Goal: Task Accomplishment & Management: Complete application form

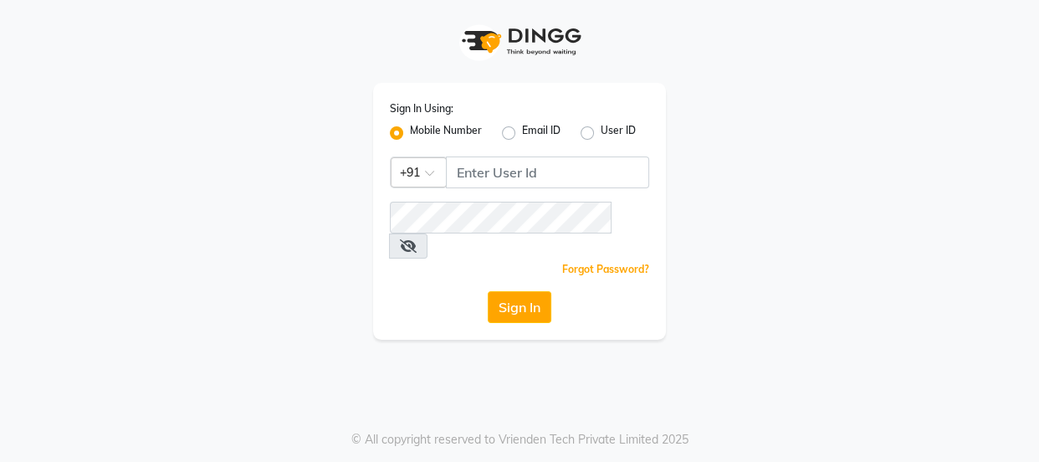
click at [489, 190] on div "Sign In Using: Mobile Number Email ID User ID Country Code × +91 Remember me Fo…" at bounding box center [519, 211] width 293 height 257
click at [492, 183] on input "Username" at bounding box center [547, 172] width 203 height 32
type input "7499539835"
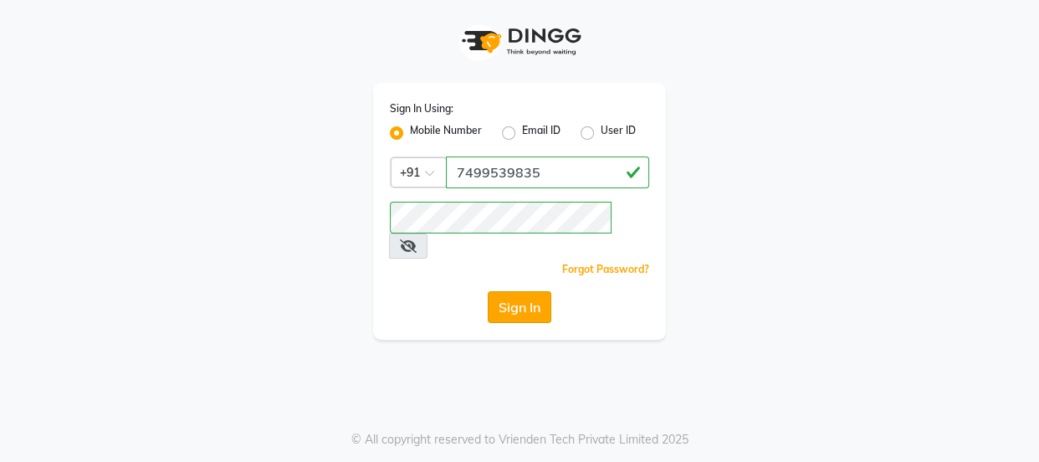
click at [541, 291] on button "Sign In" at bounding box center [520, 307] width 64 height 32
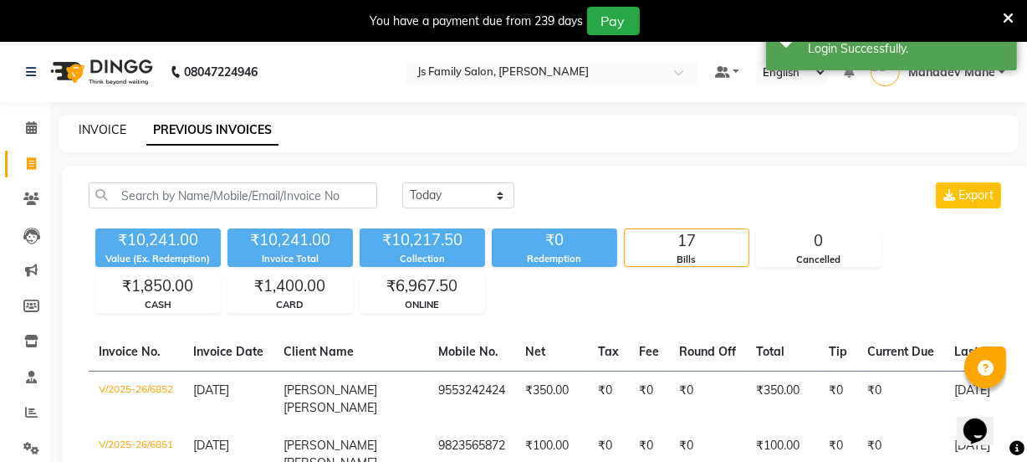
click at [80, 127] on link "INVOICE" at bounding box center [103, 129] width 48 height 15
select select "3729"
select select "service"
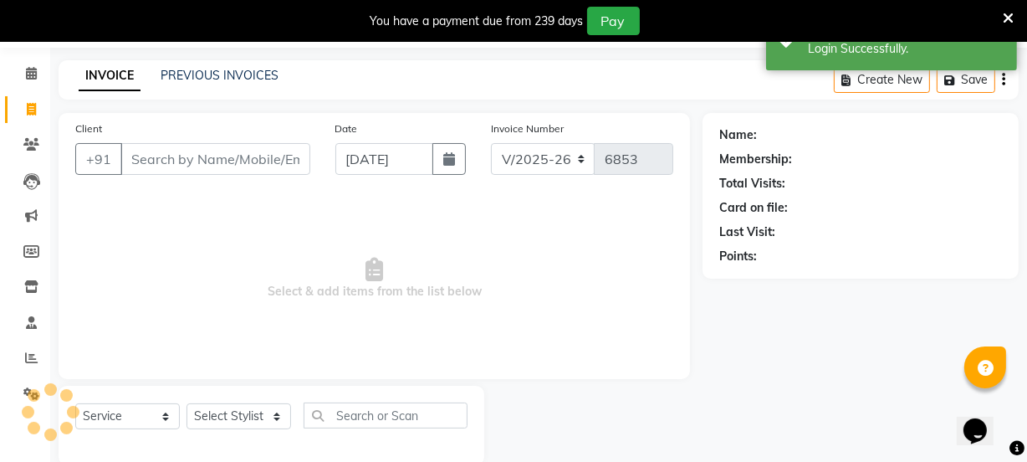
scroll to position [84, 0]
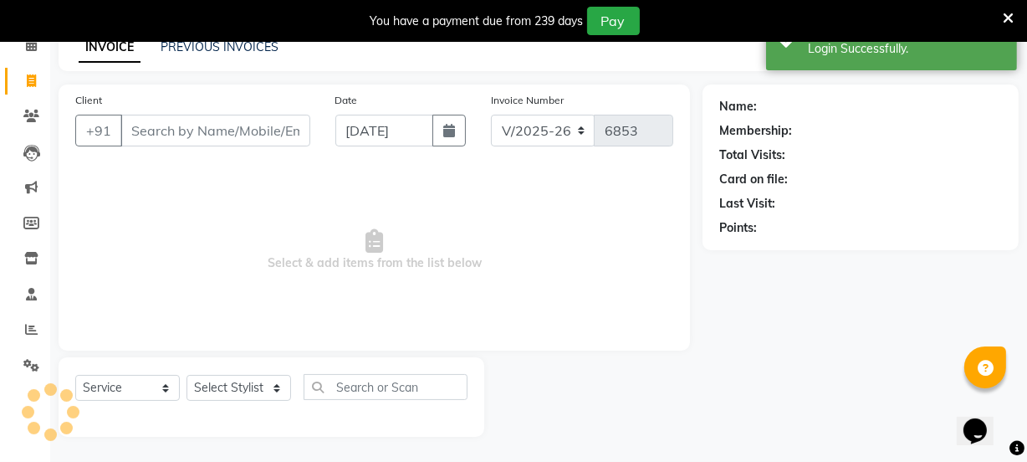
click at [177, 129] on input "Client" at bounding box center [215, 131] width 190 height 32
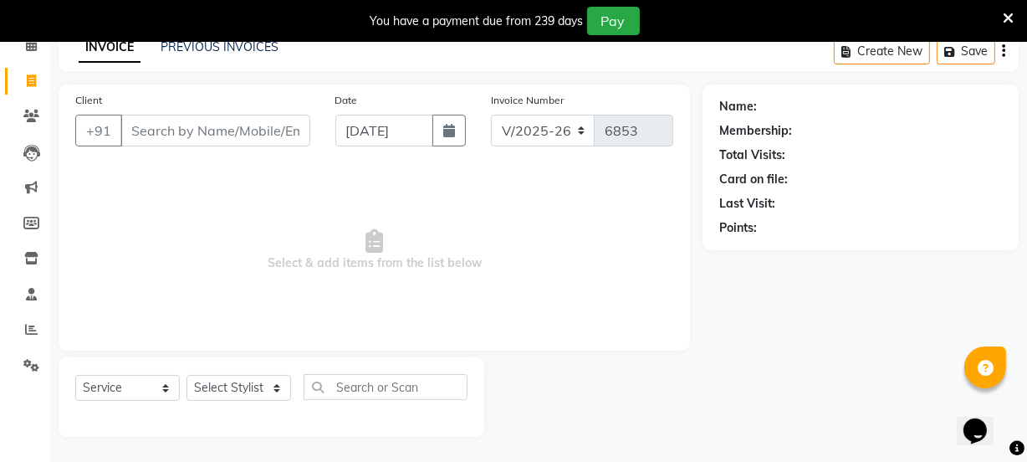
click at [182, 133] on input "Client" at bounding box center [215, 131] width 190 height 32
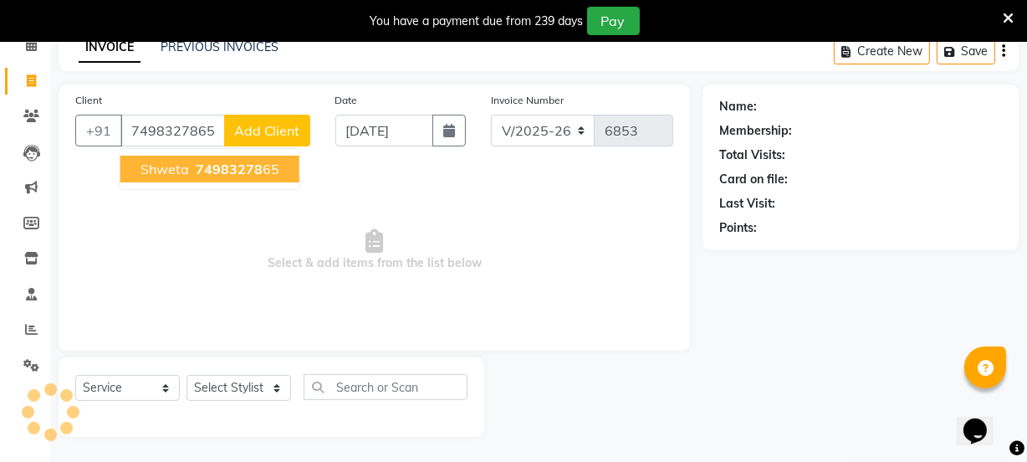
type input "7498327865"
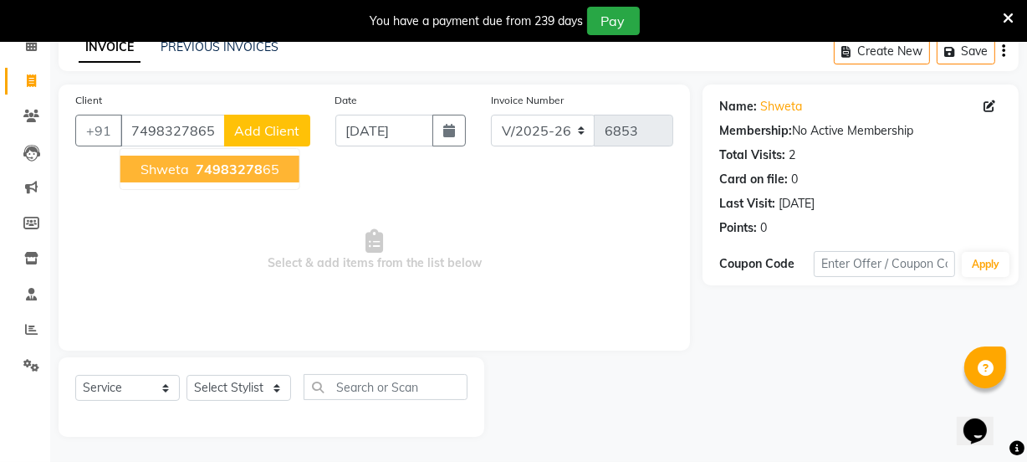
click at [174, 165] on span "Shweta" at bounding box center [165, 169] width 49 height 17
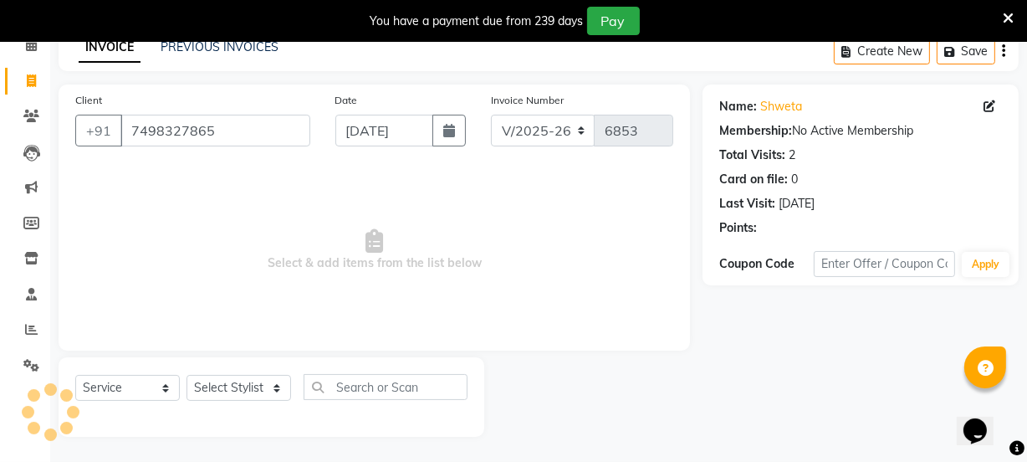
click at [227, 401] on div "Select Service Product Membership Package Voucher Prepaid Gift Card Select Styl…" at bounding box center [271, 393] width 392 height 39
click at [228, 393] on select "Select Stylist [PERSON_NAME] Vaidyakar [PERSON_NAME] [PERSON_NAME] Mane Mosin […" at bounding box center [239, 388] width 105 height 26
select select "17712"
click at [187, 375] on select "Select Stylist [PERSON_NAME] Vaidyakar [PERSON_NAME] [PERSON_NAME] Mane Mosin […" at bounding box center [239, 388] width 105 height 26
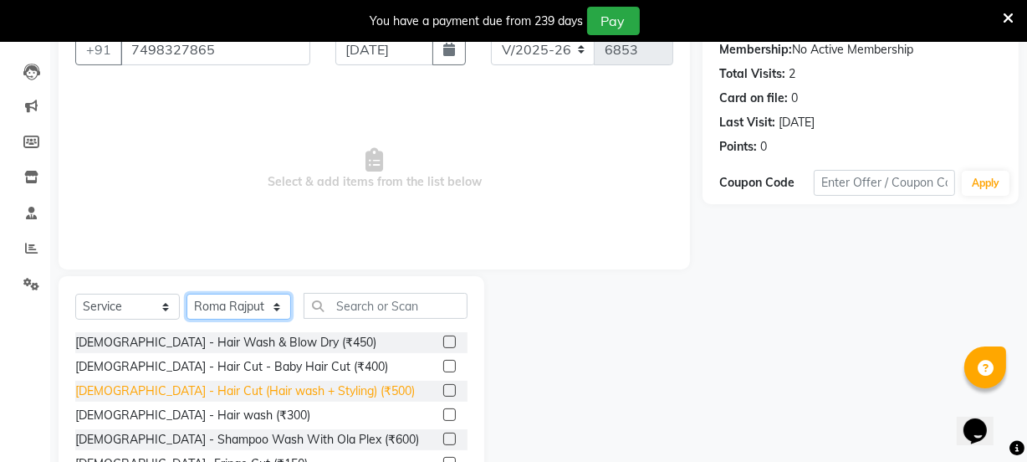
scroll to position [251, 0]
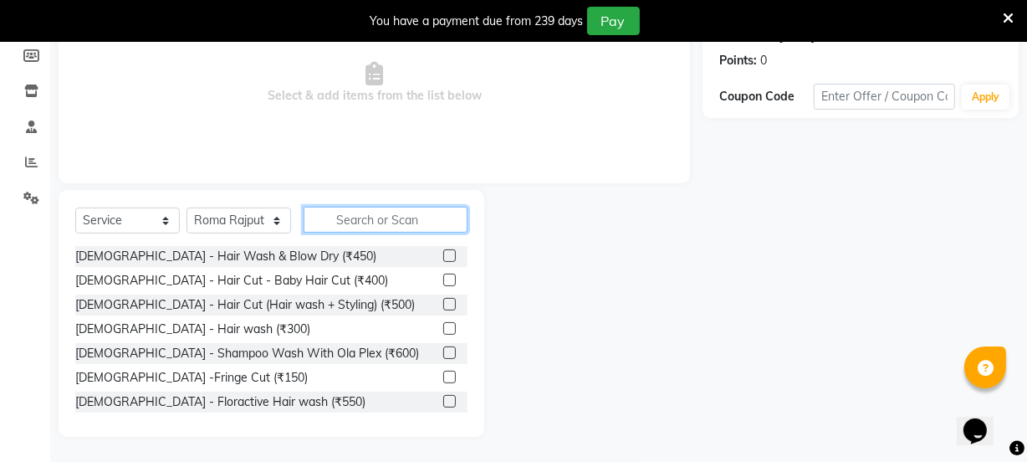
click at [351, 222] on input "text" at bounding box center [386, 220] width 164 height 26
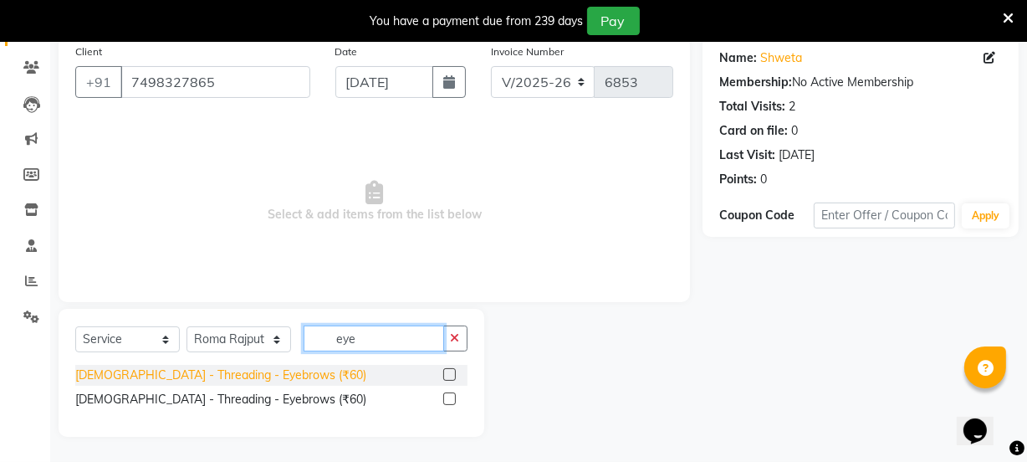
type input "eye"
click at [248, 366] on div "[DEMOGRAPHIC_DATA] - Threading - Eyebrows (₹60)" at bounding box center [220, 375] width 291 height 18
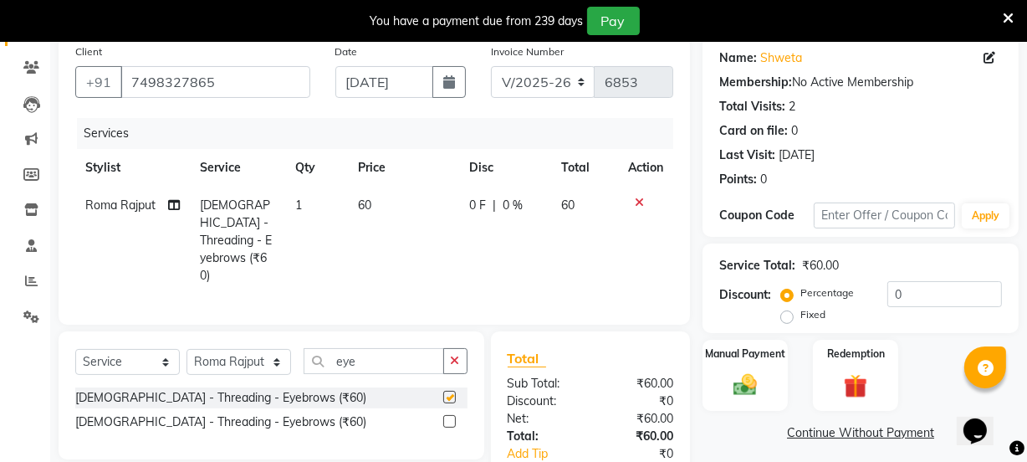
checkbox input "false"
click at [757, 388] on img at bounding box center [745, 385] width 40 height 28
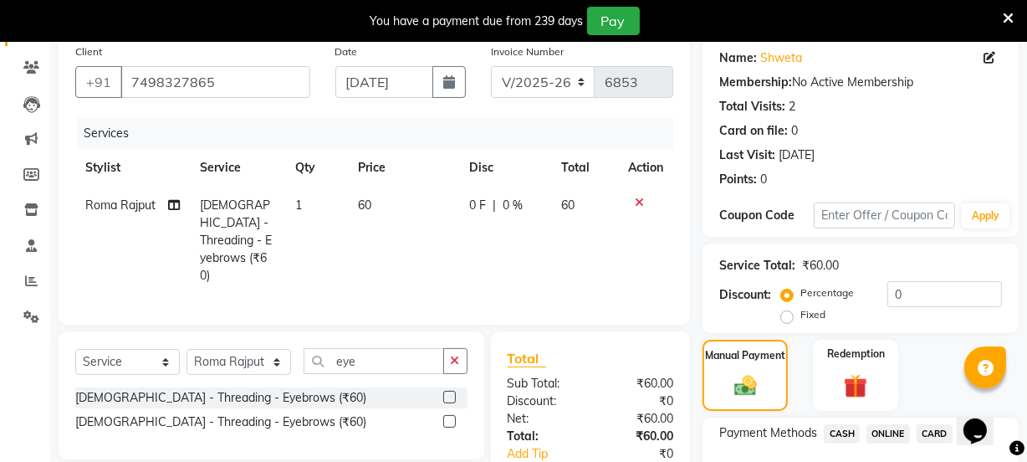
click at [871, 433] on span "ONLINE" at bounding box center [889, 433] width 44 height 19
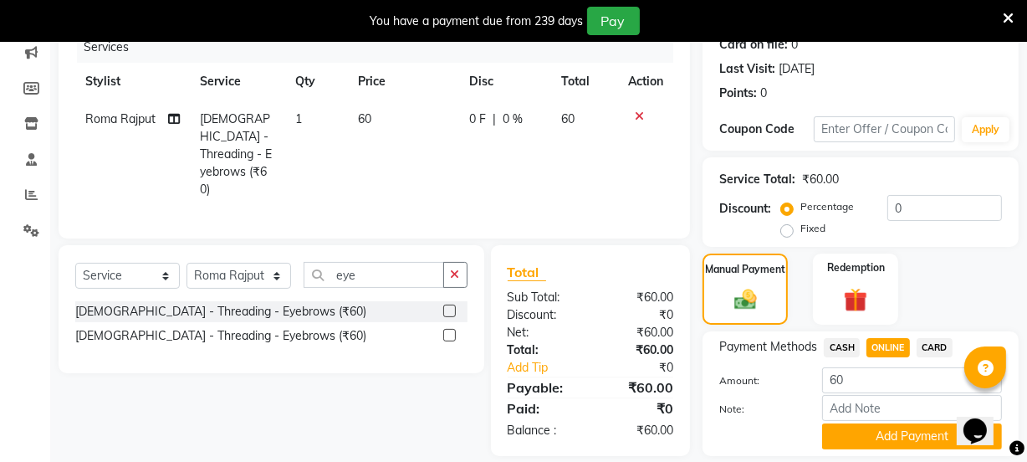
scroll to position [271, 0]
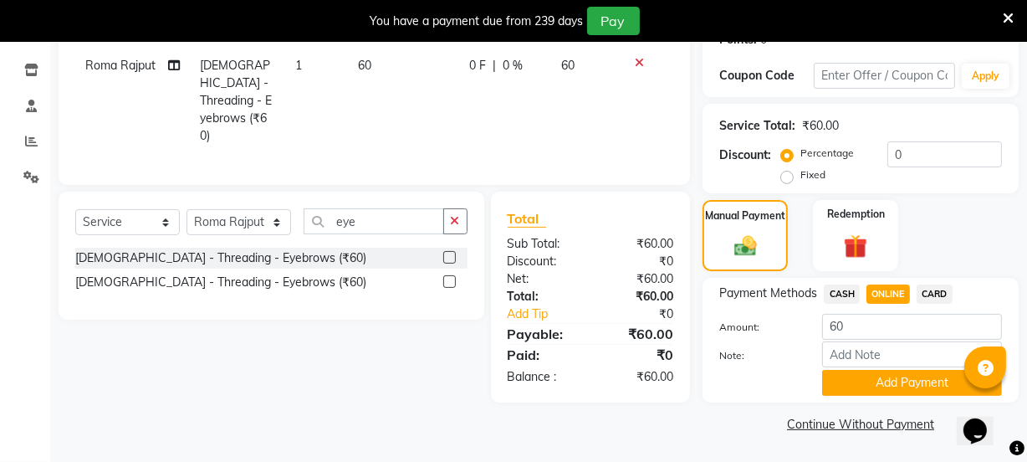
click at [874, 395] on div "Payment Methods CASH ONLINE CARD Amount: 60 Note: Add Payment" at bounding box center [861, 340] width 316 height 125
click at [870, 385] on button "Add Payment" at bounding box center [912, 383] width 180 height 26
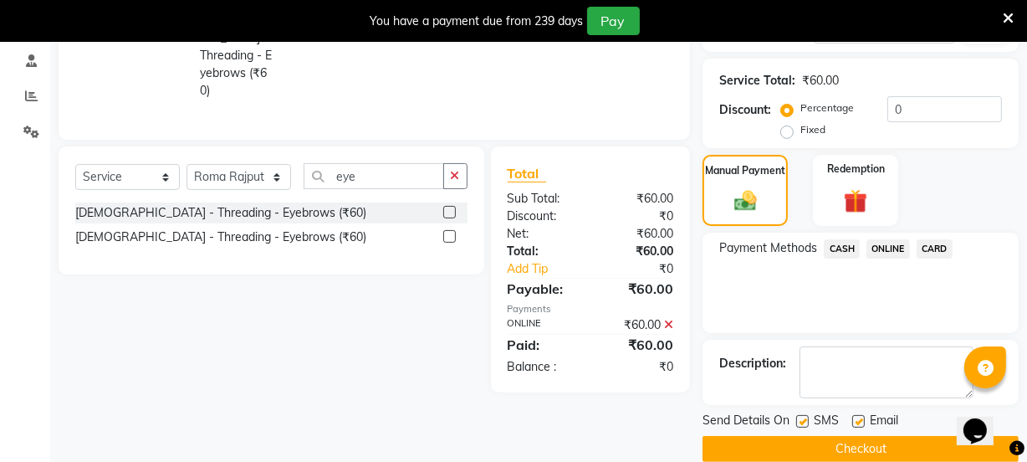
scroll to position [341, 0]
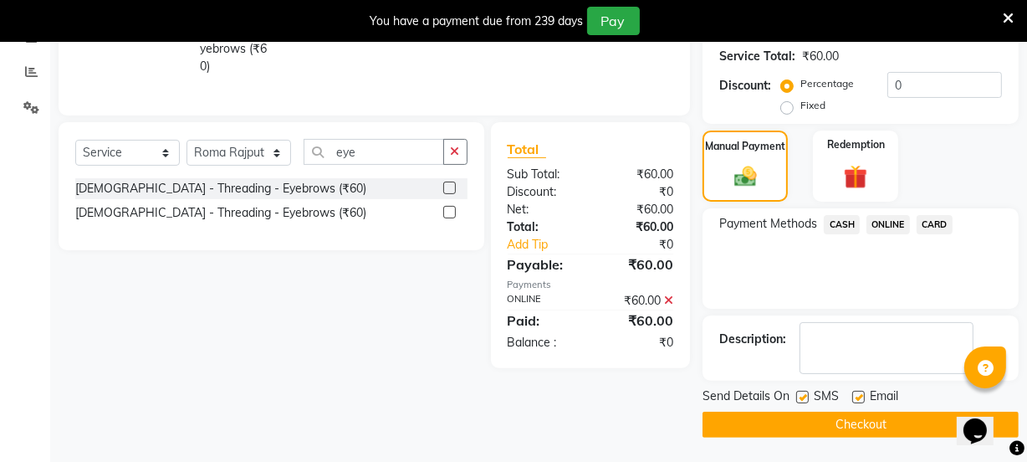
click at [876, 417] on button "Checkout" at bounding box center [861, 425] width 316 height 26
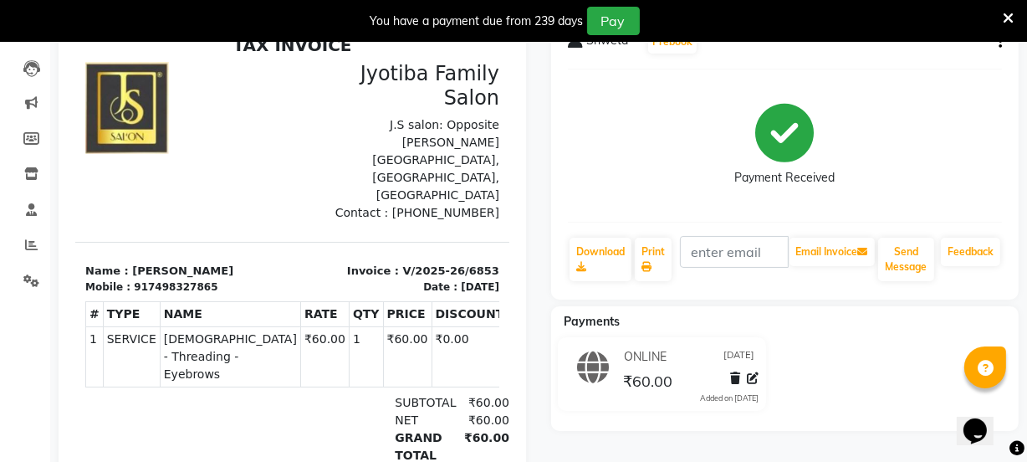
scroll to position [84, 0]
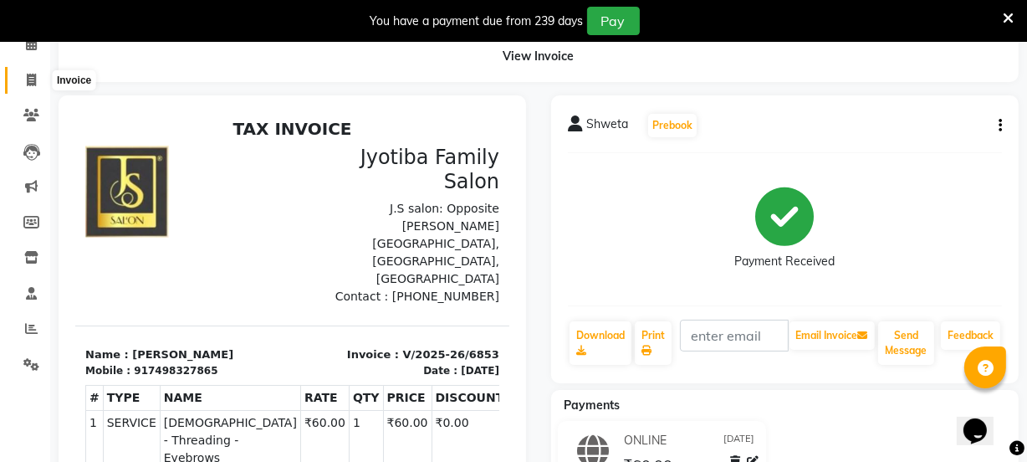
click at [22, 82] on span at bounding box center [31, 80] width 29 height 19
select select "service"
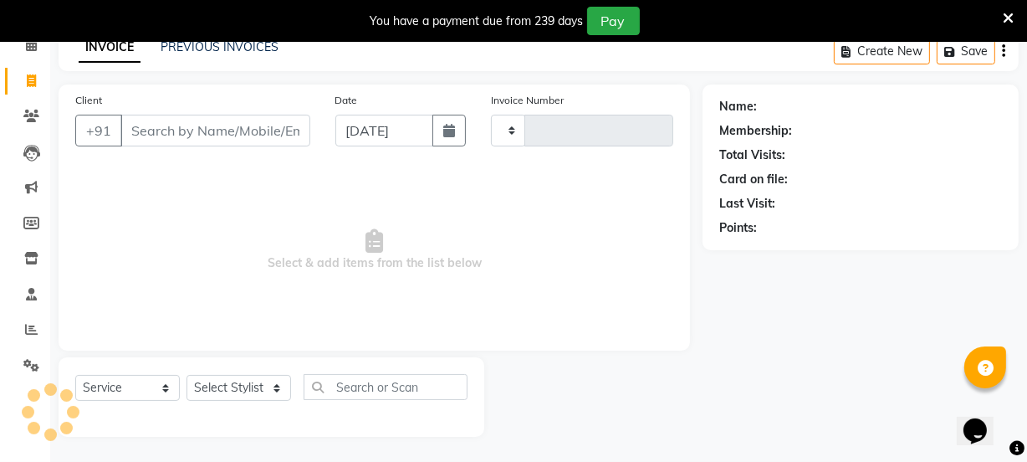
scroll to position [84, 0]
select select "3729"
type input "6854"
click at [161, 134] on input "Client" at bounding box center [215, 131] width 190 height 32
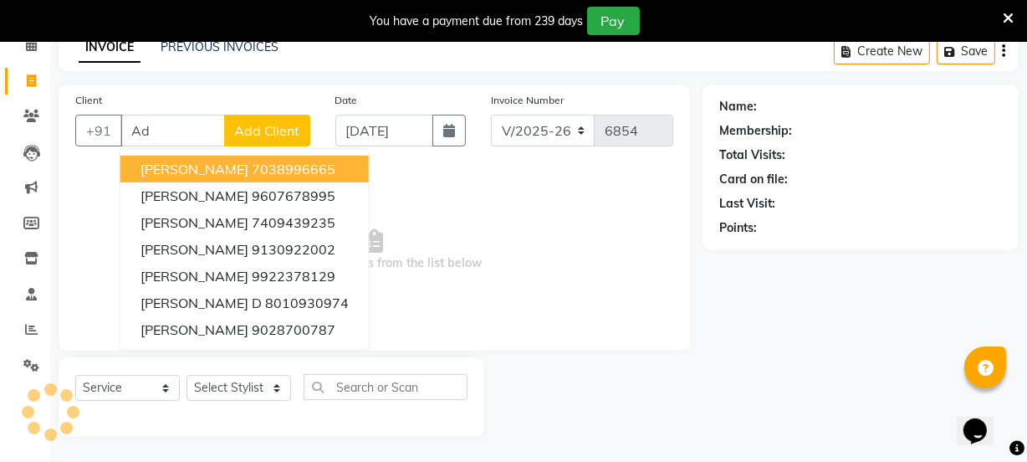
type input "A"
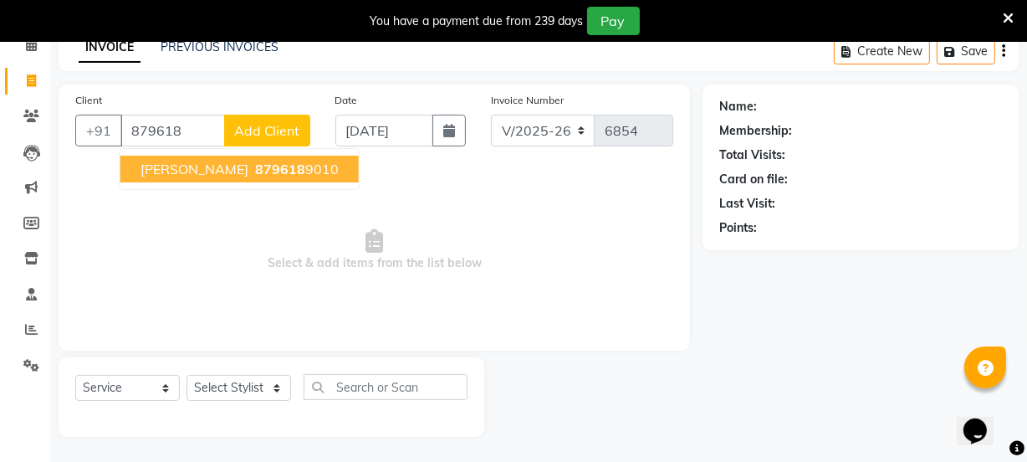
click at [218, 176] on button "[PERSON_NAME] 879618 9010" at bounding box center [239, 169] width 238 height 27
type input "8796189010"
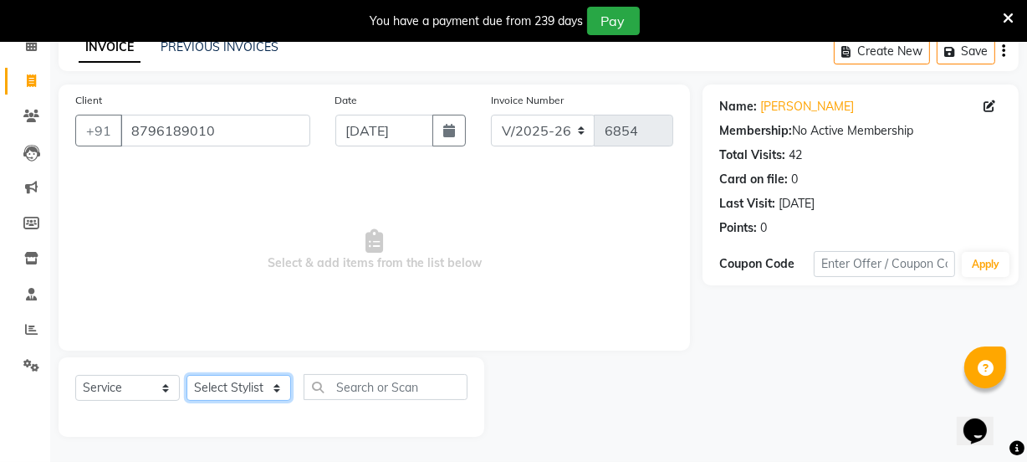
click at [231, 386] on select "Select Stylist [PERSON_NAME] Vaidyakar [PERSON_NAME] [PERSON_NAME] Mane Mosin […" at bounding box center [239, 388] width 105 height 26
click at [187, 375] on select "Select Stylist [PERSON_NAME] Vaidyakar [PERSON_NAME] [PERSON_NAME] Mane Mosin […" at bounding box center [239, 388] width 105 height 26
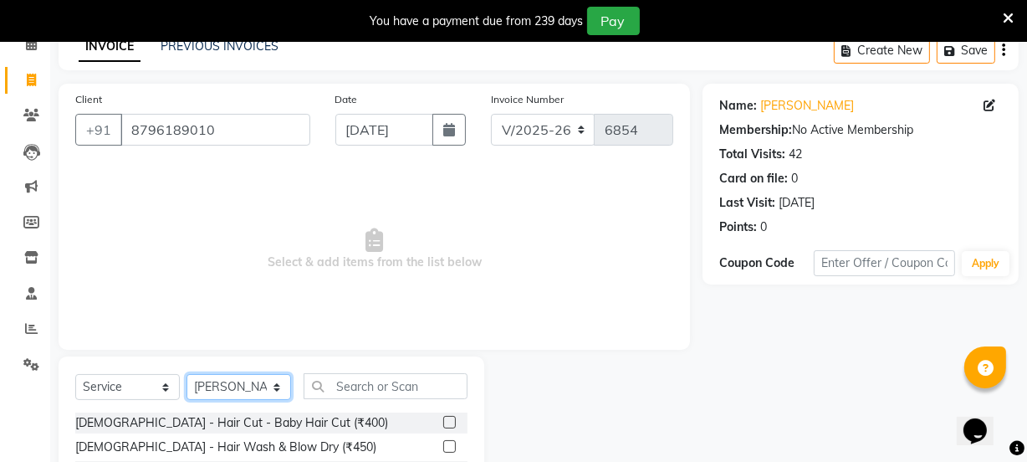
click at [240, 389] on select "Select Stylist [PERSON_NAME] Vaidyakar [PERSON_NAME] [PERSON_NAME] Mane Mosin […" at bounding box center [239, 387] width 105 height 26
select select "33251"
click at [187, 374] on select "Select Stylist [PERSON_NAME] Vaidyakar [PERSON_NAME] [PERSON_NAME] Mane Mosin […" at bounding box center [239, 387] width 105 height 26
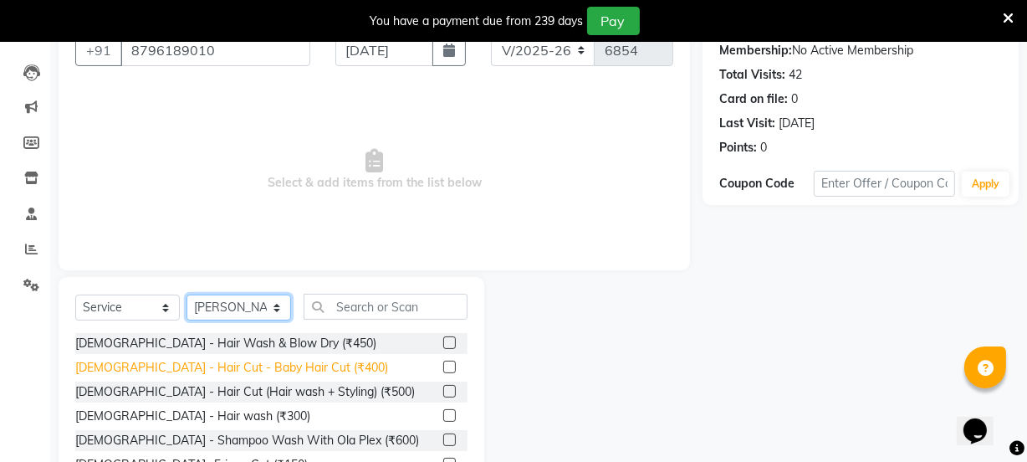
scroll to position [251, 0]
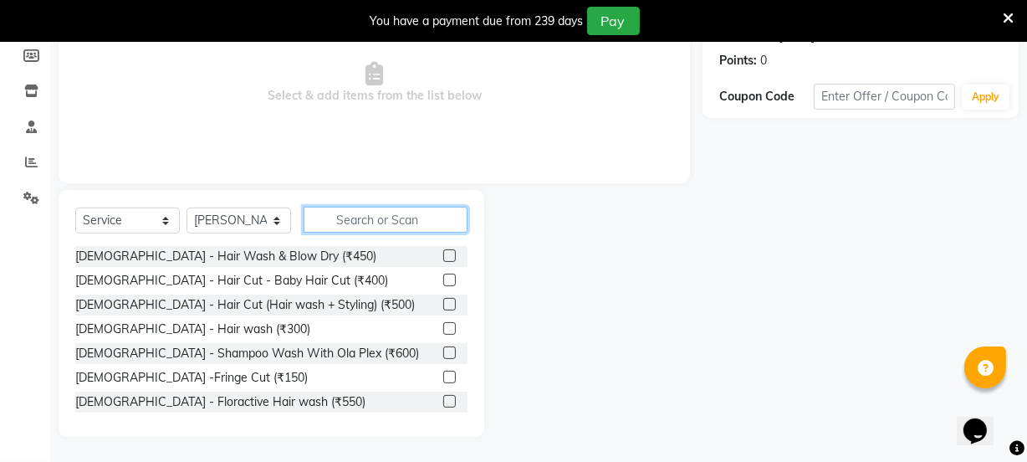
click at [361, 217] on input "text" at bounding box center [386, 220] width 164 height 26
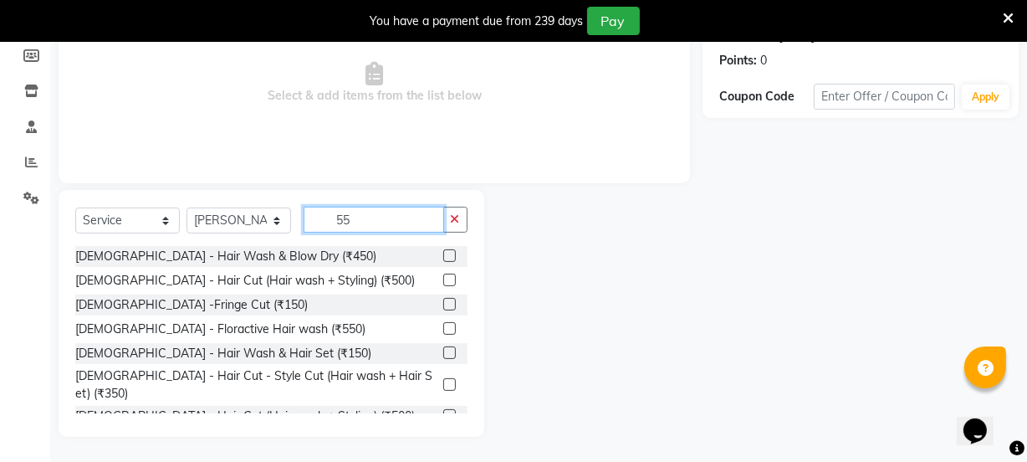
scroll to position [243, 0]
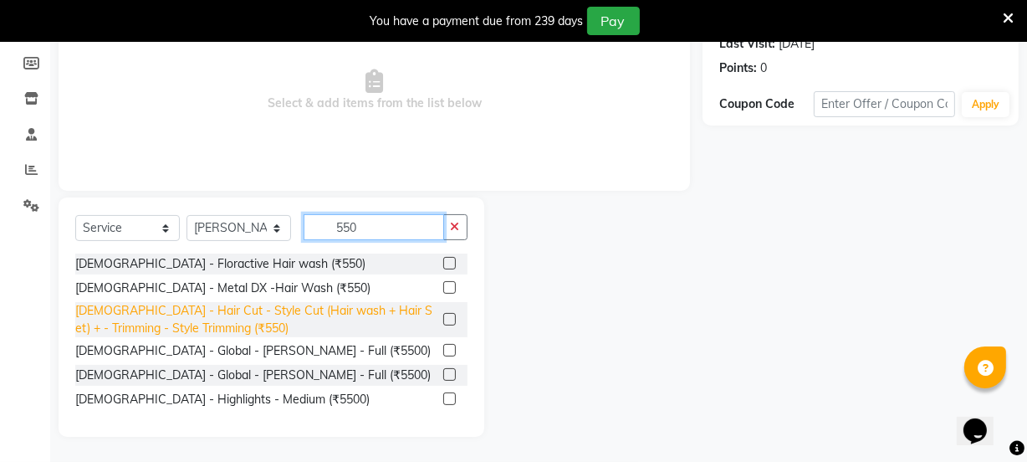
type input "550"
click at [337, 316] on div "[DEMOGRAPHIC_DATA] - Hair Cut - Style Cut (Hair wash + Hair Set) + - Trimming -…" at bounding box center [255, 319] width 361 height 35
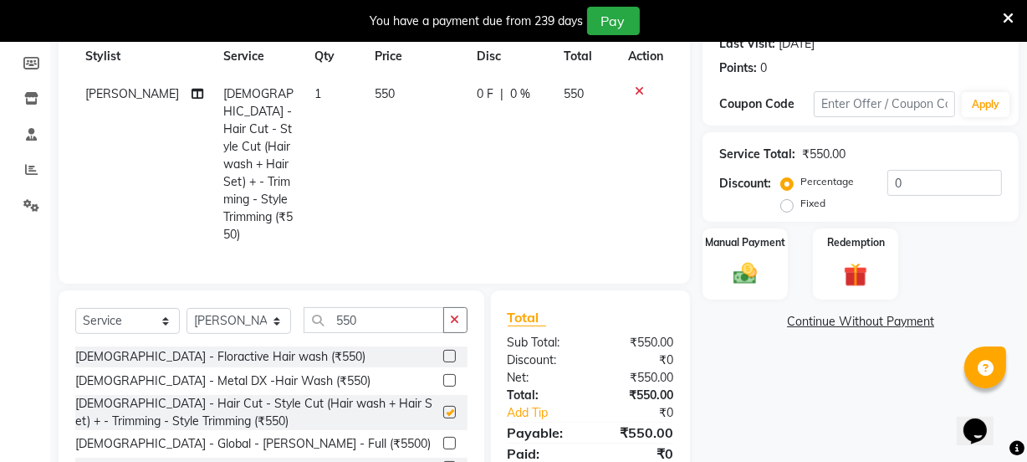
checkbox input "false"
click at [761, 283] on img at bounding box center [745, 273] width 40 height 28
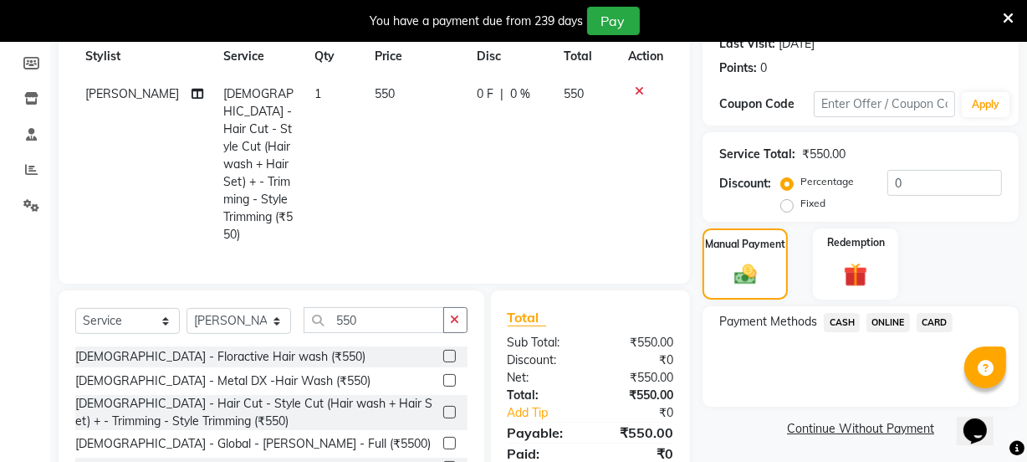
click at [877, 321] on span "ONLINE" at bounding box center [889, 322] width 44 height 19
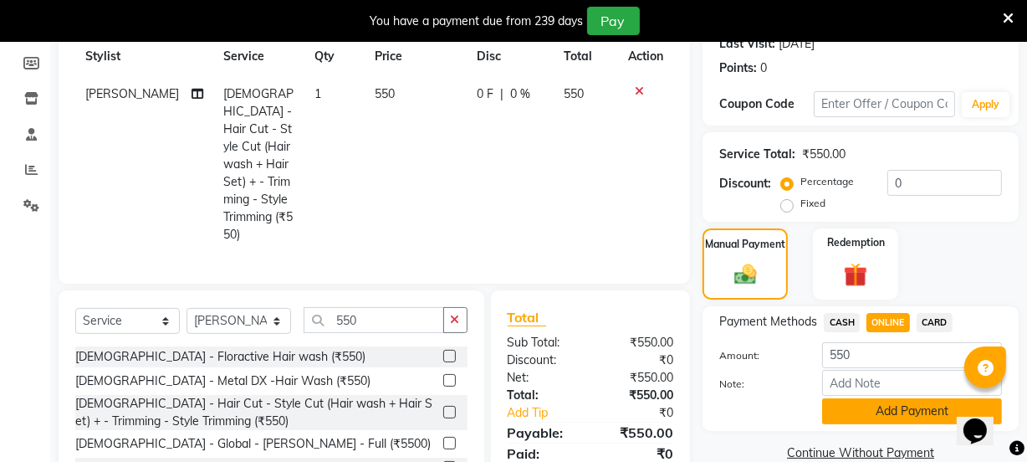
click at [877, 408] on button "Add Payment" at bounding box center [912, 411] width 180 height 26
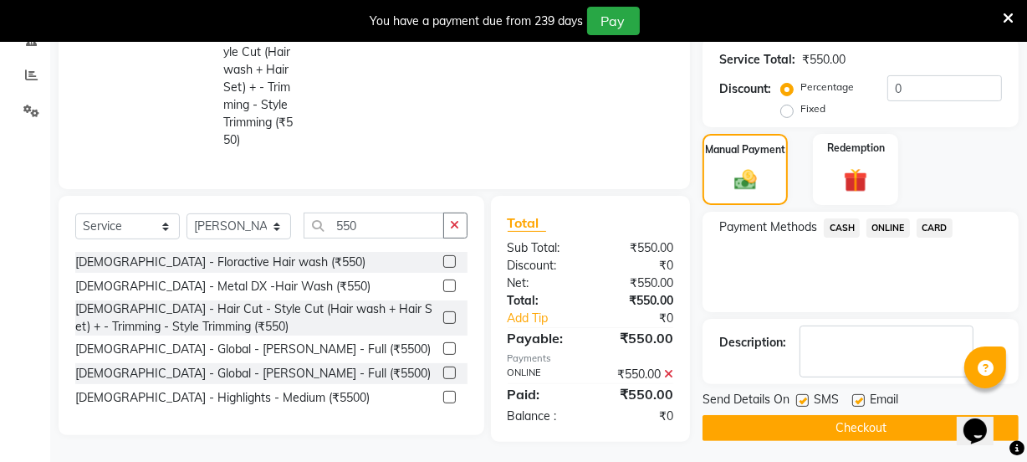
scroll to position [341, 0]
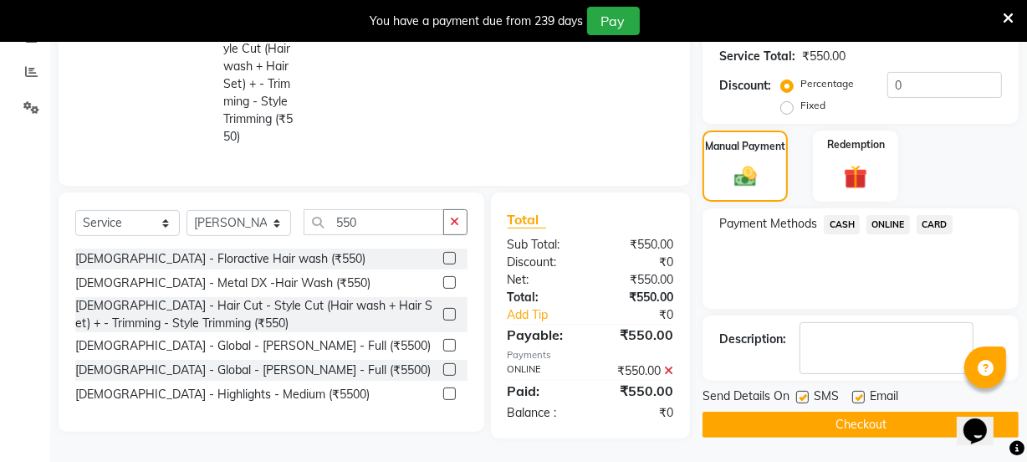
click at [889, 426] on button "Checkout" at bounding box center [861, 425] width 316 height 26
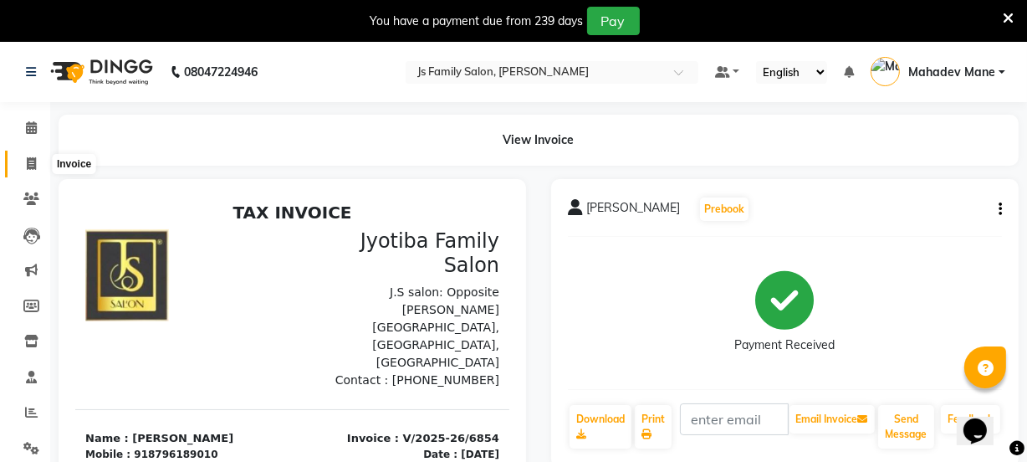
click at [33, 165] on icon at bounding box center [31, 163] width 9 height 13
select select "service"
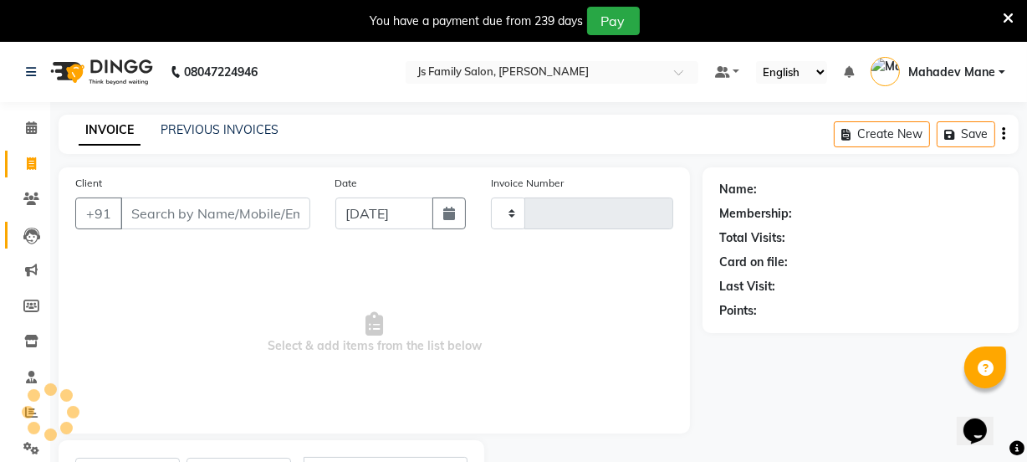
scroll to position [84, 0]
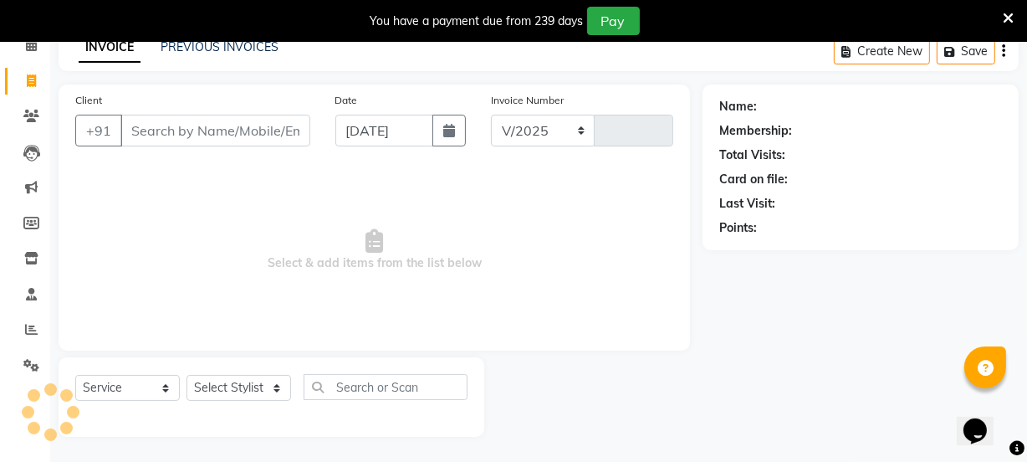
select select "3729"
type input "6855"
click at [157, 131] on input "Client" at bounding box center [215, 131] width 190 height 32
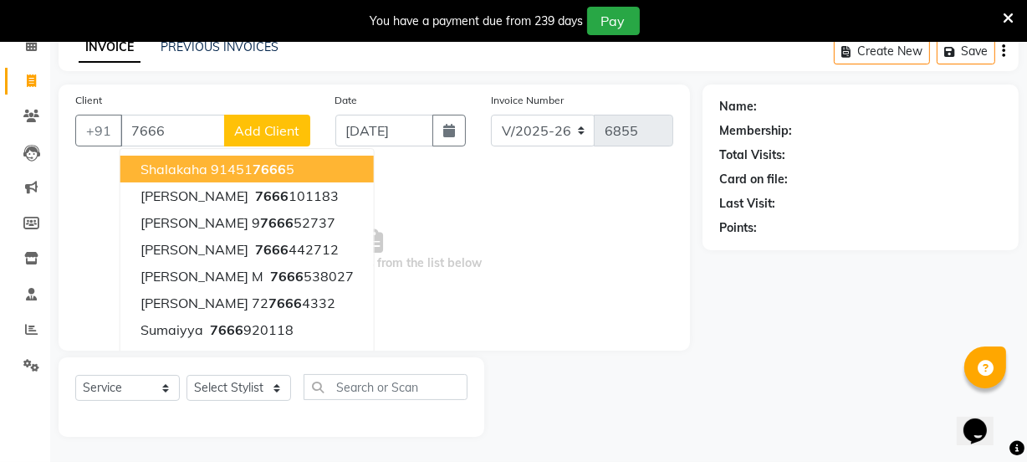
click at [180, 135] on input "7666" at bounding box center [172, 131] width 105 height 32
type input "7"
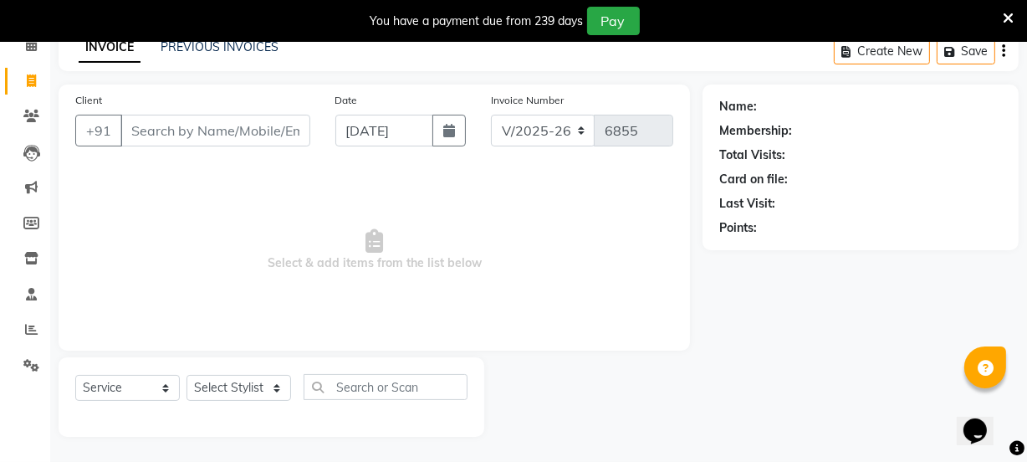
type input "m"
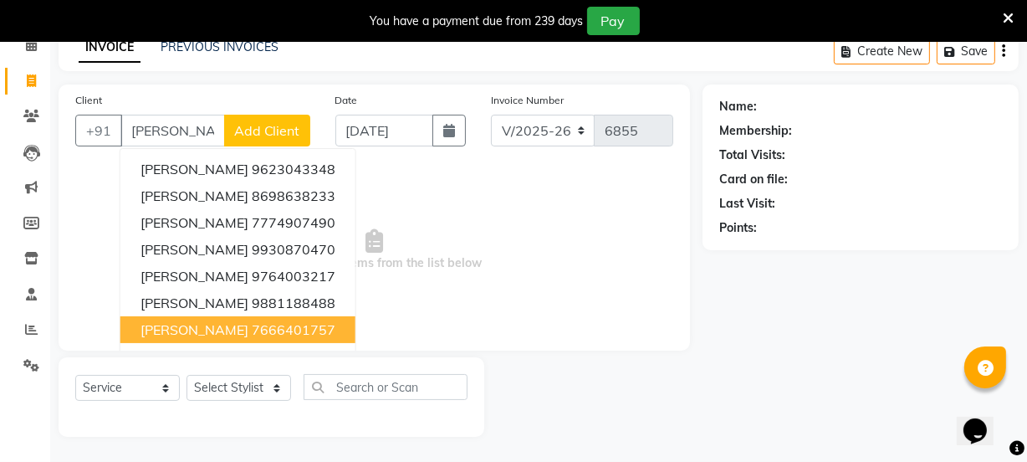
click at [252, 330] on ngb-highlight "7666401757" at bounding box center [294, 329] width 84 height 17
type input "7666401757"
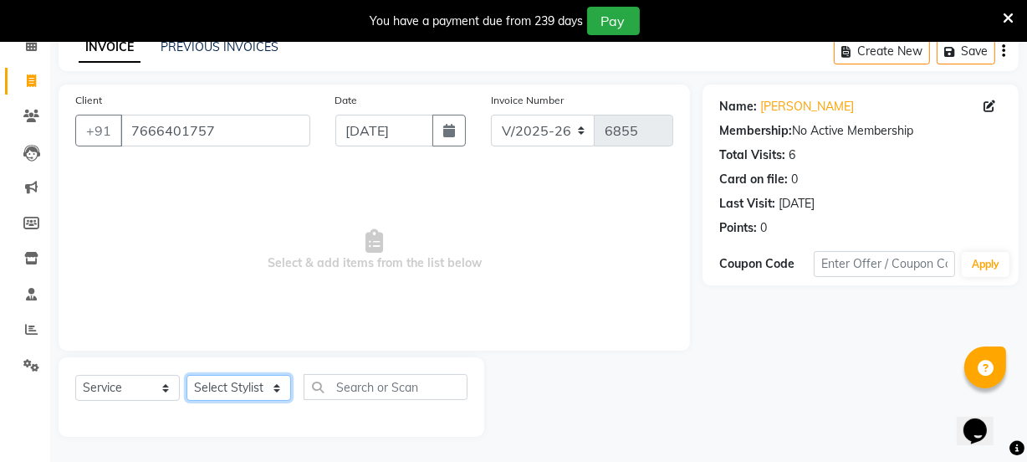
click at [243, 389] on select "Select Stylist [PERSON_NAME] Vaidyakar [PERSON_NAME] [PERSON_NAME] Mane Mosin […" at bounding box center [239, 388] width 105 height 26
select select "22902"
click at [187, 375] on select "Select Stylist [PERSON_NAME] Vaidyakar [PERSON_NAME] [PERSON_NAME] Mane Mosin […" at bounding box center [239, 388] width 105 height 26
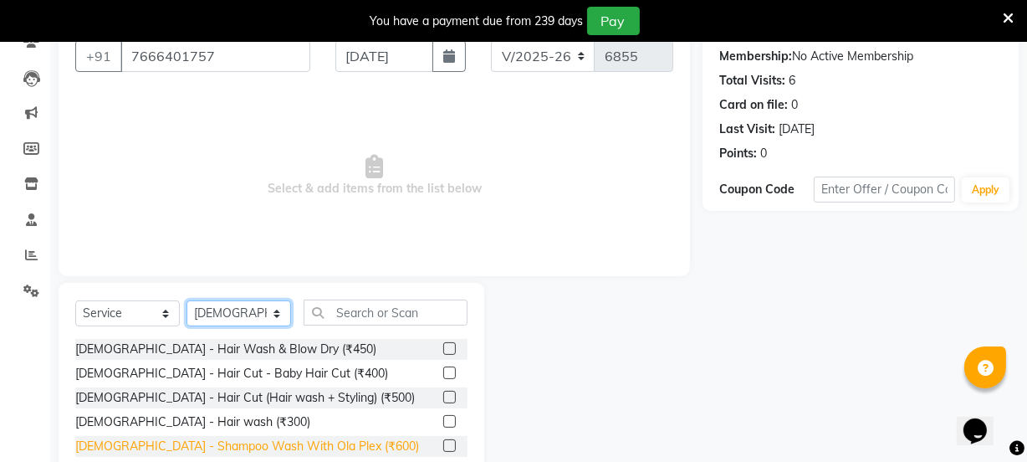
scroll to position [251, 0]
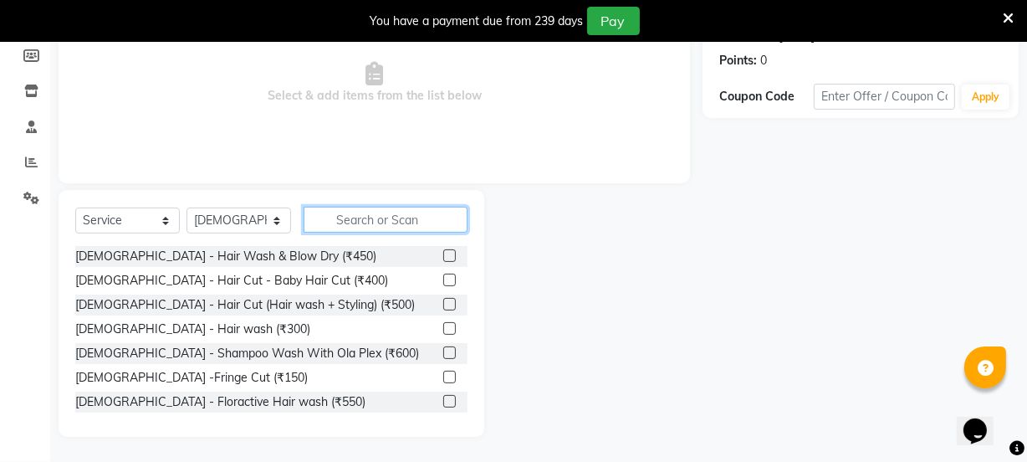
click at [376, 228] on input "text" at bounding box center [386, 220] width 164 height 26
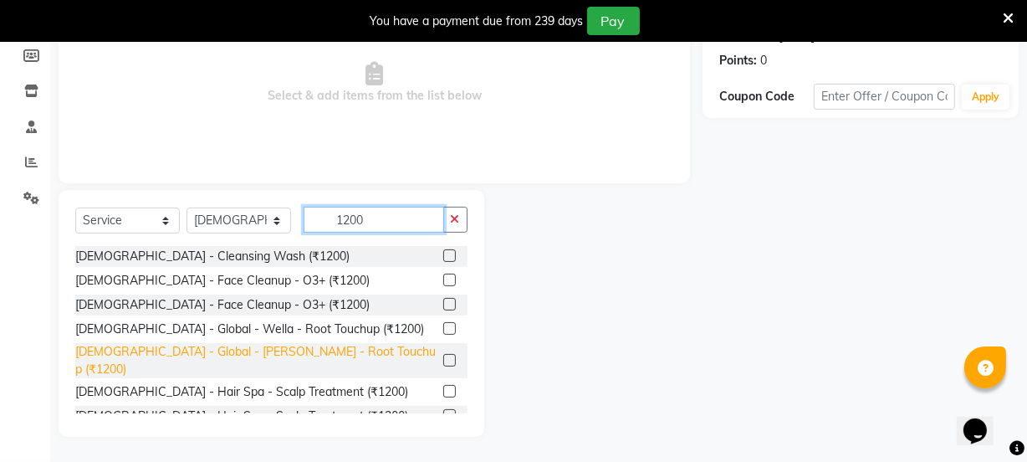
type input "1200"
click at [307, 353] on div "[DEMOGRAPHIC_DATA] - Global - [PERSON_NAME] - Root Touchup (₹1200)" at bounding box center [255, 360] width 361 height 35
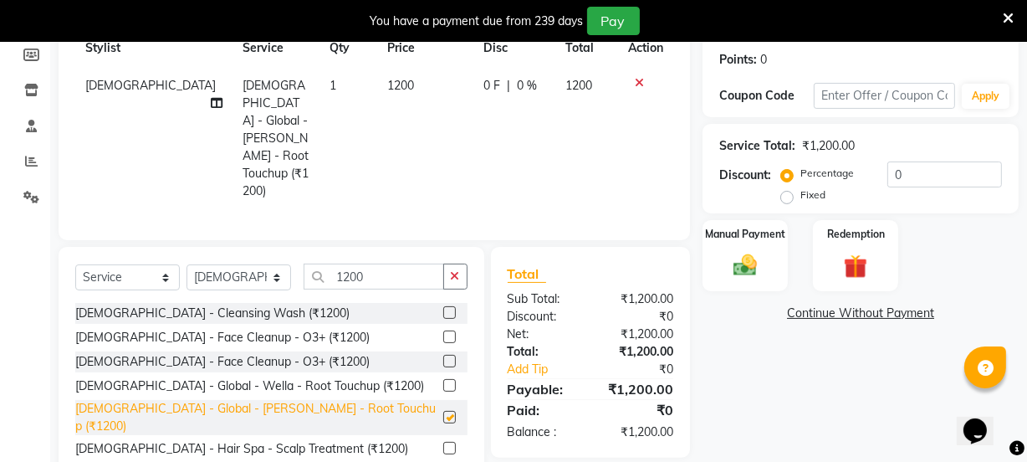
checkbox input "false"
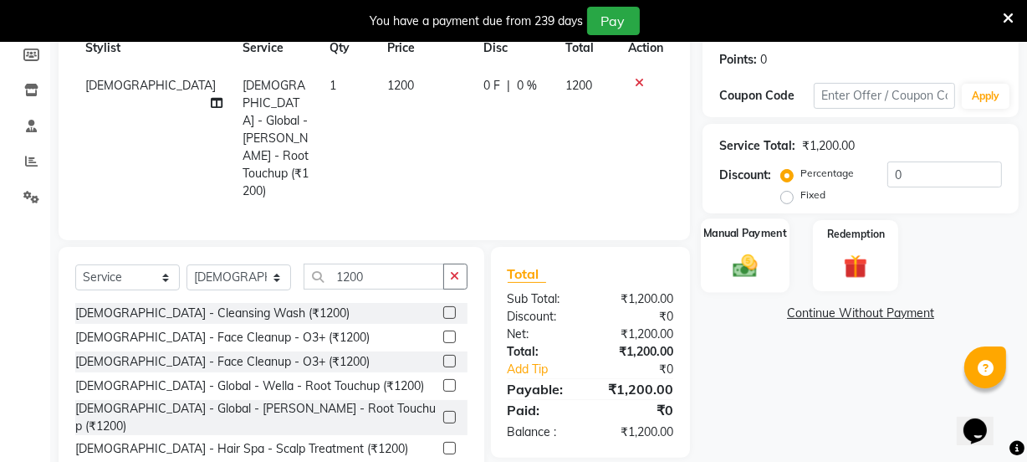
click at [704, 255] on div "Manual Payment" at bounding box center [745, 255] width 89 height 74
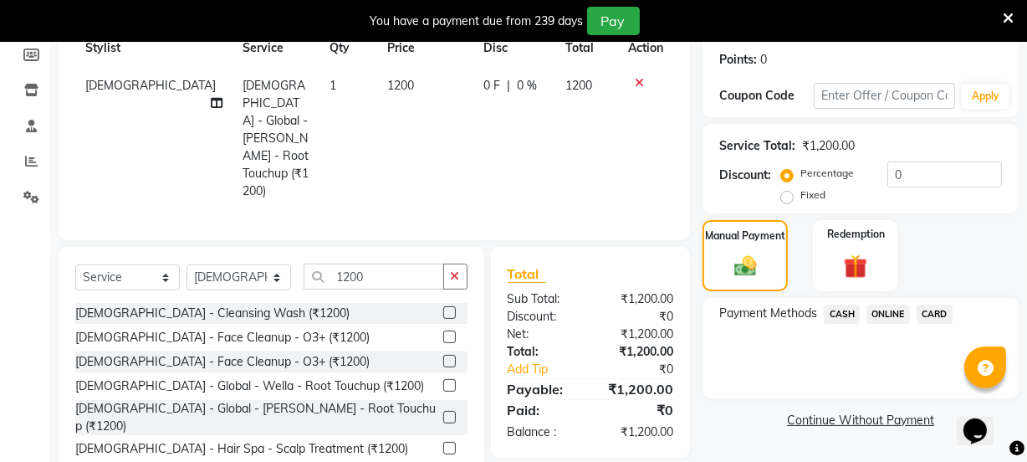
click at [843, 314] on span "CASH" at bounding box center [842, 314] width 36 height 19
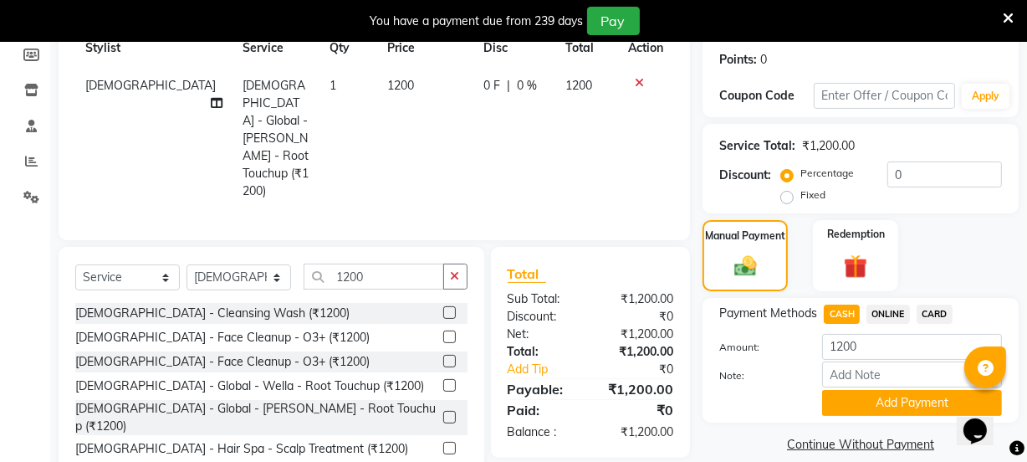
click at [893, 315] on span "ONLINE" at bounding box center [889, 314] width 44 height 19
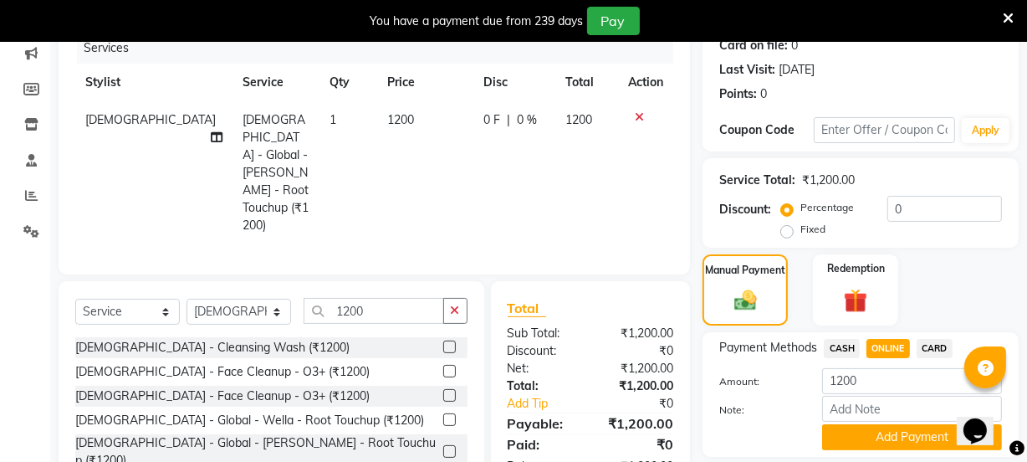
scroll to position [284, 0]
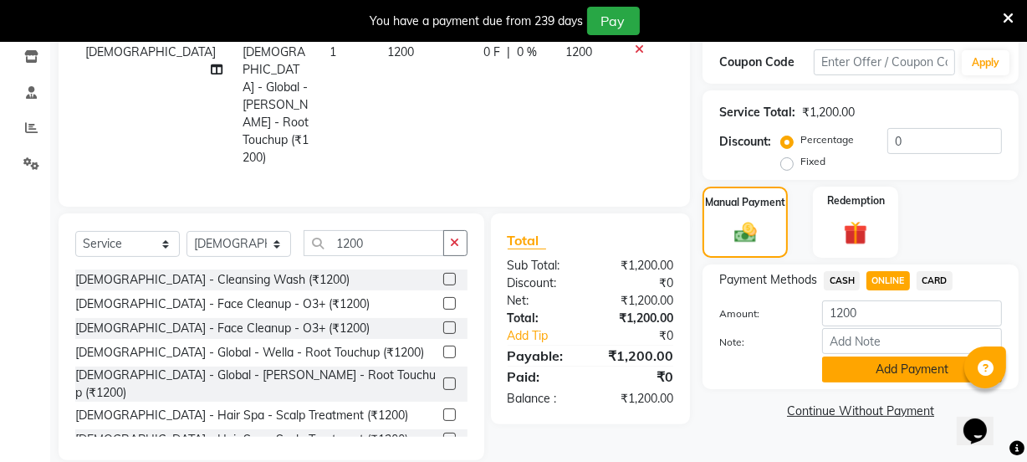
click at [863, 371] on button "Add Payment" at bounding box center [912, 369] width 180 height 26
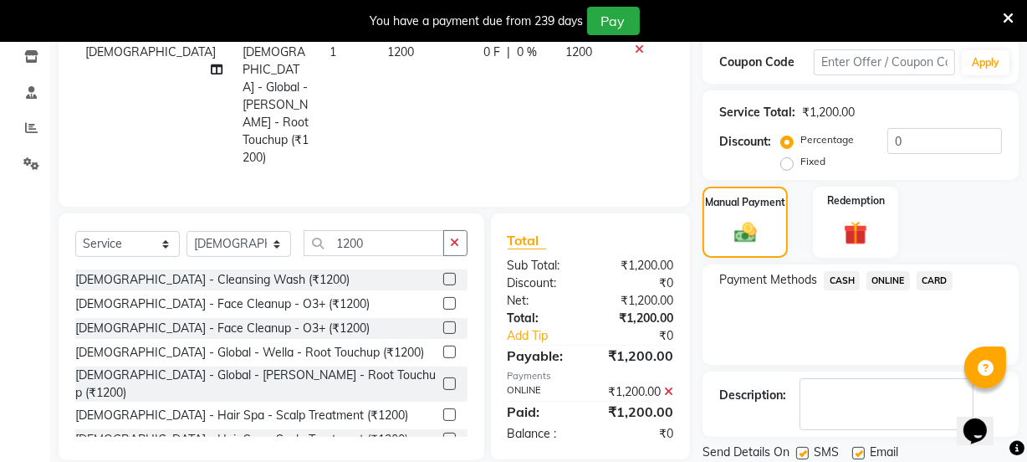
scroll to position [341, 0]
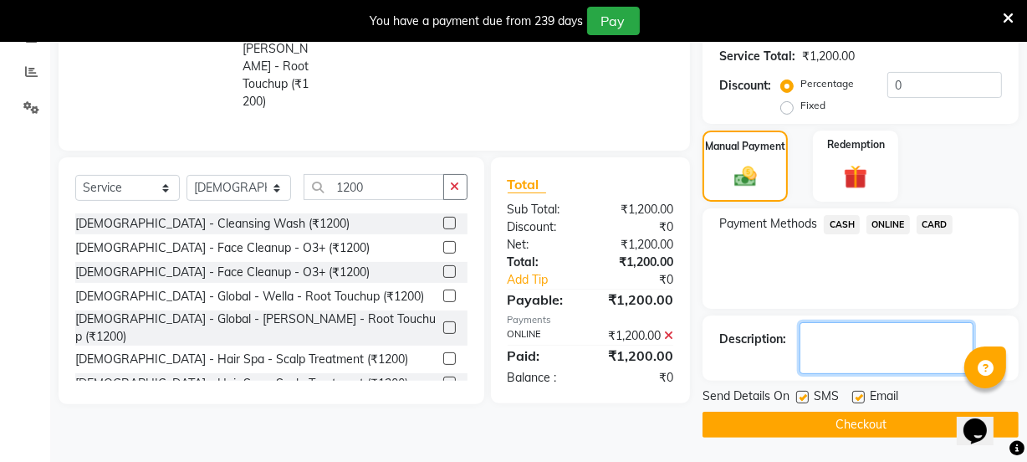
click at [861, 343] on textarea at bounding box center [887, 348] width 174 height 52
click at [805, 336] on textarea at bounding box center [887, 348] width 174 height 52
click at [934, 342] on textarea at bounding box center [887, 348] width 174 height 52
type textarea "majial 5.15-18gm 5 no -18gm 20vol - 54ml"
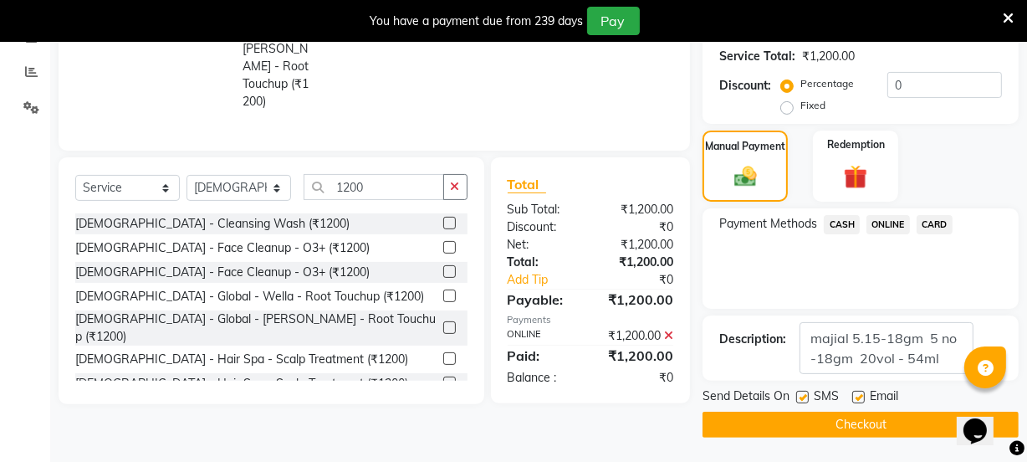
click at [840, 412] on button "Checkout" at bounding box center [861, 425] width 316 height 26
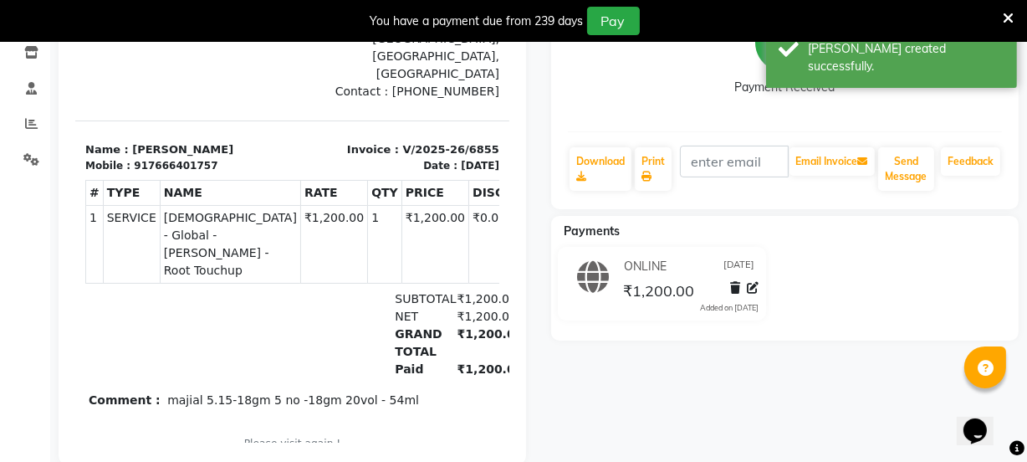
scroll to position [100, 0]
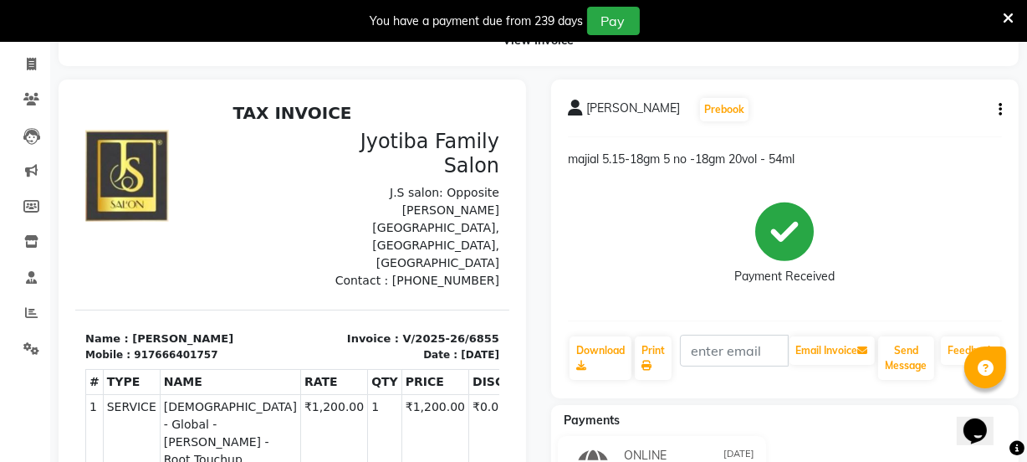
click at [1005, 112] on div "[PERSON_NAME] Prebook majial 5.15-18gm 5 no -18gm 20vol - 54ml Payment Received…" at bounding box center [785, 238] width 468 height 319
click at [1002, 111] on div "[PERSON_NAME] Prebook majial 5.15-18gm 5 no -18gm 20vol - 54ml Payment Received…" at bounding box center [785, 238] width 468 height 319
click at [1001, 110] on icon "button" at bounding box center [1000, 110] width 3 height 1
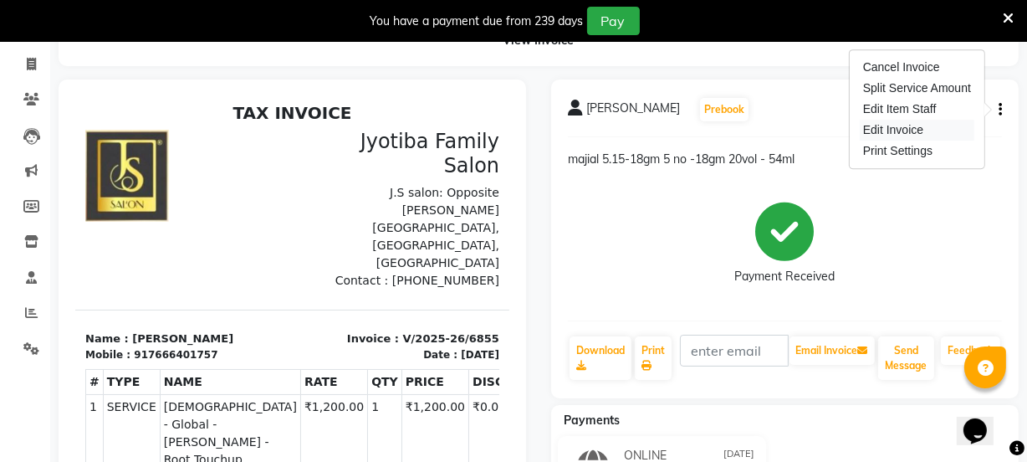
click at [911, 134] on div "Edit Invoice" at bounding box center [917, 130] width 115 height 21
select select "service"
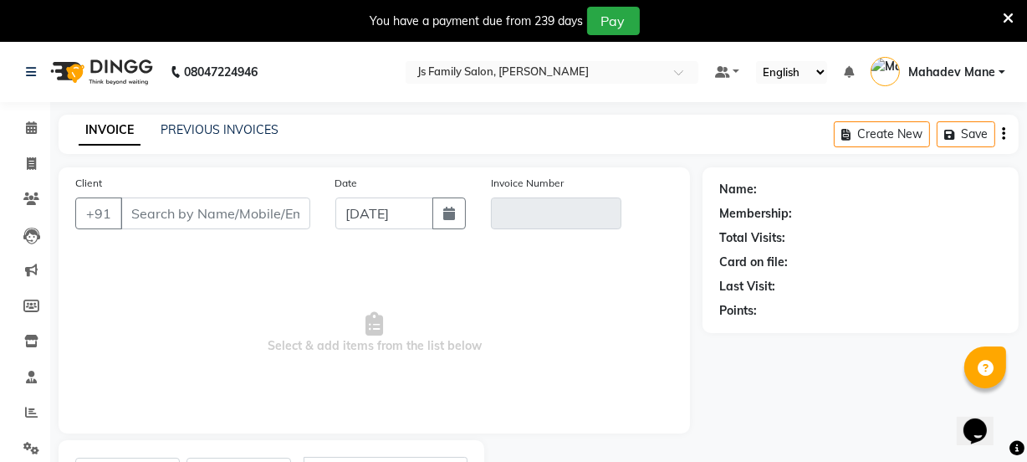
type input "7666401757"
type input "V/2025-26/6855"
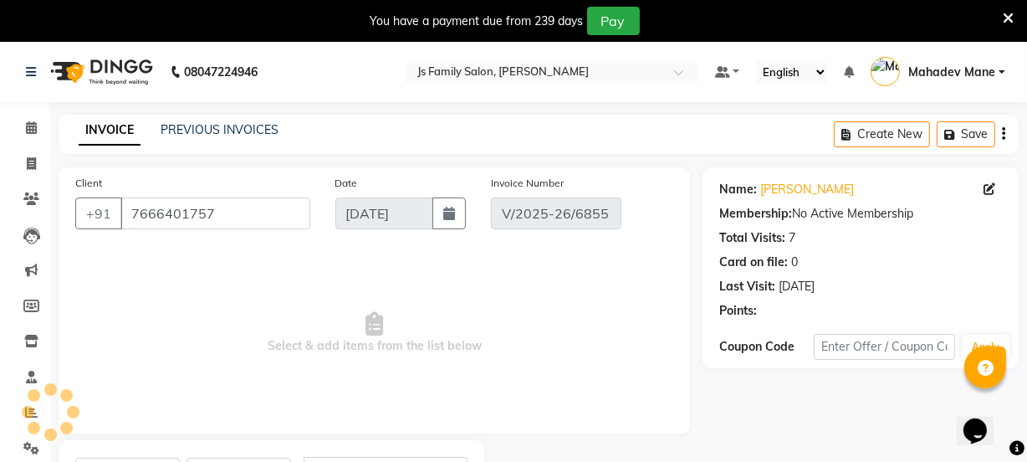
scroll to position [84, 0]
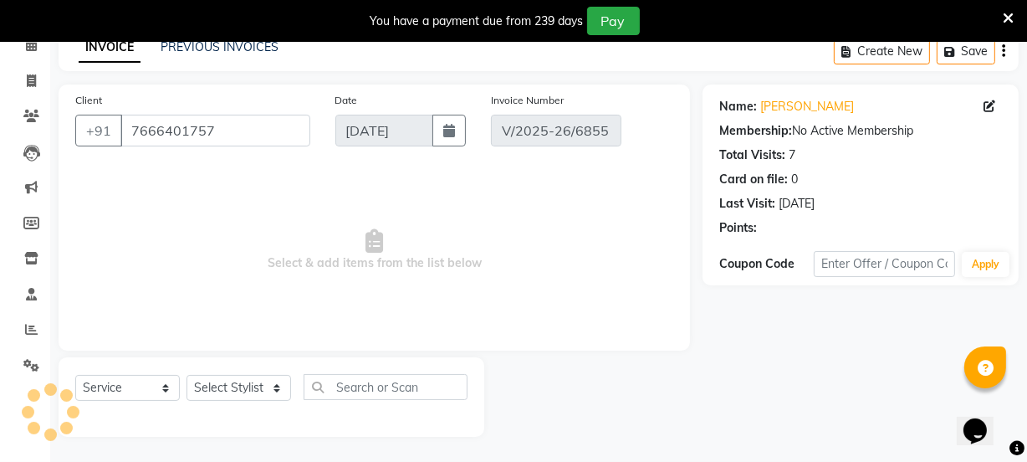
select select "select"
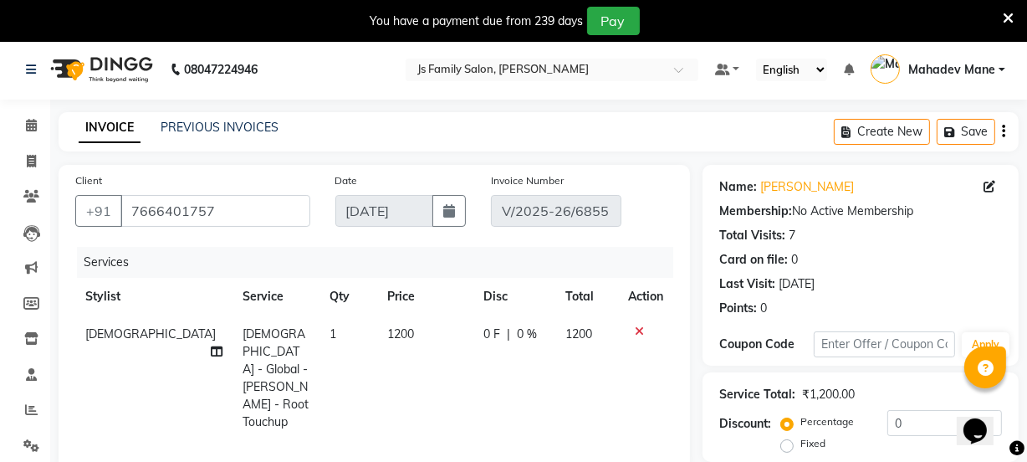
scroll to position [0, 0]
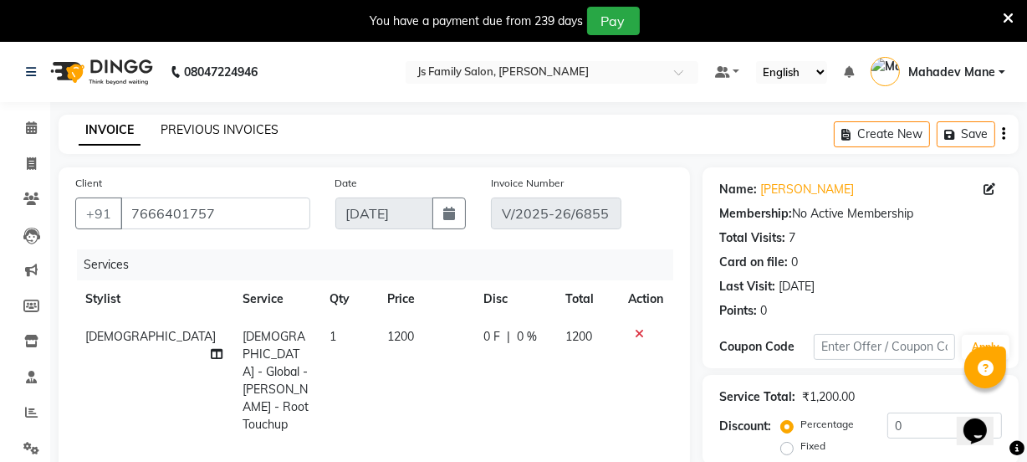
click at [190, 126] on link "PREVIOUS INVOICES" at bounding box center [220, 129] width 118 height 15
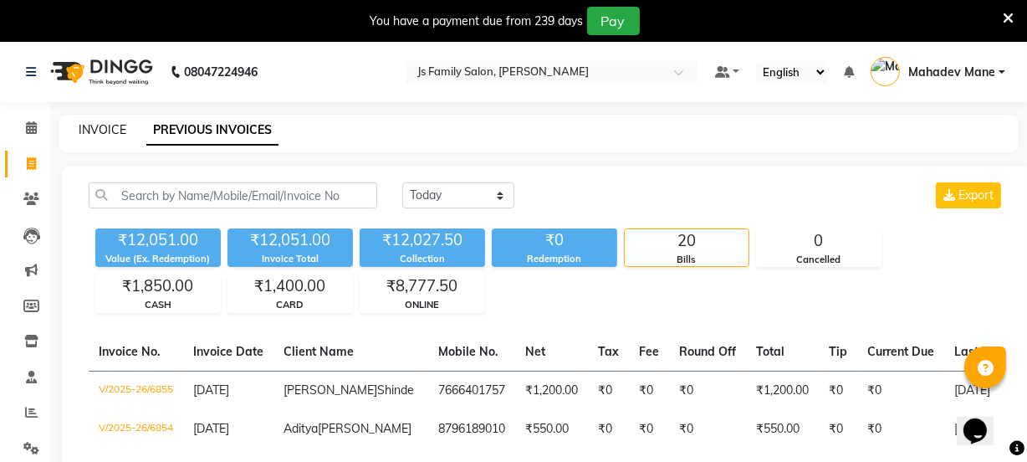
click at [105, 128] on link "INVOICE" at bounding box center [103, 129] width 48 height 15
select select "3729"
select select "service"
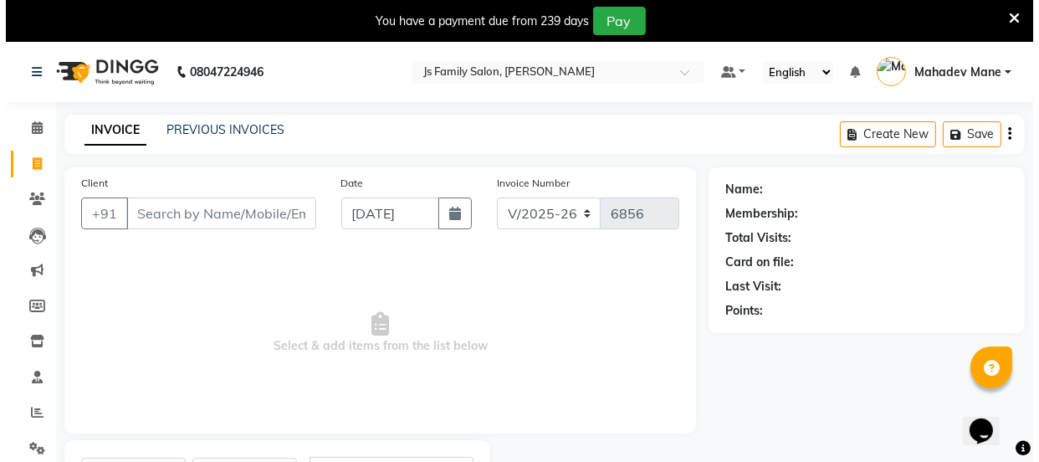
scroll to position [84, 0]
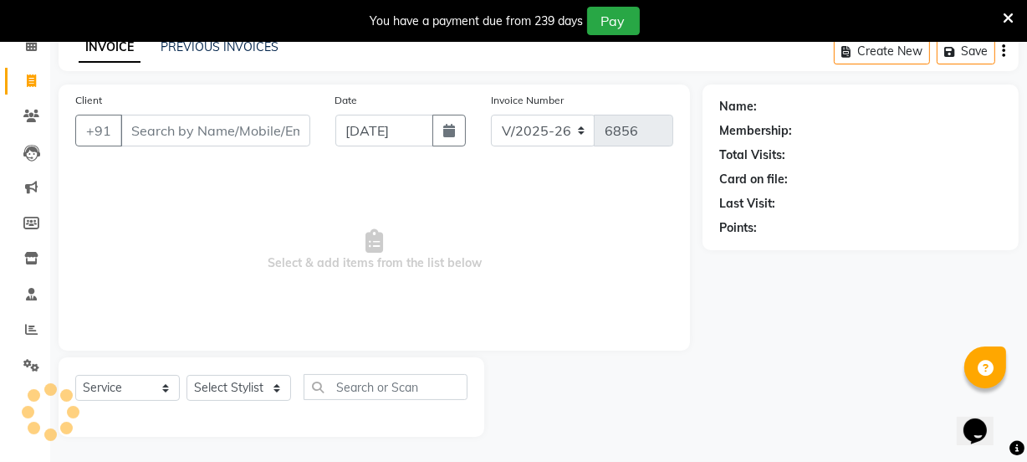
click at [179, 134] on input "Client" at bounding box center [215, 131] width 190 height 32
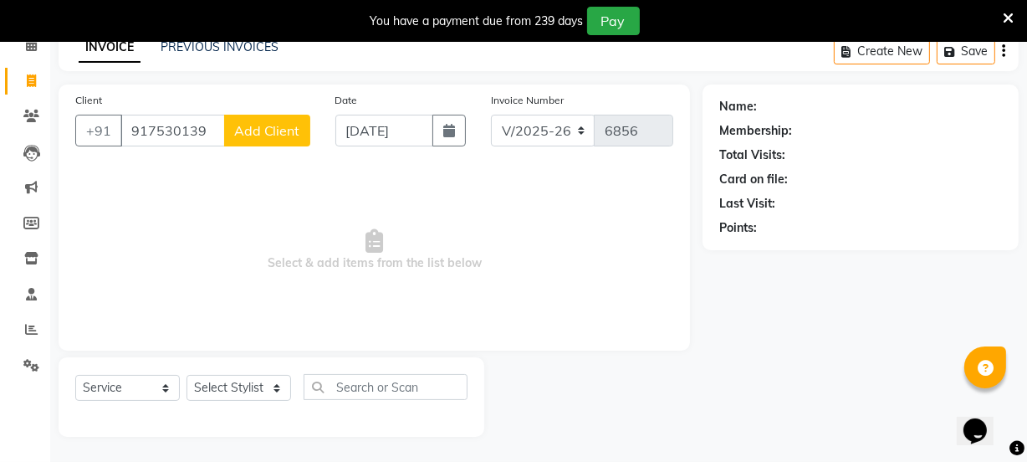
type input "917530139"
click at [262, 140] on button "Add Client" at bounding box center [267, 131] width 86 height 32
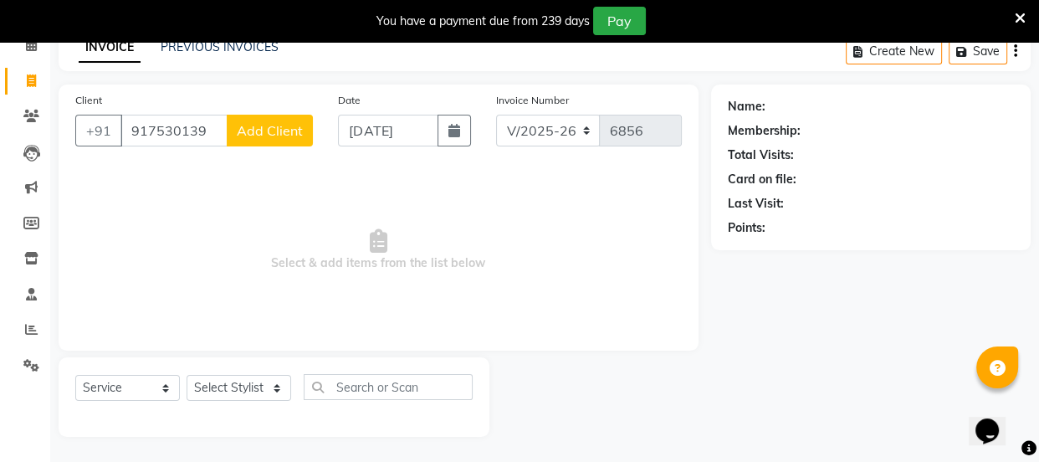
select select "22"
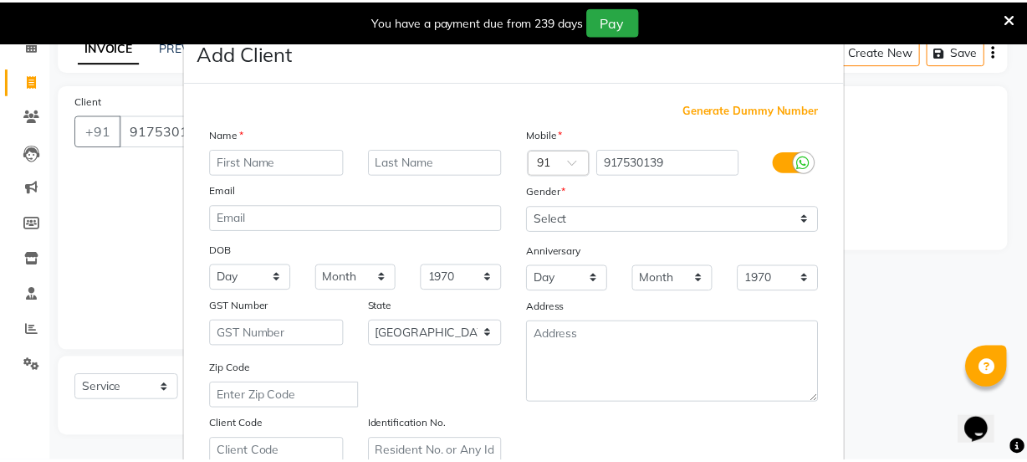
scroll to position [304, 0]
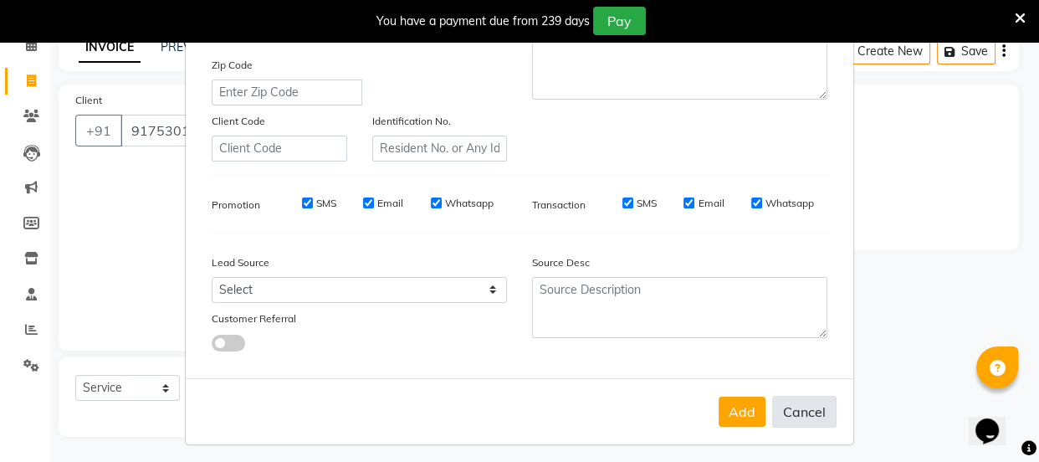
click at [790, 417] on button "Cancel" at bounding box center [804, 412] width 64 height 32
select select
select select "null"
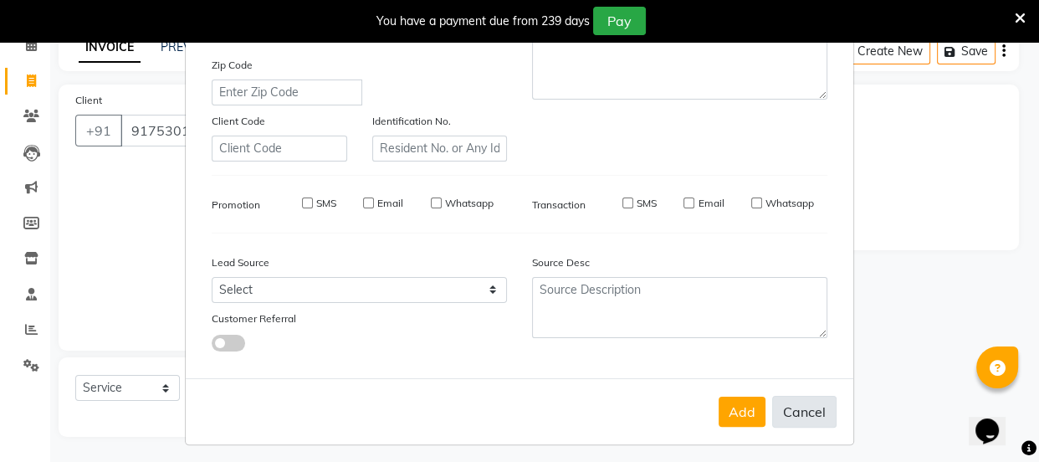
select select
checkbox input "false"
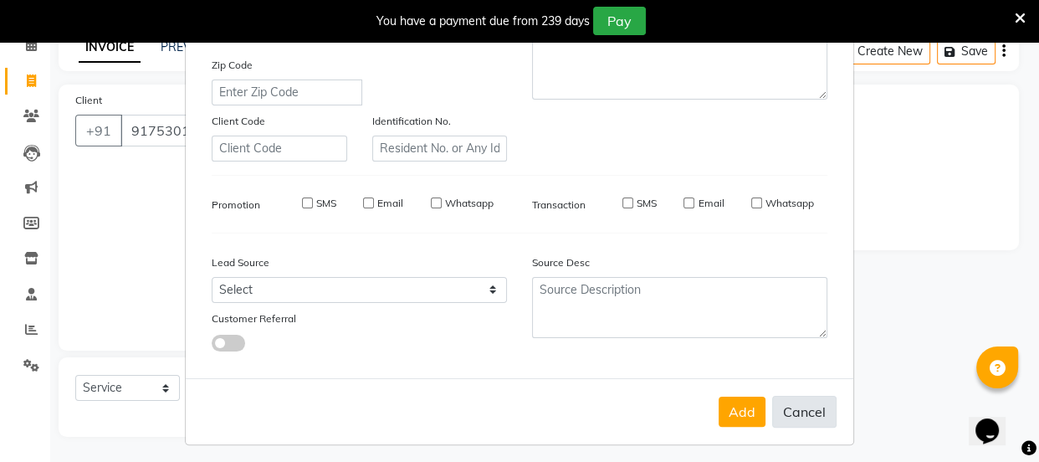
checkbox input "false"
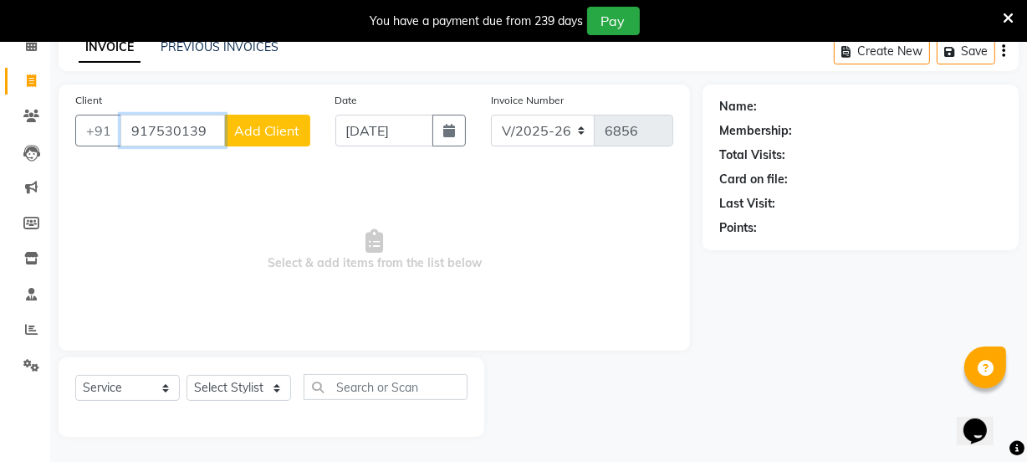
click at [204, 128] on input "917530139" at bounding box center [172, 131] width 105 height 32
type input "9"
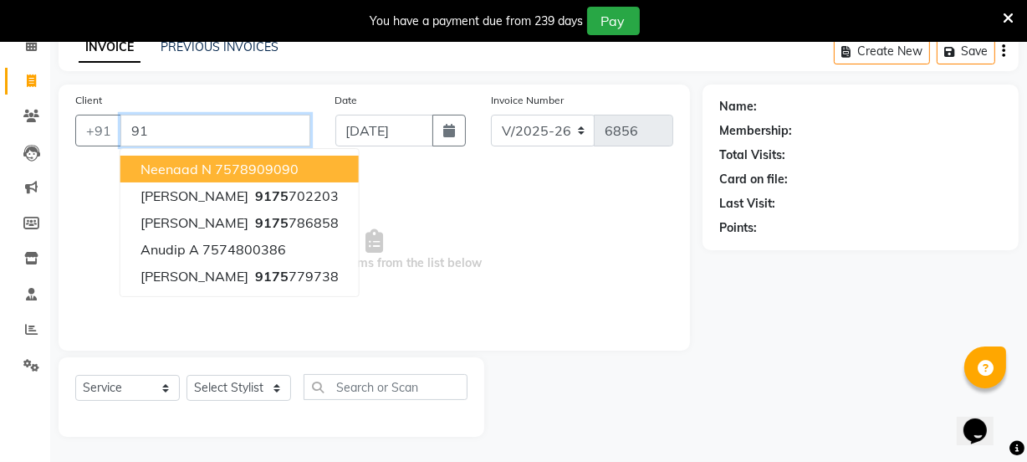
type input "9"
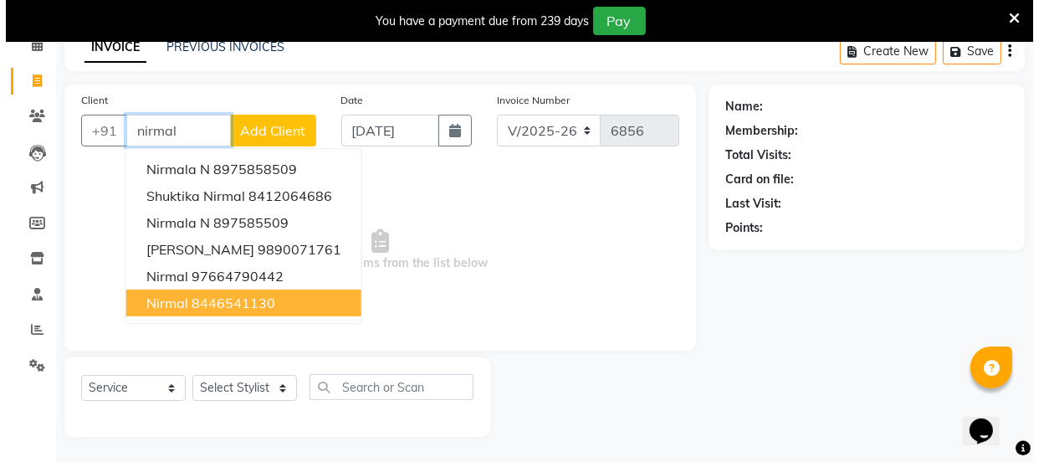
scroll to position [8, 0]
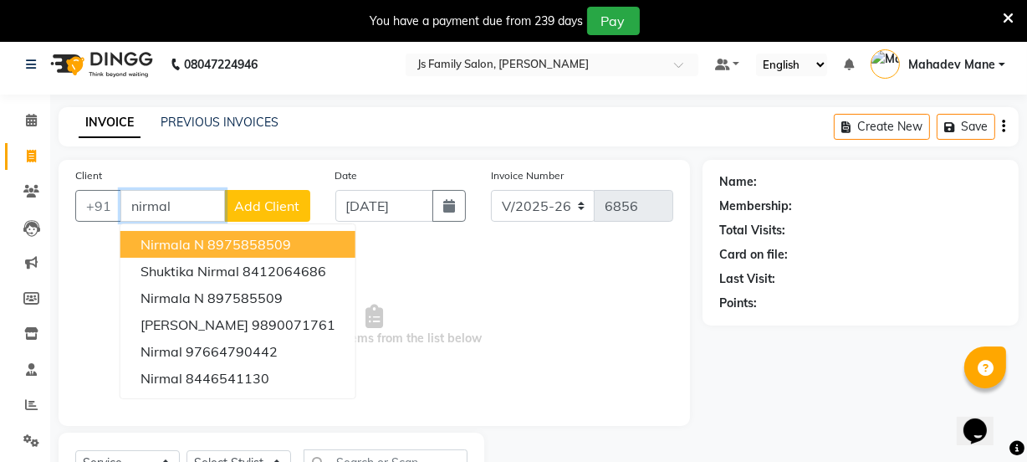
click at [197, 201] on input "nirmal" at bounding box center [172, 206] width 105 height 32
type input "n"
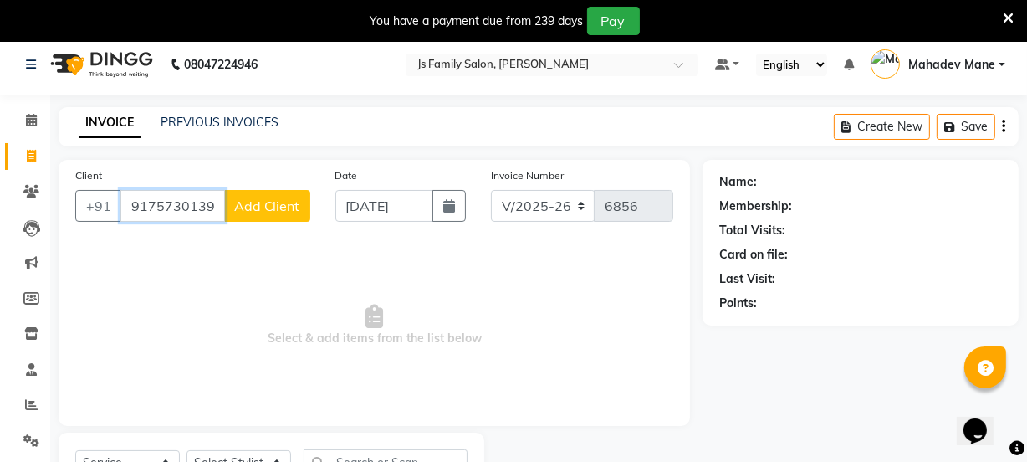
type input "9175730139"
click at [238, 216] on button "Add Client" at bounding box center [267, 206] width 86 height 32
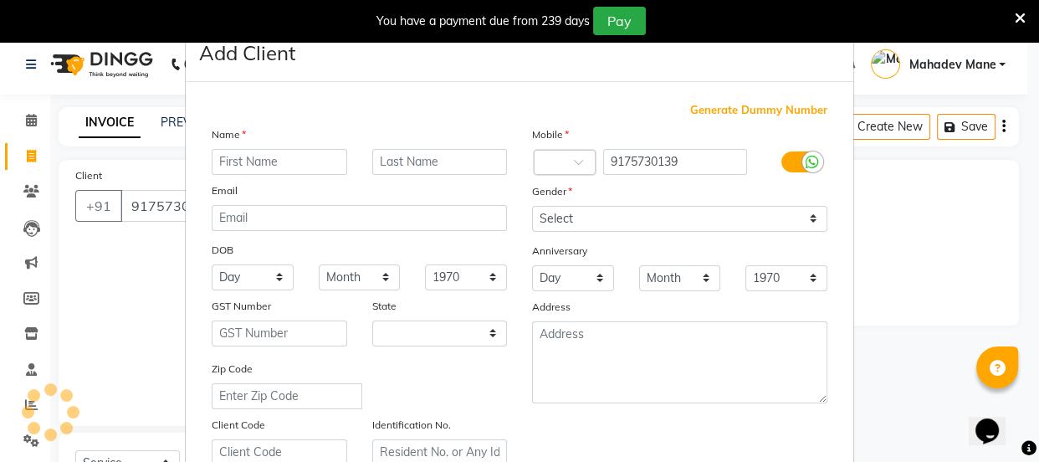
select select "22"
click at [246, 149] on input "text" at bounding box center [280, 162] width 136 height 26
type input "Nirmal"
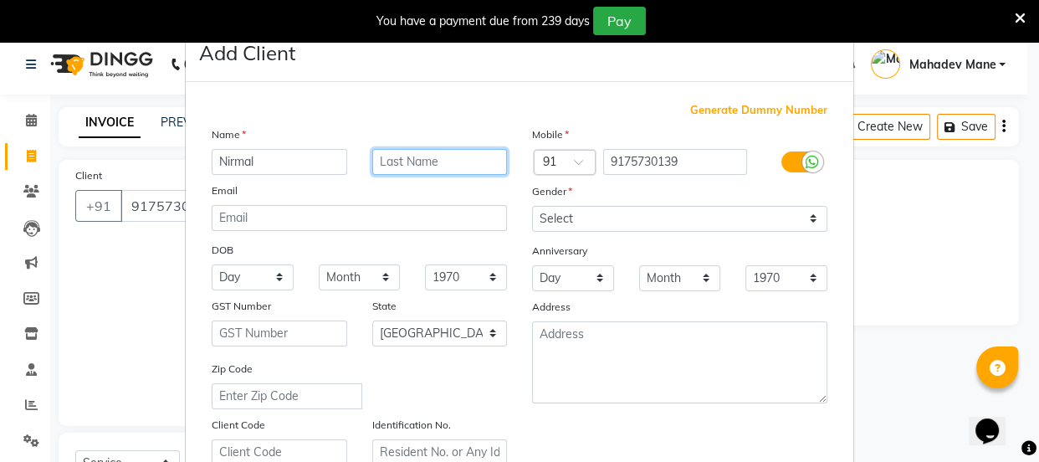
click at [430, 158] on input "text" at bounding box center [440, 162] width 136 height 26
type input "Mosin"
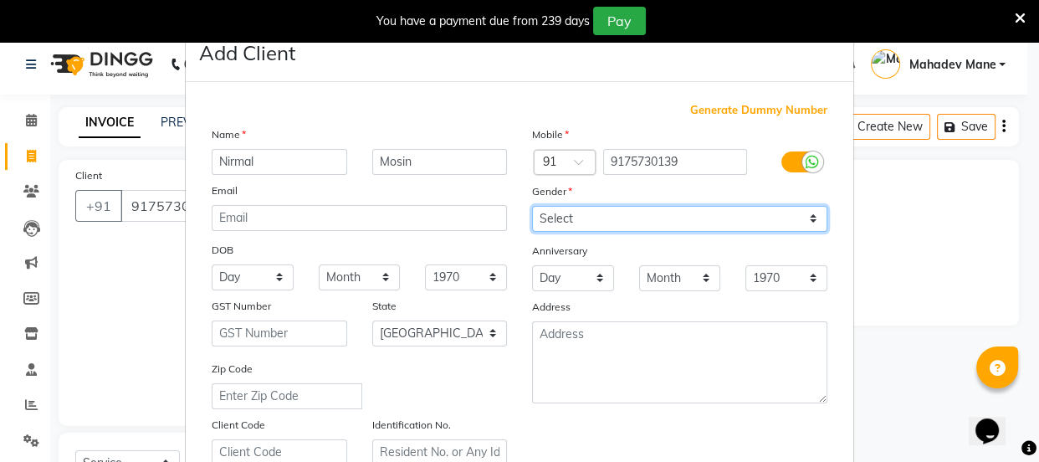
click at [622, 218] on select "Select [DEMOGRAPHIC_DATA] [DEMOGRAPHIC_DATA] Other Prefer Not To Say" at bounding box center [679, 219] width 295 height 26
click at [532, 206] on select "Select [DEMOGRAPHIC_DATA] [DEMOGRAPHIC_DATA] Other Prefer Not To Say" at bounding box center [679, 219] width 295 height 26
click at [602, 208] on select "Select [DEMOGRAPHIC_DATA] [DEMOGRAPHIC_DATA] Other Prefer Not To Say" at bounding box center [679, 219] width 295 height 26
select select "[DEMOGRAPHIC_DATA]"
click at [532, 206] on select "Select [DEMOGRAPHIC_DATA] [DEMOGRAPHIC_DATA] Other Prefer Not To Say" at bounding box center [679, 219] width 295 height 26
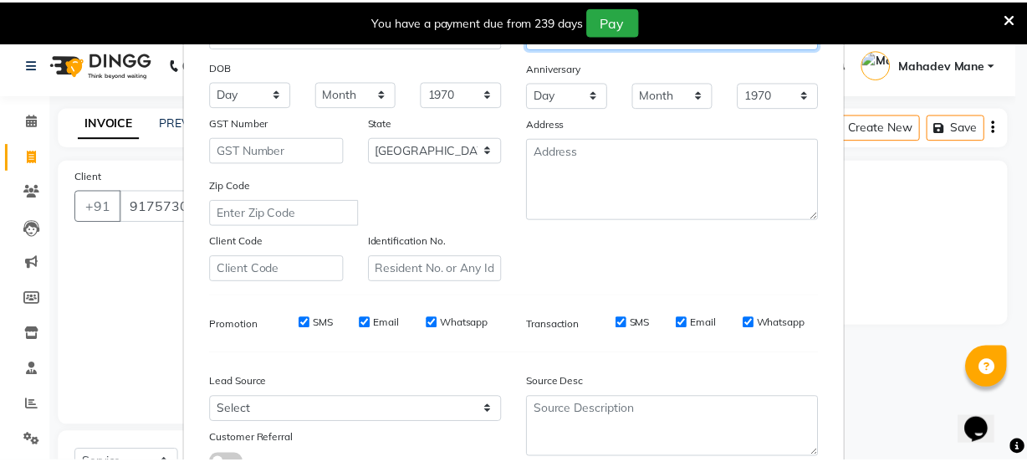
scroll to position [315, 0]
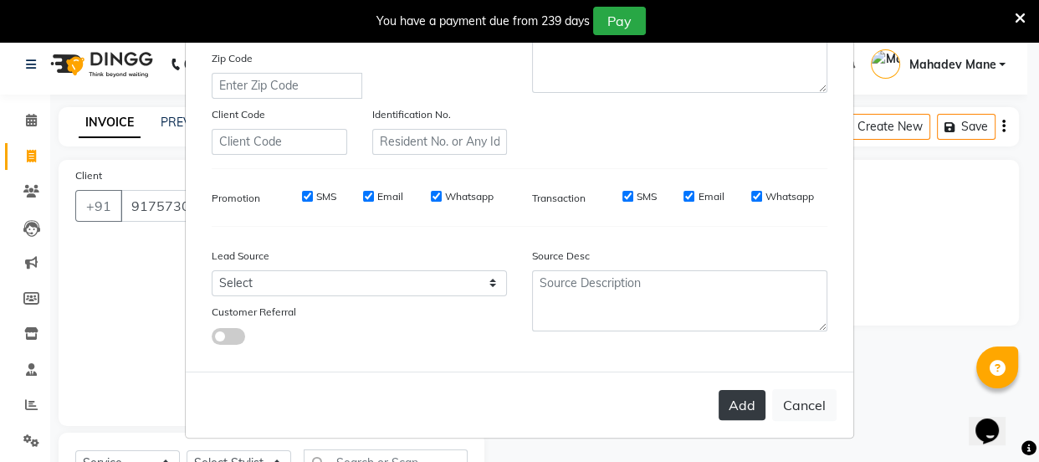
click at [744, 408] on button "Add" at bounding box center [742, 405] width 47 height 30
select select
select select "null"
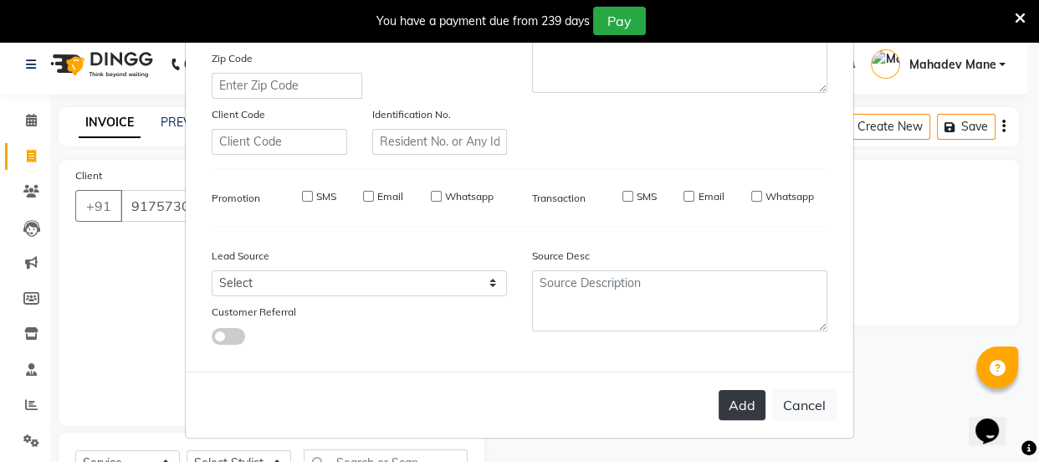
select select
checkbox input "false"
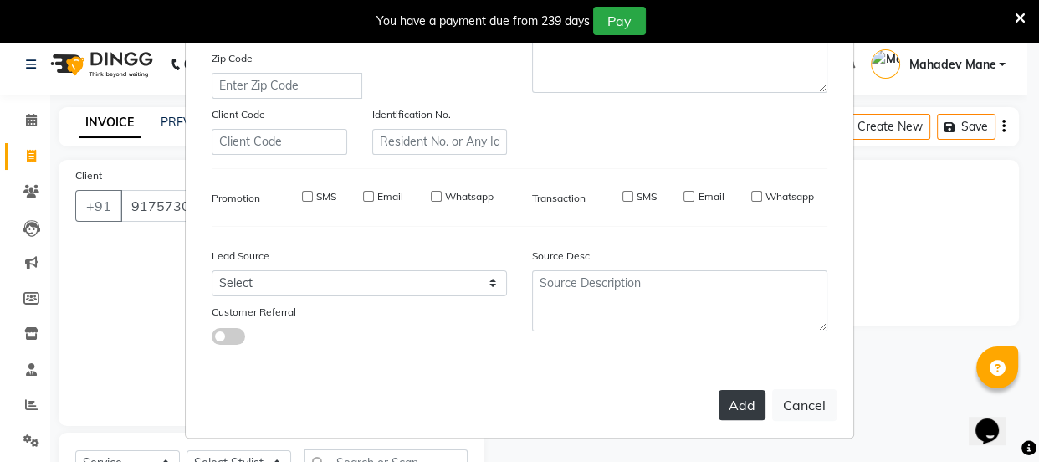
checkbox input "false"
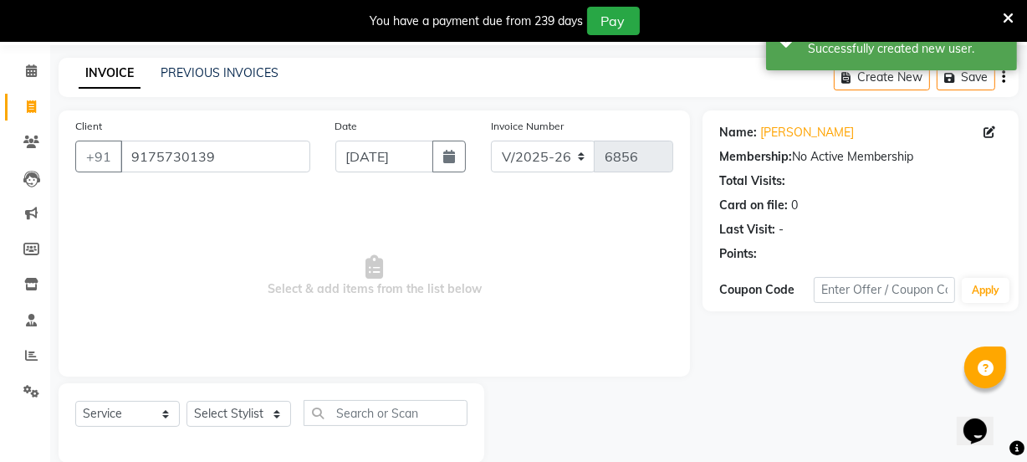
scroll to position [84, 0]
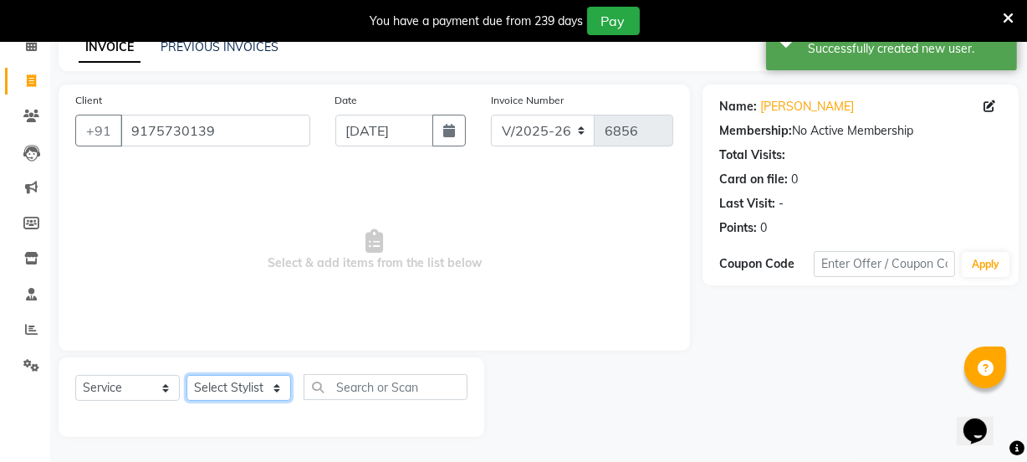
click at [251, 382] on select "Select Stylist [PERSON_NAME] Vaidyakar [PERSON_NAME] [PERSON_NAME] Mane Mosin […" at bounding box center [239, 388] width 105 height 26
select select "84579"
click at [187, 375] on select "Select Stylist [PERSON_NAME] Vaidyakar [PERSON_NAME] [PERSON_NAME] Mane Mosin […" at bounding box center [239, 388] width 105 height 26
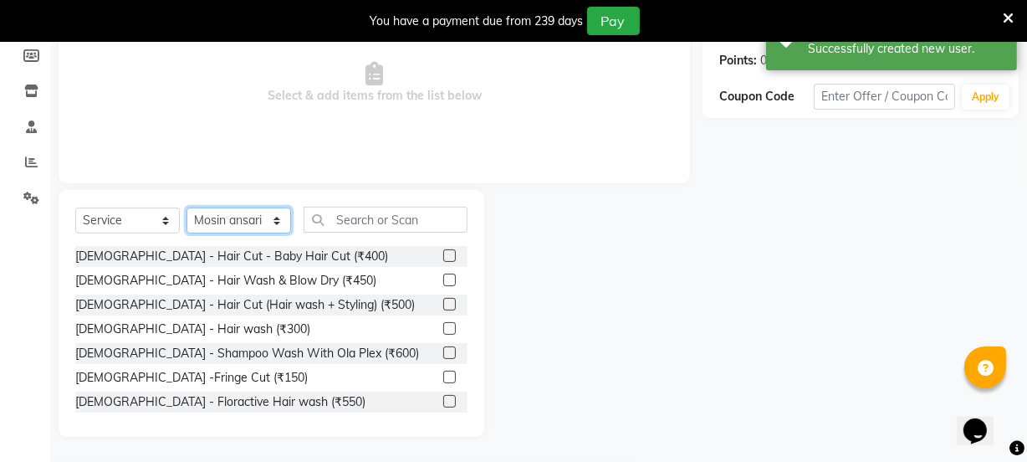
scroll to position [251, 0]
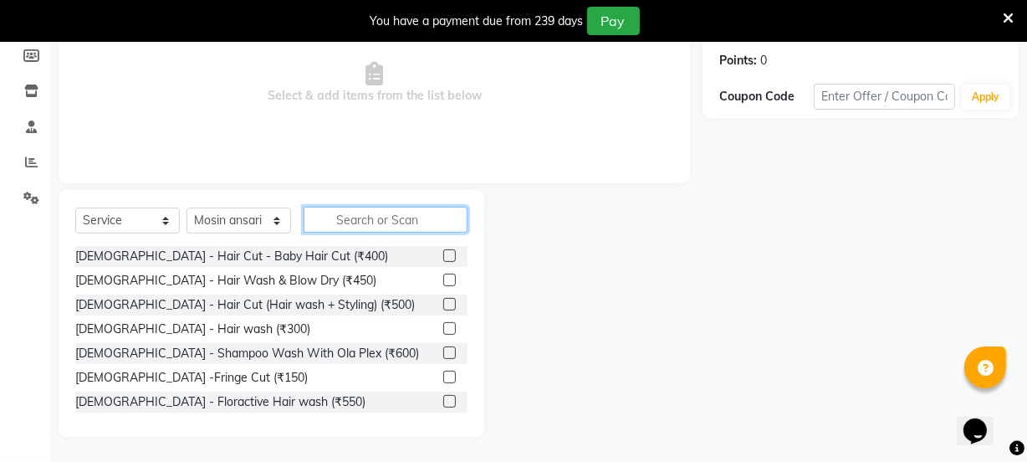
click at [358, 212] on input "text" at bounding box center [386, 220] width 164 height 26
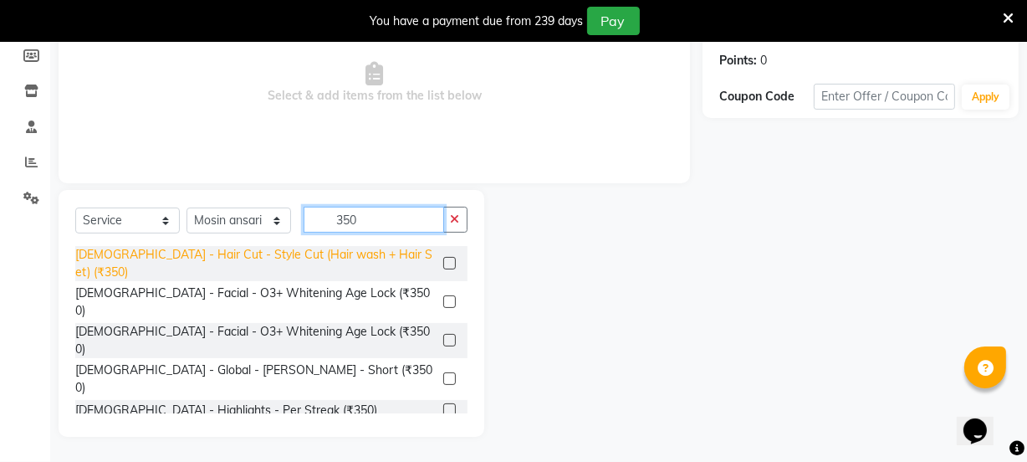
type input "350"
click at [277, 259] on div "[DEMOGRAPHIC_DATA] - Hair Cut - Style Cut (Hair wash + Hair Set) (₹350)" at bounding box center [255, 263] width 361 height 35
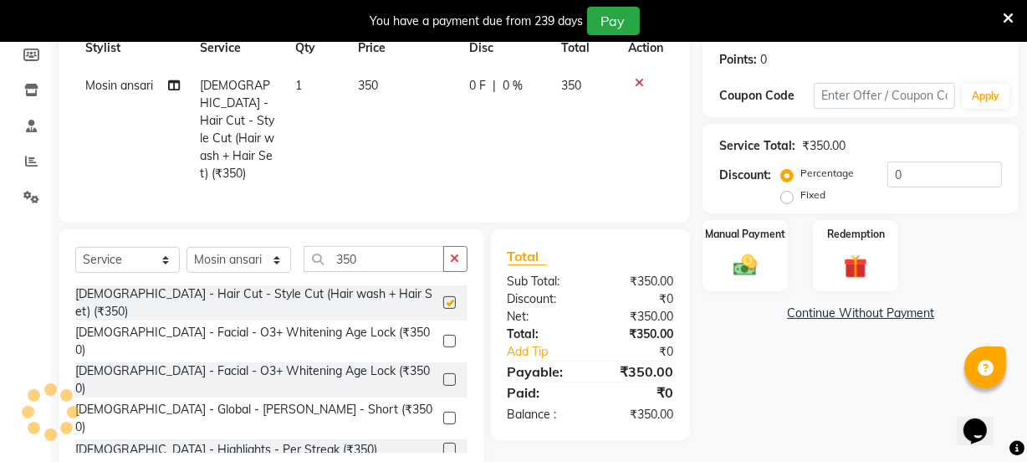
checkbox input "false"
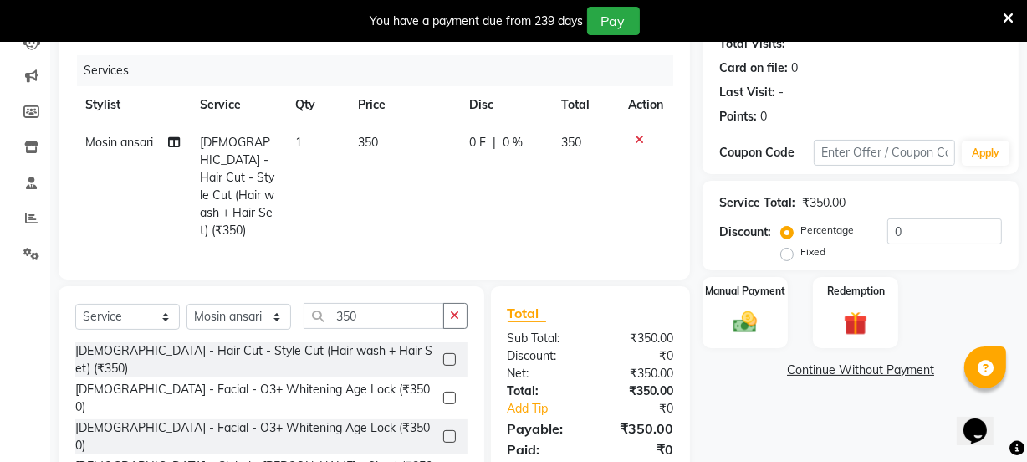
scroll to position [284, 0]
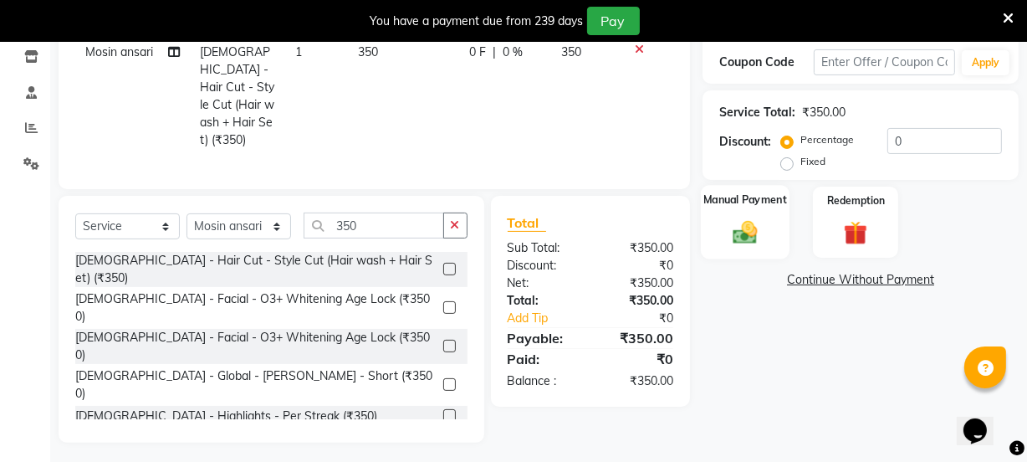
click at [748, 238] on img at bounding box center [745, 232] width 40 height 28
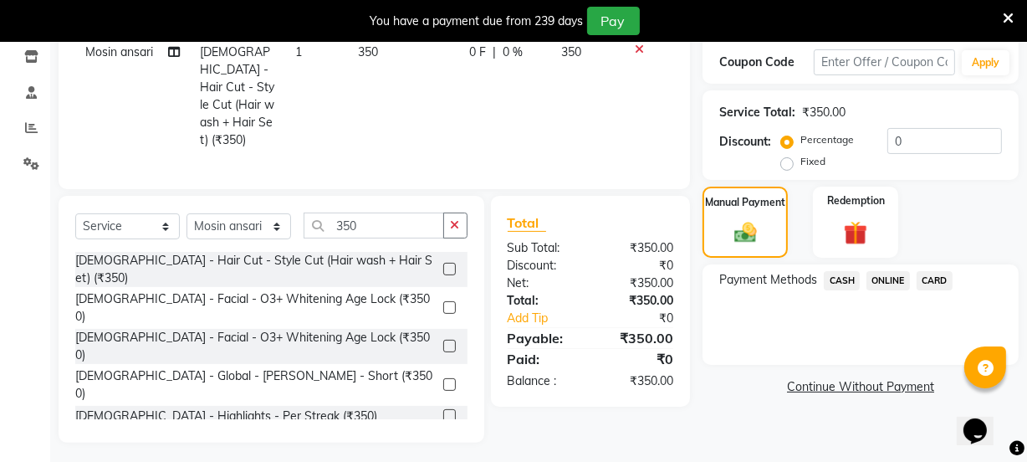
click at [876, 279] on span "ONLINE" at bounding box center [889, 280] width 44 height 19
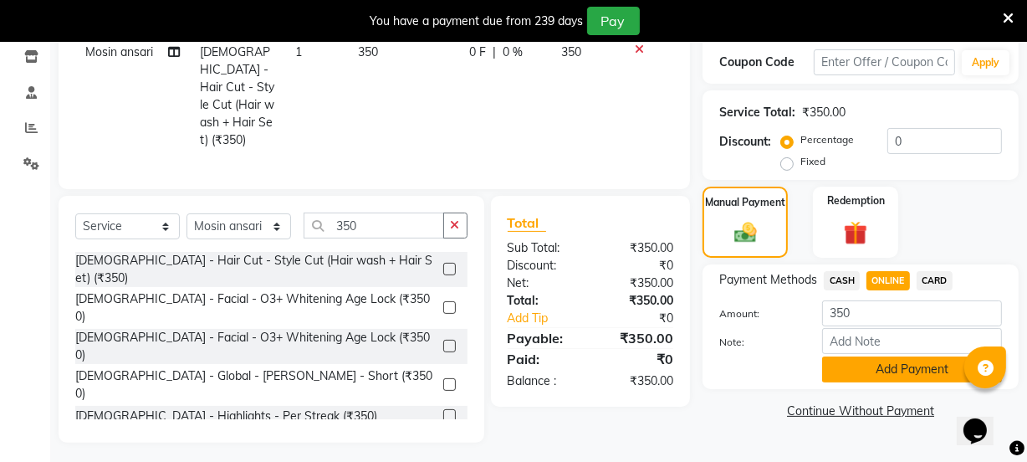
click at [861, 369] on button "Add Payment" at bounding box center [912, 369] width 180 height 26
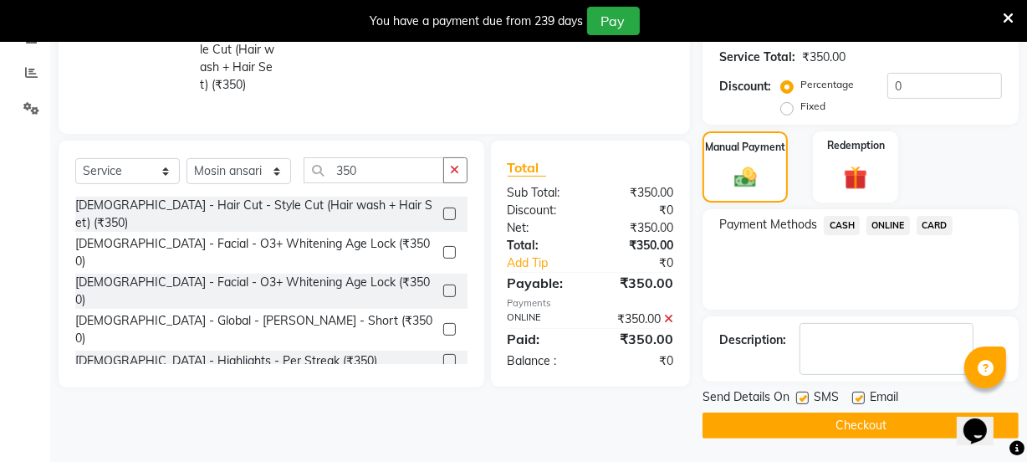
scroll to position [341, 0]
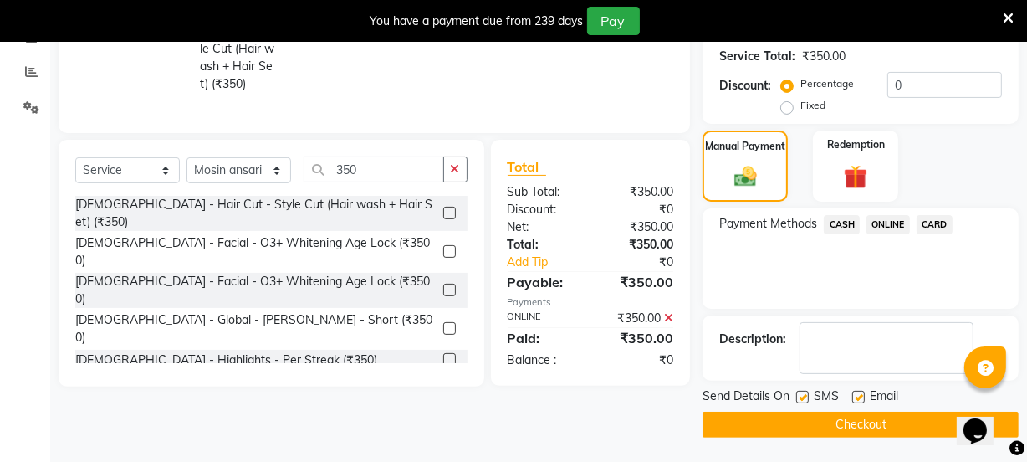
click at [870, 412] on button "Checkout" at bounding box center [861, 425] width 316 height 26
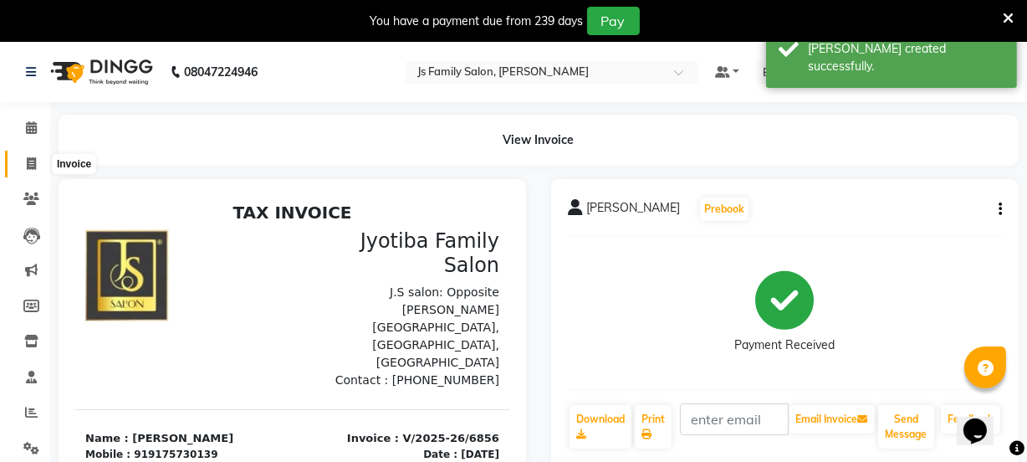
click at [32, 161] on icon at bounding box center [31, 163] width 9 height 13
select select "service"
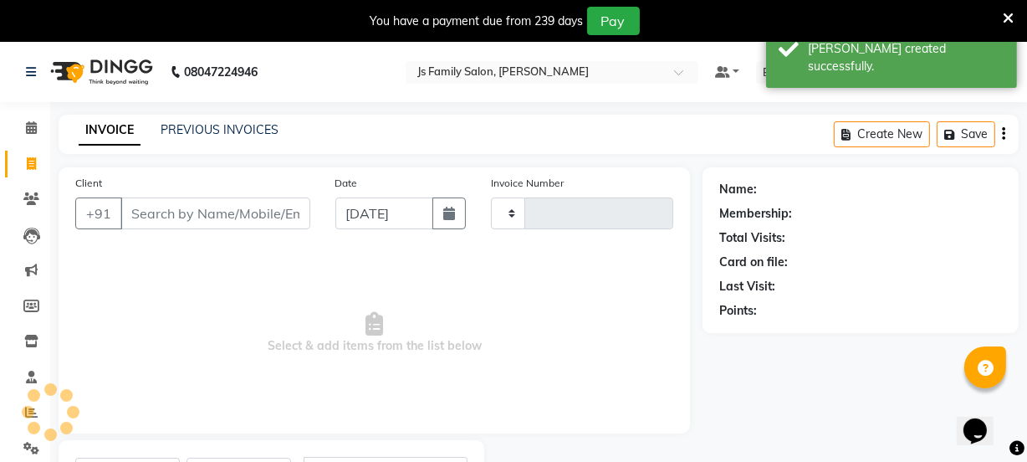
type input "6857"
select select "3729"
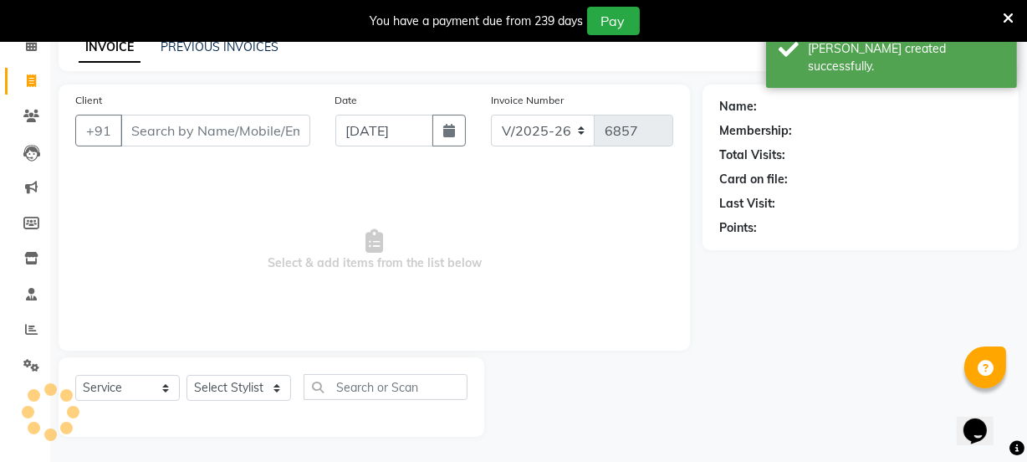
click at [172, 131] on input "Client" at bounding box center [215, 131] width 190 height 32
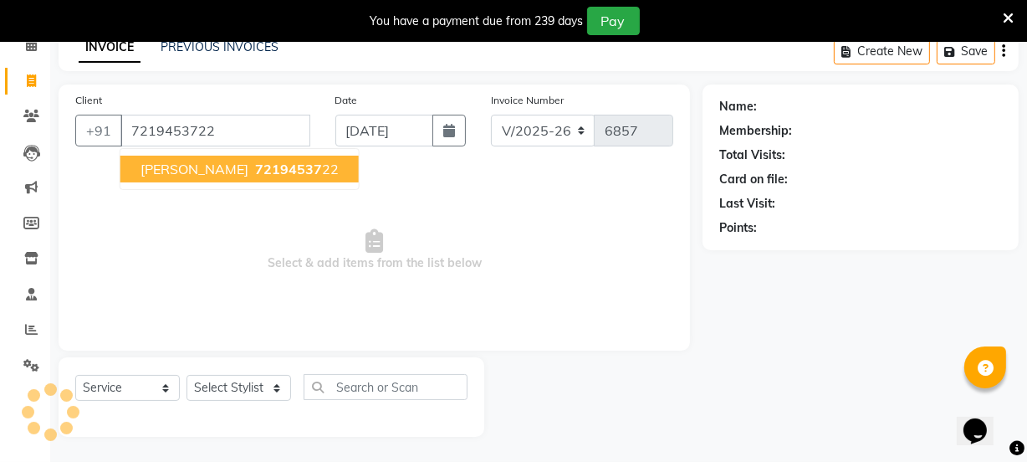
type input "7219453722"
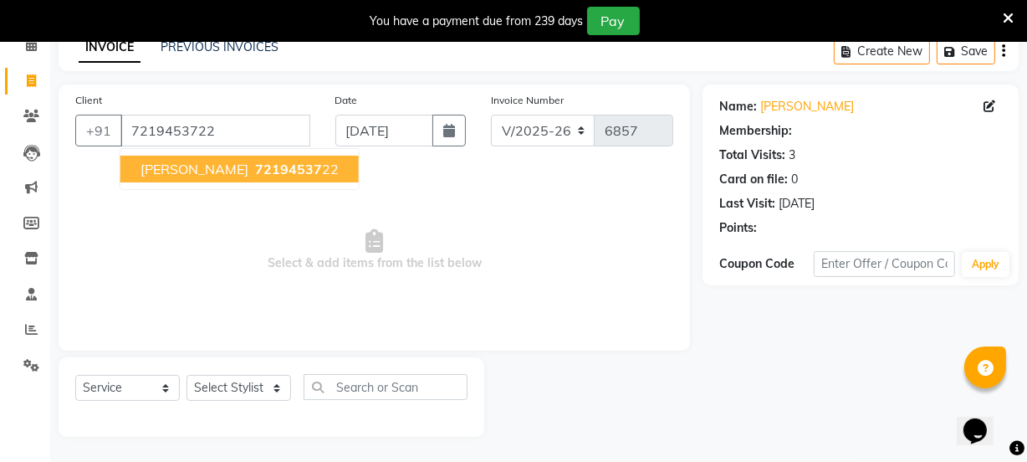
click at [167, 171] on span "[PERSON_NAME]" at bounding box center [195, 169] width 108 height 17
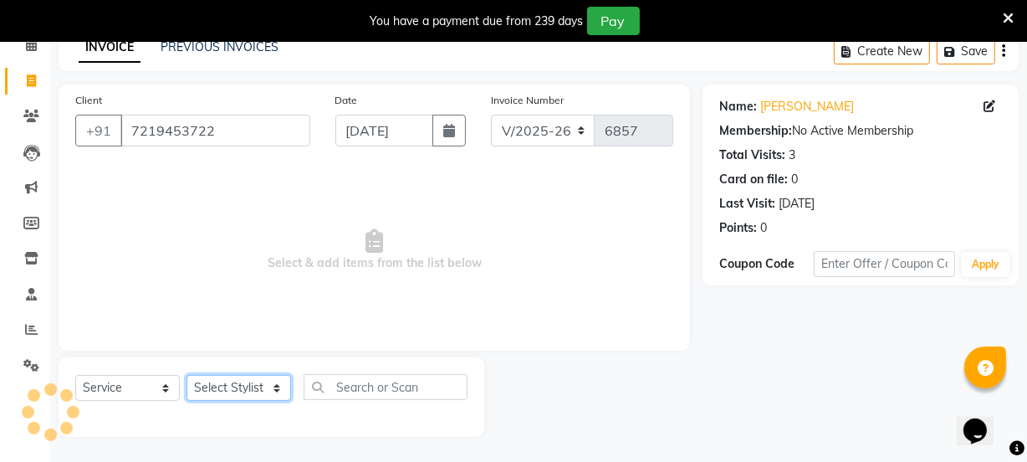
click at [241, 387] on select "Select Stylist [PERSON_NAME] Vaidyakar [PERSON_NAME] [PERSON_NAME] Mane Mosin […" at bounding box center [239, 388] width 105 height 26
select select "88915"
click at [187, 375] on select "Select Stylist [PERSON_NAME] Vaidyakar [PERSON_NAME] [PERSON_NAME] Mane Mosin […" at bounding box center [239, 388] width 105 height 26
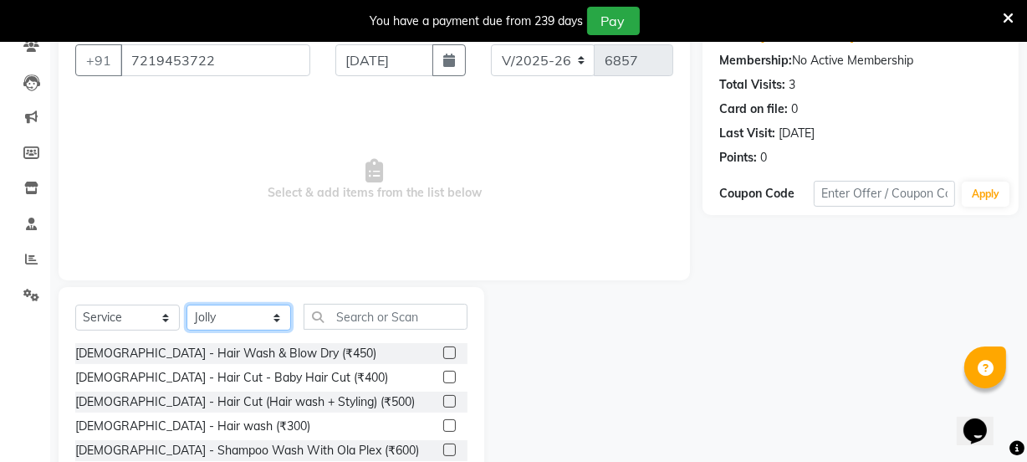
scroll to position [251, 0]
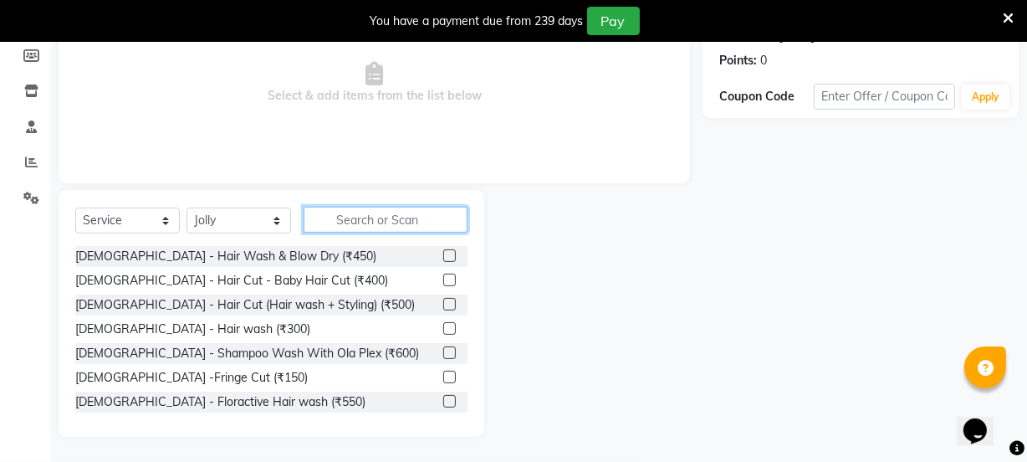
click at [370, 208] on input "text" at bounding box center [386, 220] width 164 height 26
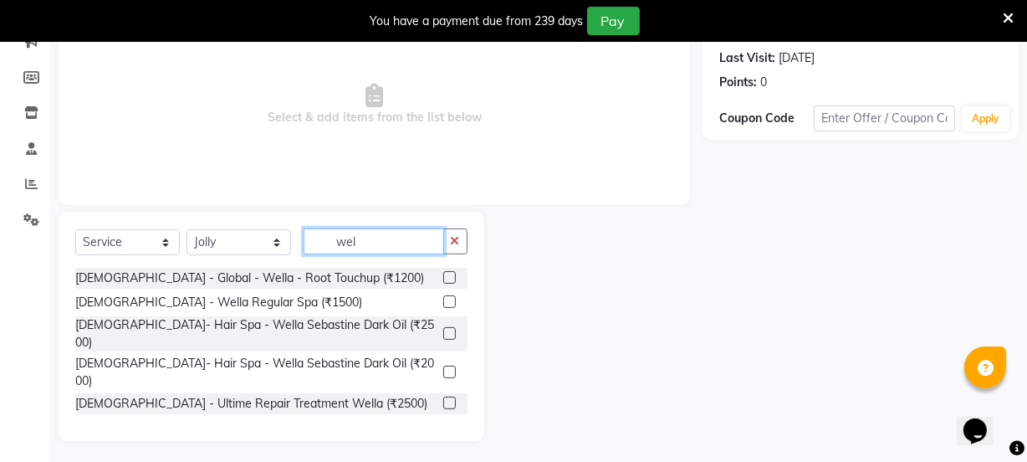
scroll to position [204, 0]
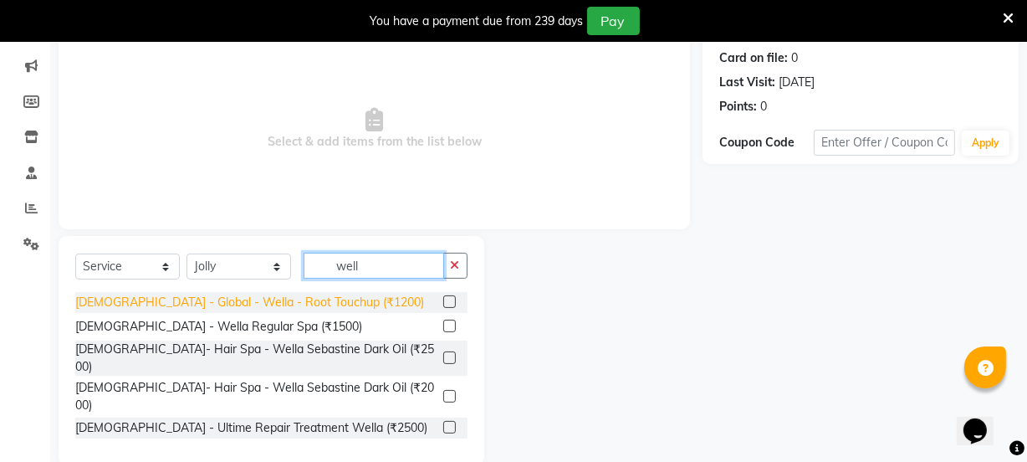
type input "well"
click at [197, 306] on div "[DEMOGRAPHIC_DATA] - Global - Wella - Root Touchup (₹1200)" at bounding box center [249, 303] width 349 height 18
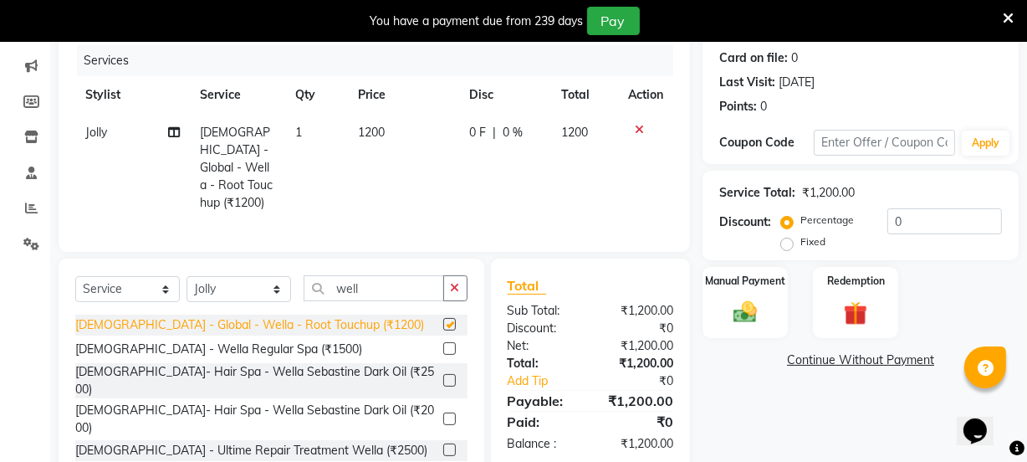
checkbox input "false"
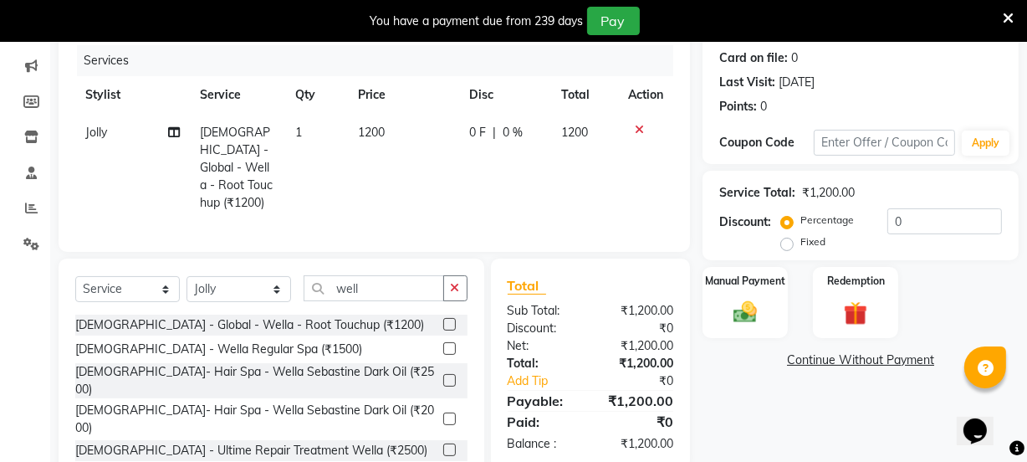
click at [367, 131] on span "1200" at bounding box center [372, 132] width 27 height 15
select select "88915"
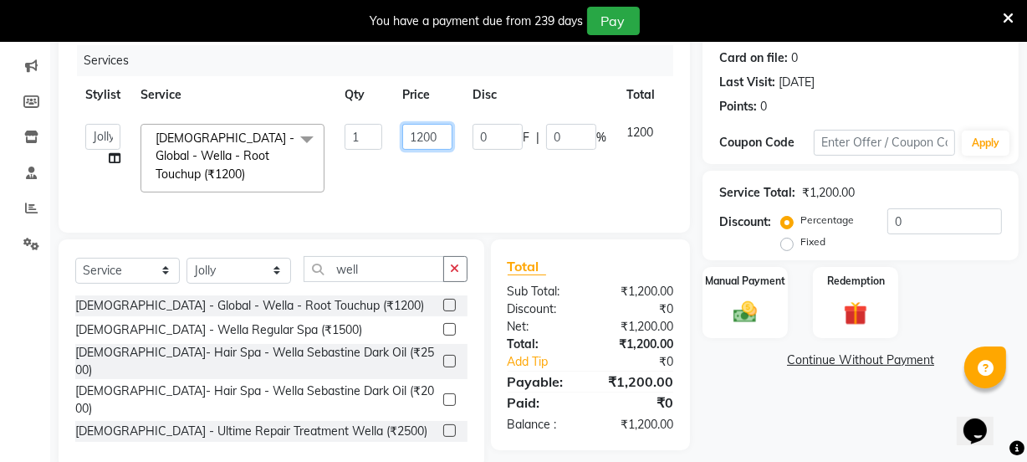
click at [426, 133] on input "1200" at bounding box center [427, 137] width 50 height 26
type input "4000"
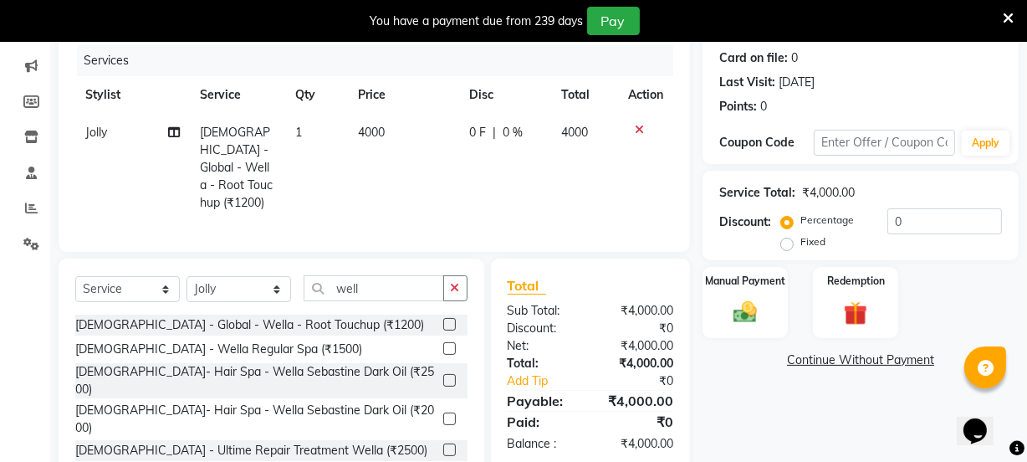
click at [423, 160] on td "4000" at bounding box center [404, 168] width 111 height 108
select select "88915"
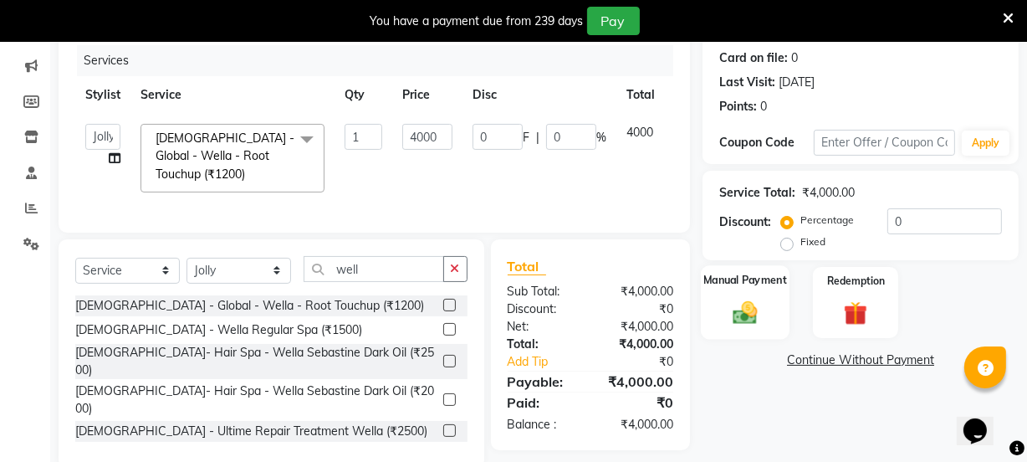
click at [737, 318] on img at bounding box center [745, 312] width 40 height 28
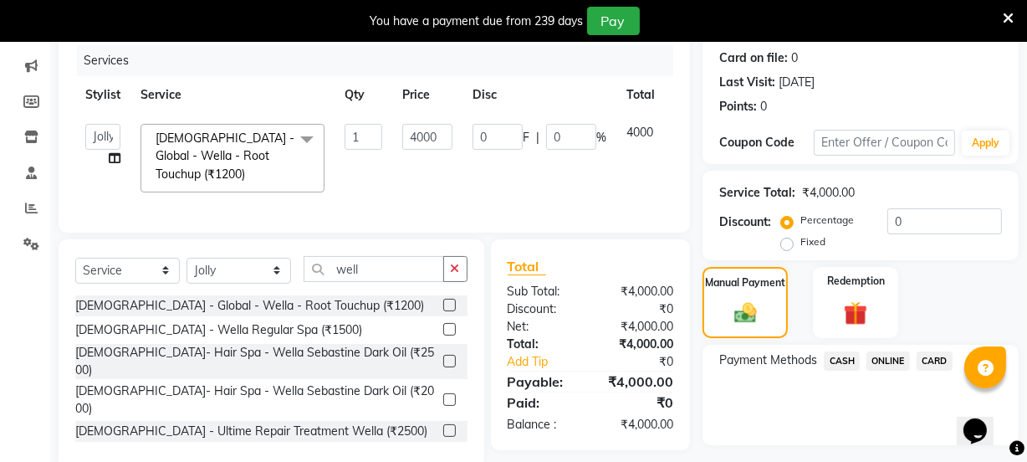
click at [935, 359] on span "CARD" at bounding box center [935, 360] width 36 height 19
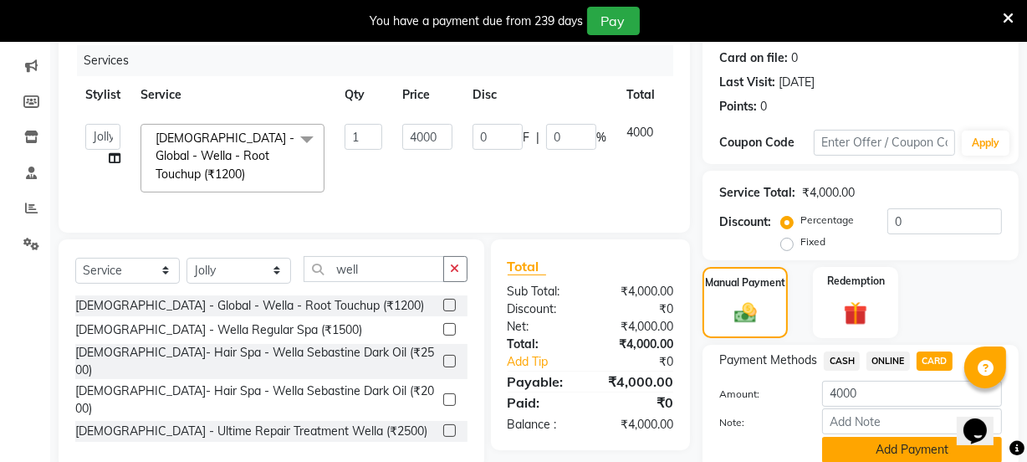
click at [886, 448] on button "Add Payment" at bounding box center [912, 450] width 180 height 26
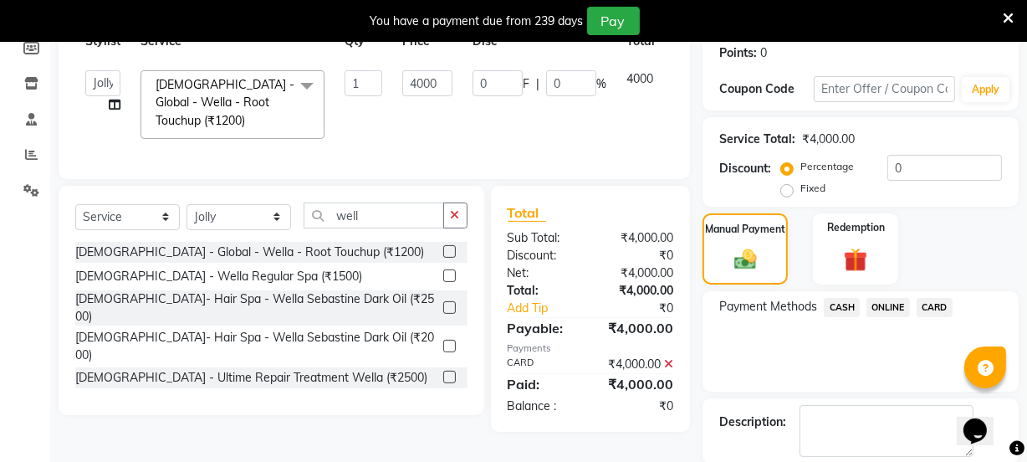
scroll to position [341, 0]
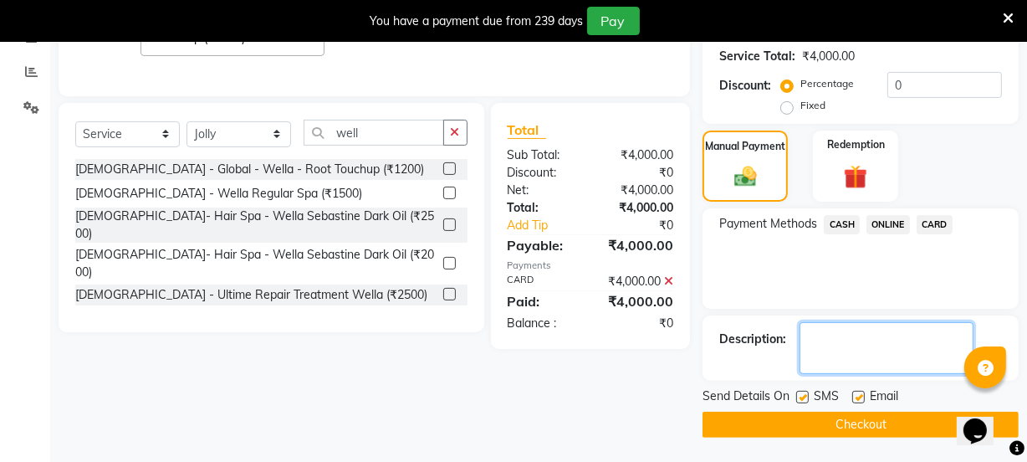
click at [869, 335] on textarea at bounding box center [887, 348] width 174 height 52
click at [827, 343] on textarea at bounding box center [887, 348] width 174 height 52
click at [950, 340] on textarea at bounding box center [887, 348] width 174 height 52
click at [804, 342] on textarea at bounding box center [887, 348] width 174 height 52
click at [968, 351] on textarea at bounding box center [887, 348] width 174 height 52
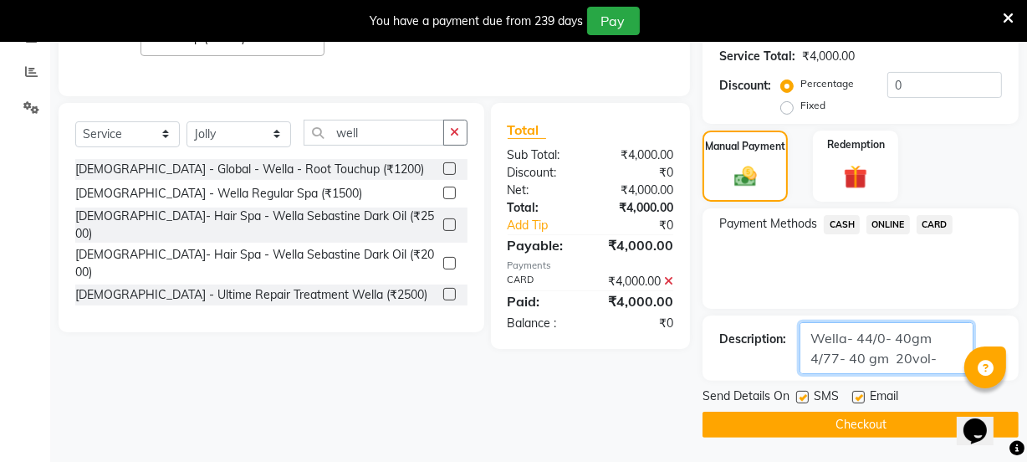
type textarea "Wella- 44/0- 40gm 4/77- 40 gm 20vol-80ml"
click at [807, 424] on button "Checkout" at bounding box center [861, 425] width 316 height 26
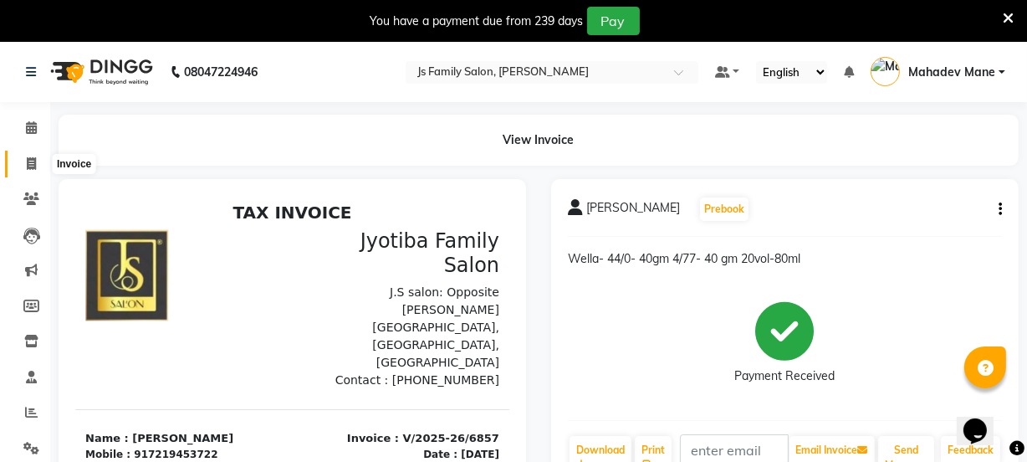
click at [17, 166] on span at bounding box center [31, 164] width 29 height 19
select select "service"
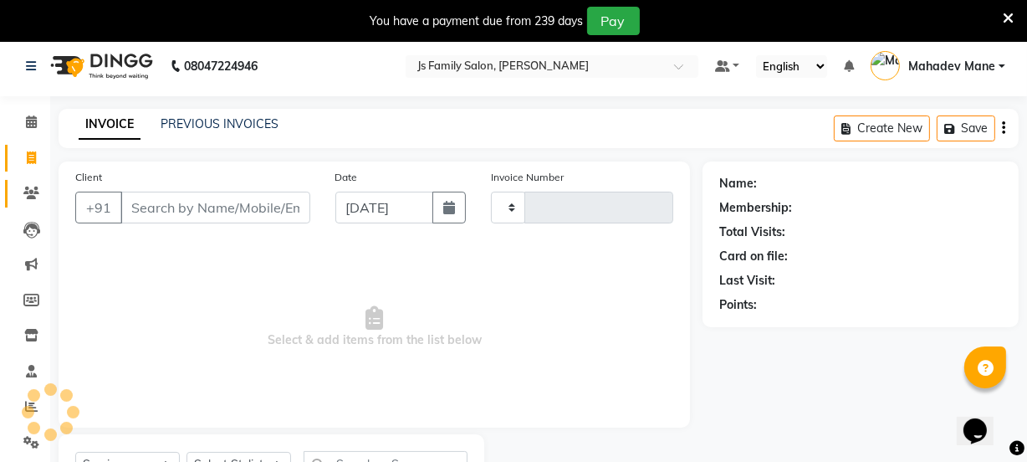
type input "6858"
select select "3729"
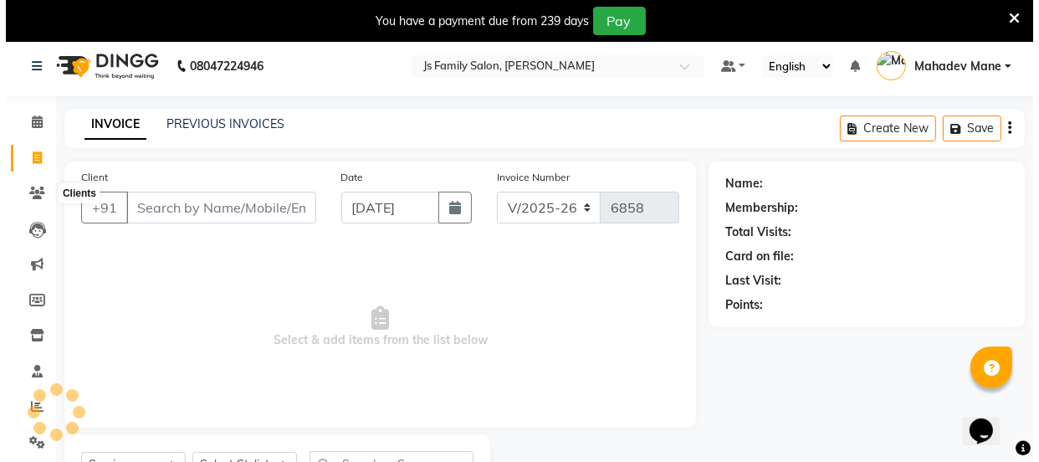
scroll to position [84, 0]
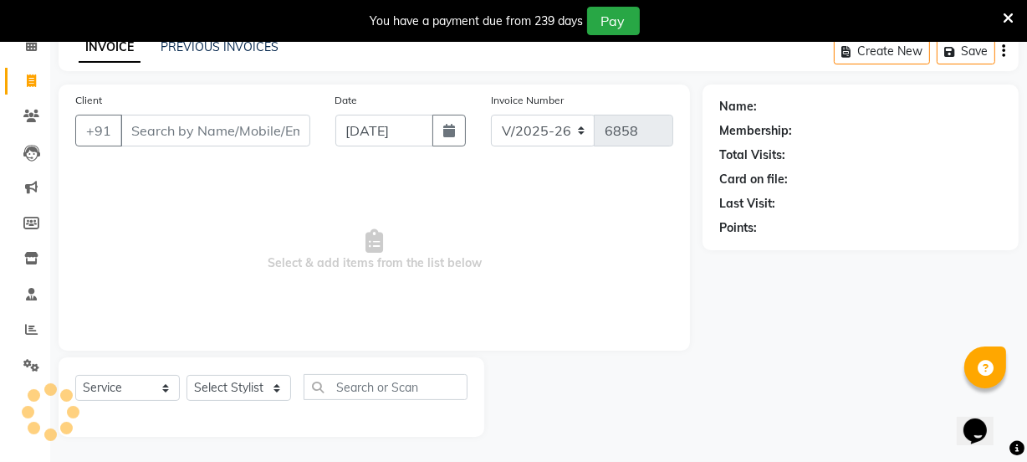
click at [174, 120] on input "Client" at bounding box center [215, 131] width 190 height 32
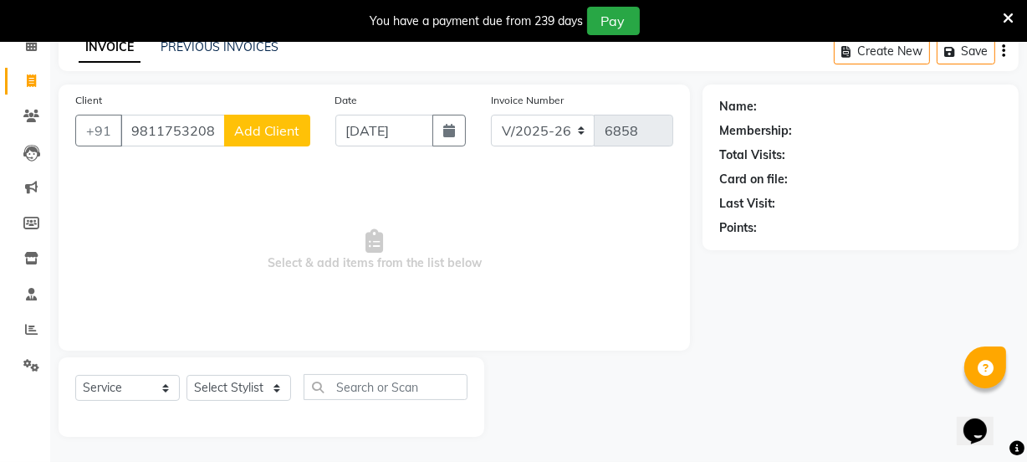
type input "9811753208"
click at [245, 136] on span "Add Client" at bounding box center [267, 130] width 66 height 17
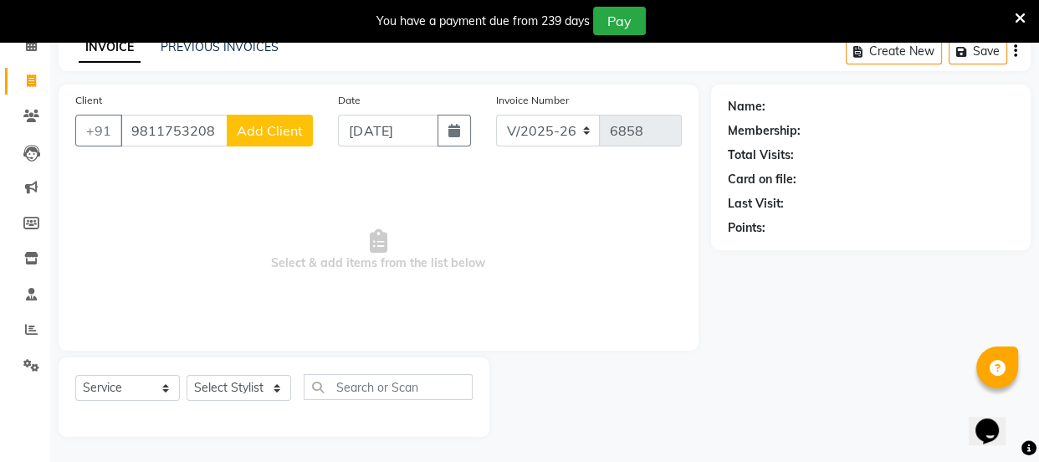
select select "22"
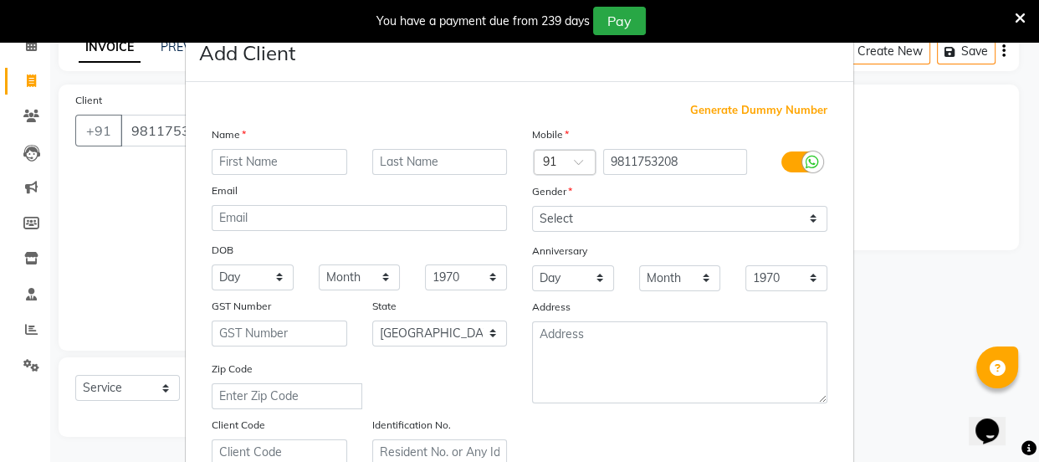
click at [248, 161] on input "text" at bounding box center [280, 162] width 136 height 26
type input "[PERSON_NAME]"
click at [417, 164] on input "text" at bounding box center [440, 162] width 136 height 26
type input "g"
type input "Goyal"
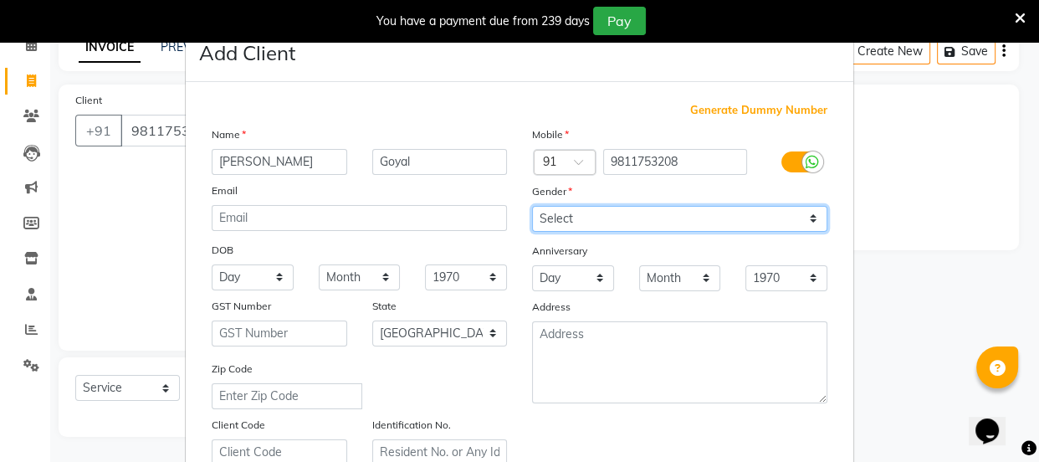
click at [636, 214] on select "Select [DEMOGRAPHIC_DATA] [DEMOGRAPHIC_DATA] Other Prefer Not To Say" at bounding box center [679, 219] width 295 height 26
click at [532, 206] on select "Select [DEMOGRAPHIC_DATA] [DEMOGRAPHIC_DATA] Other Prefer Not To Say" at bounding box center [679, 219] width 295 height 26
click at [566, 225] on select "Select [DEMOGRAPHIC_DATA] [DEMOGRAPHIC_DATA] Other Prefer Not To Say" at bounding box center [679, 219] width 295 height 26
select select "[DEMOGRAPHIC_DATA]"
click at [532, 206] on select "Select [DEMOGRAPHIC_DATA] [DEMOGRAPHIC_DATA] Other Prefer Not To Say" at bounding box center [679, 219] width 295 height 26
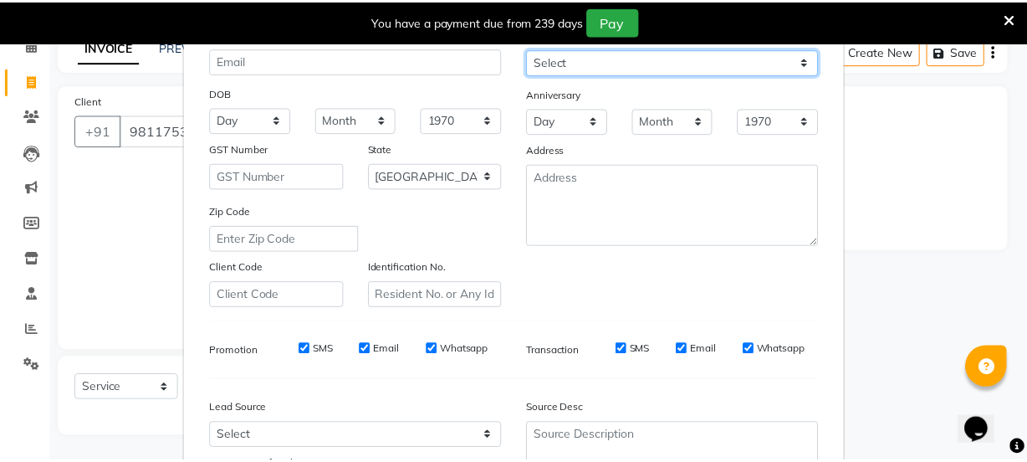
scroll to position [315, 0]
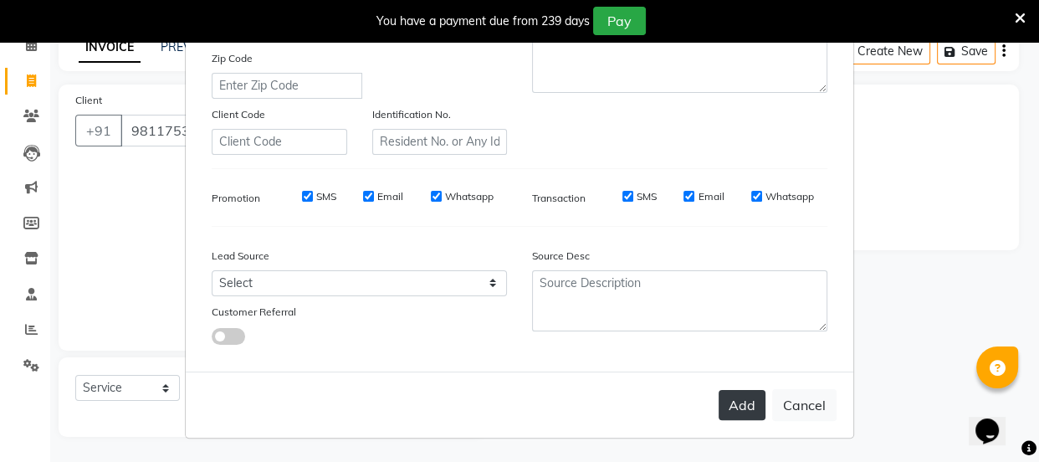
click at [729, 392] on button "Add" at bounding box center [742, 405] width 47 height 30
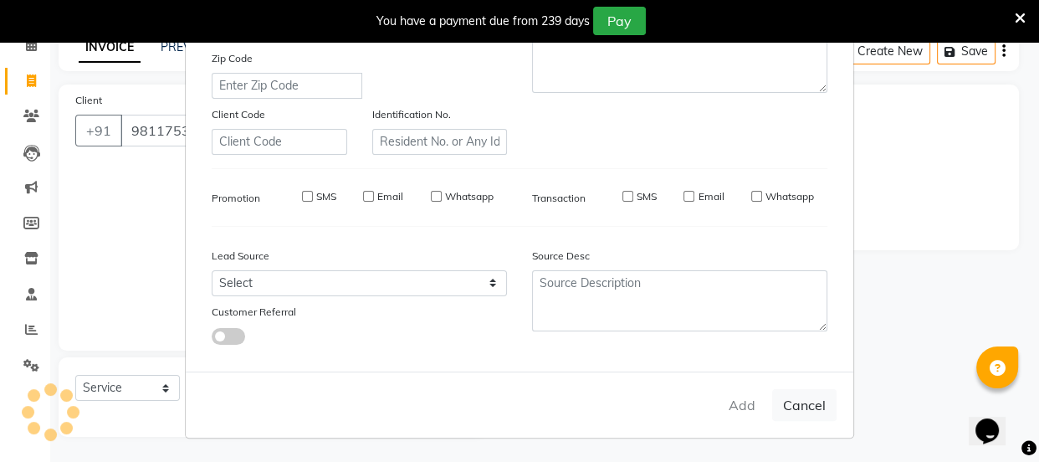
select select
select select "null"
select select
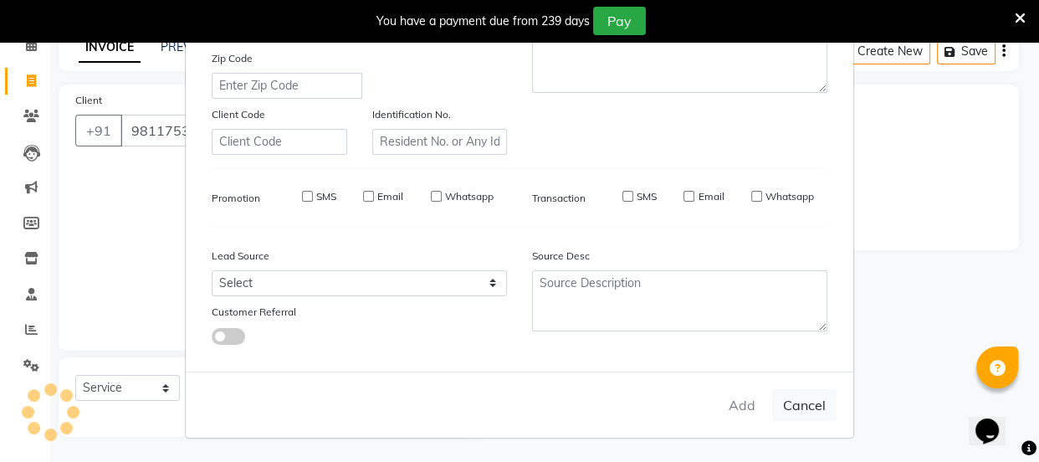
select select
checkbox input "false"
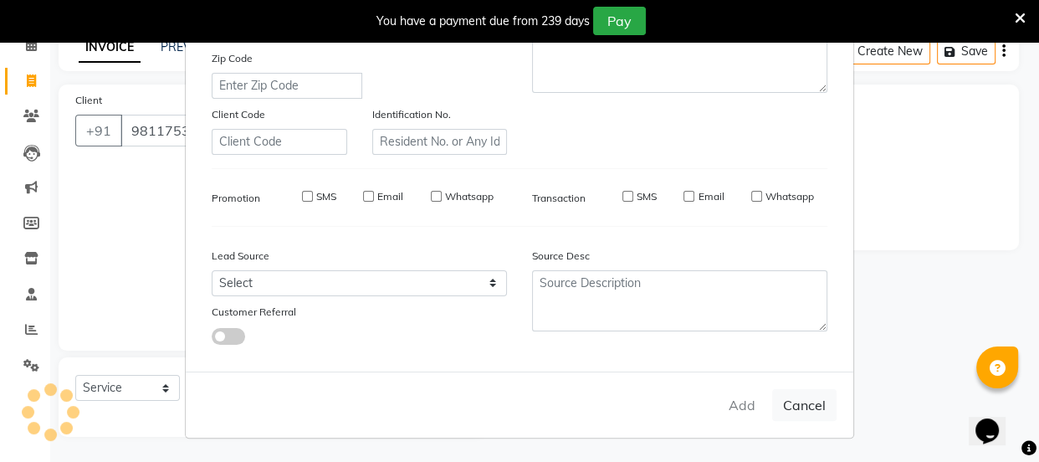
checkbox input "false"
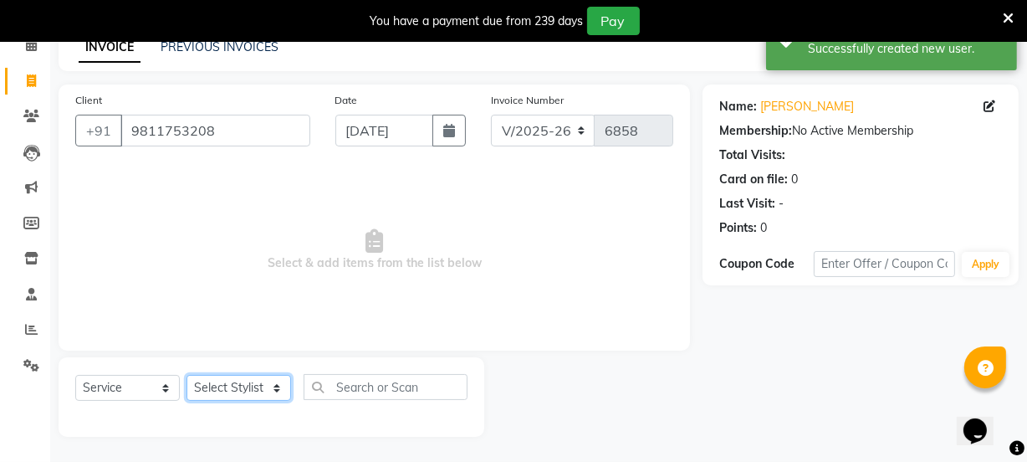
click at [233, 388] on select "Select Stylist [PERSON_NAME] Vaidyakar [PERSON_NAME] [PERSON_NAME] Mane Mosin […" at bounding box center [239, 388] width 105 height 26
select select "88914"
click at [187, 375] on select "Select Stylist [PERSON_NAME] Vaidyakar [PERSON_NAME] [PERSON_NAME] Mane Mosin […" at bounding box center [239, 388] width 105 height 26
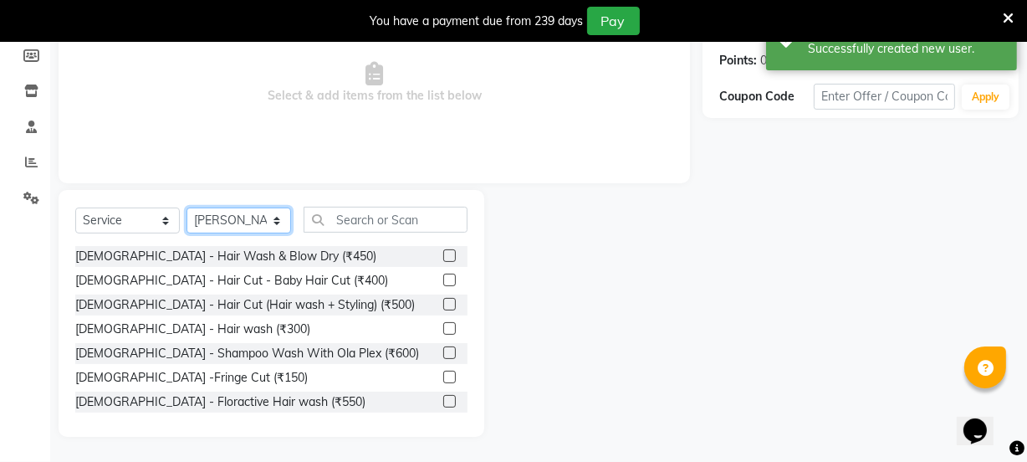
scroll to position [251, 0]
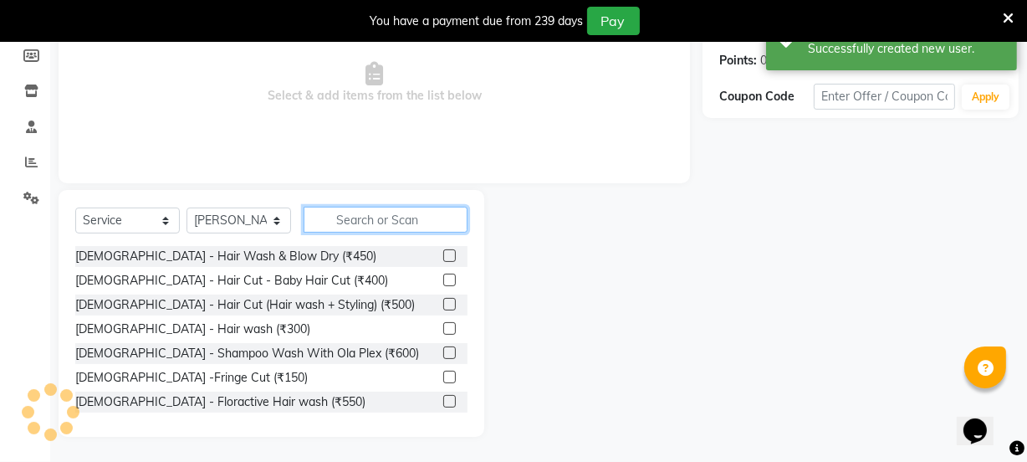
click at [391, 213] on input "text" at bounding box center [386, 220] width 164 height 26
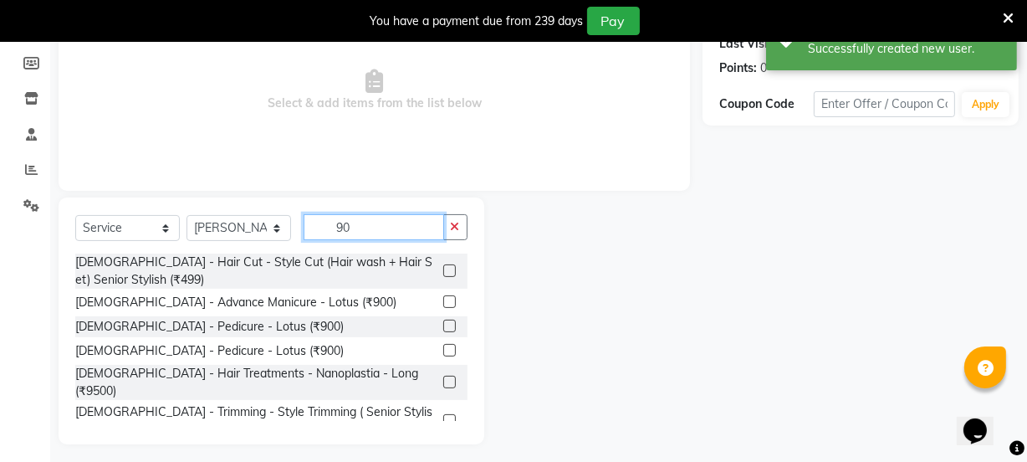
scroll to position [156, 0]
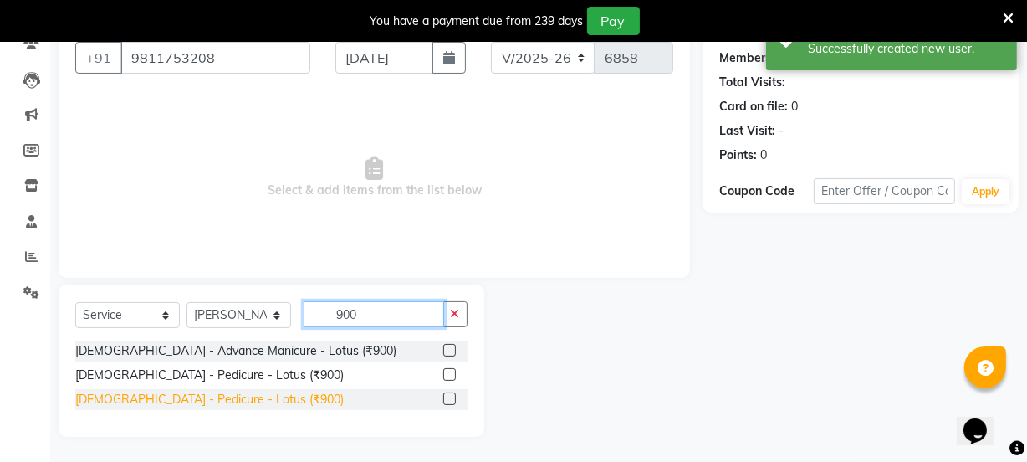
type input "900"
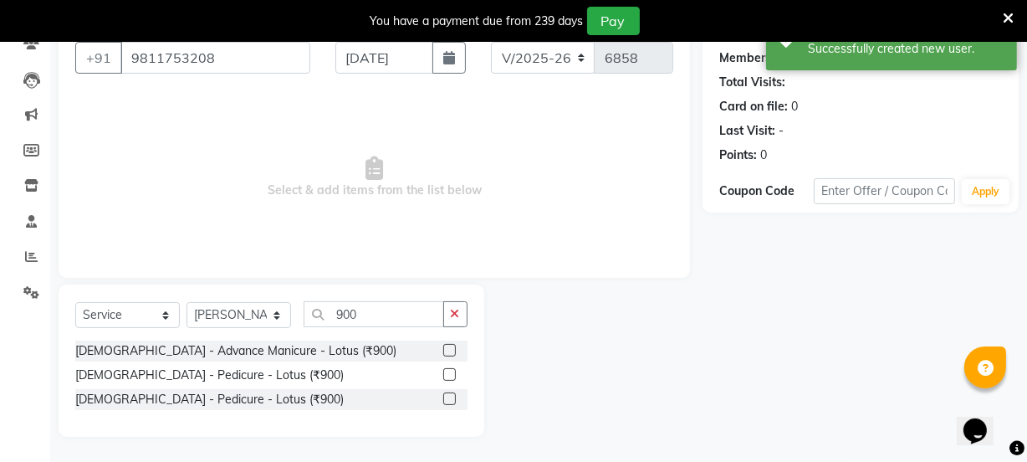
drag, startPoint x: 164, startPoint y: 401, endPoint x: 174, endPoint y: 409, distance: 13.1
click at [169, 407] on div "[DEMOGRAPHIC_DATA] - Pedicure - Lotus (₹900)" at bounding box center [209, 400] width 269 height 18
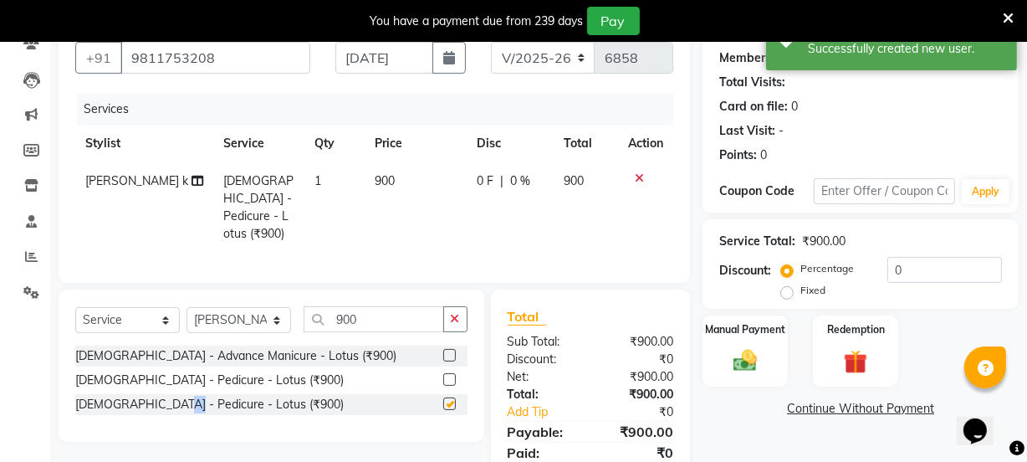
checkbox input "false"
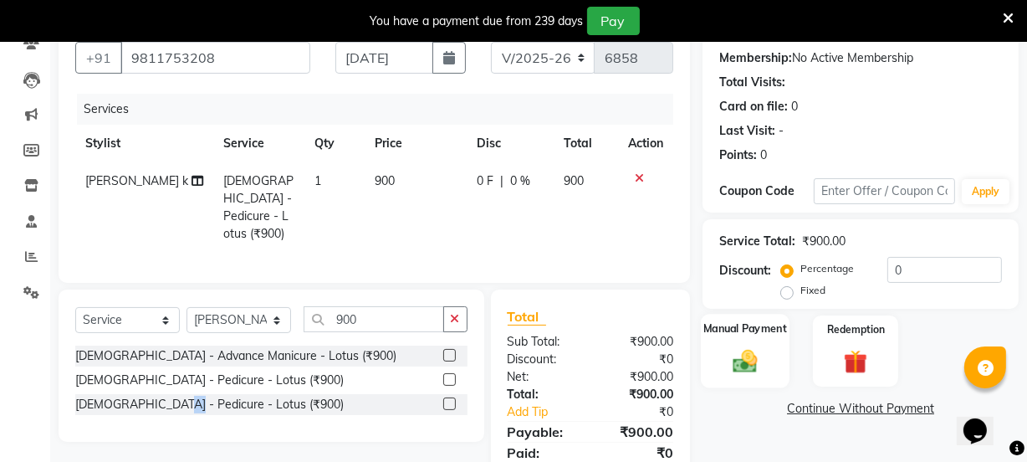
click at [735, 357] on img at bounding box center [745, 360] width 40 height 28
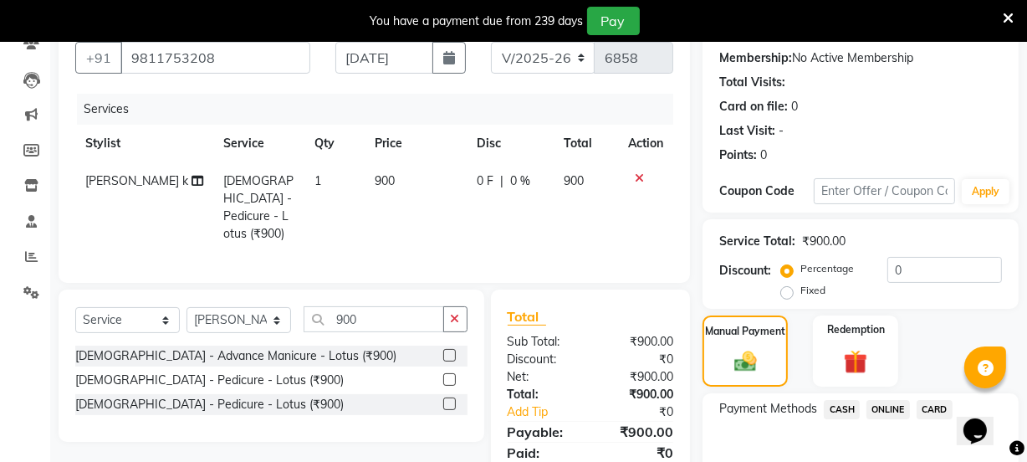
click at [822, 411] on div "CASH" at bounding box center [838, 411] width 43 height 23
click at [843, 413] on span "CASH" at bounding box center [842, 409] width 36 height 19
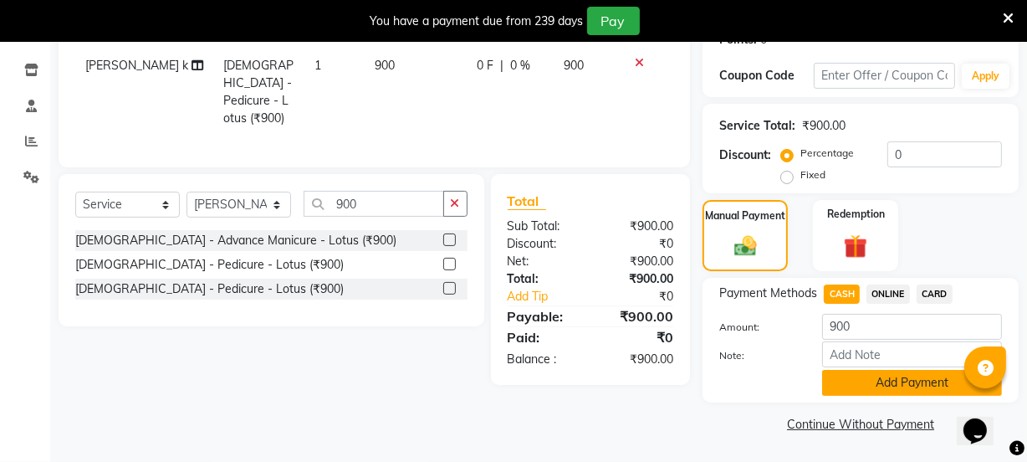
click at [887, 384] on button "Add Payment" at bounding box center [912, 383] width 180 height 26
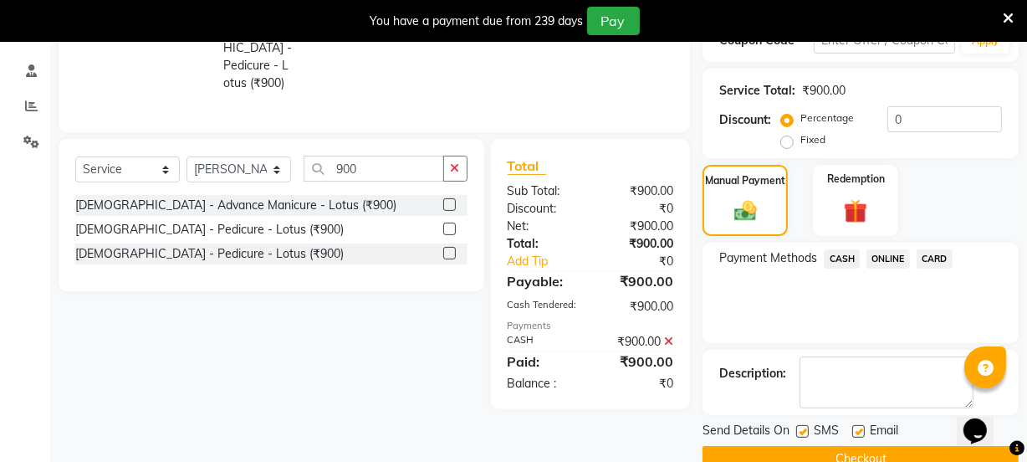
scroll to position [341, 0]
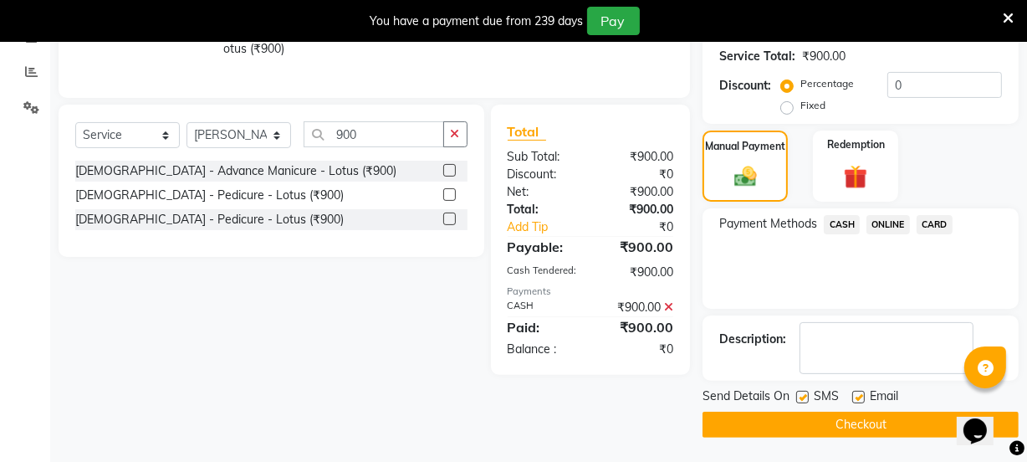
click at [919, 428] on button "Checkout" at bounding box center [861, 425] width 316 height 26
